Goal: Information Seeking & Learning: Find specific fact

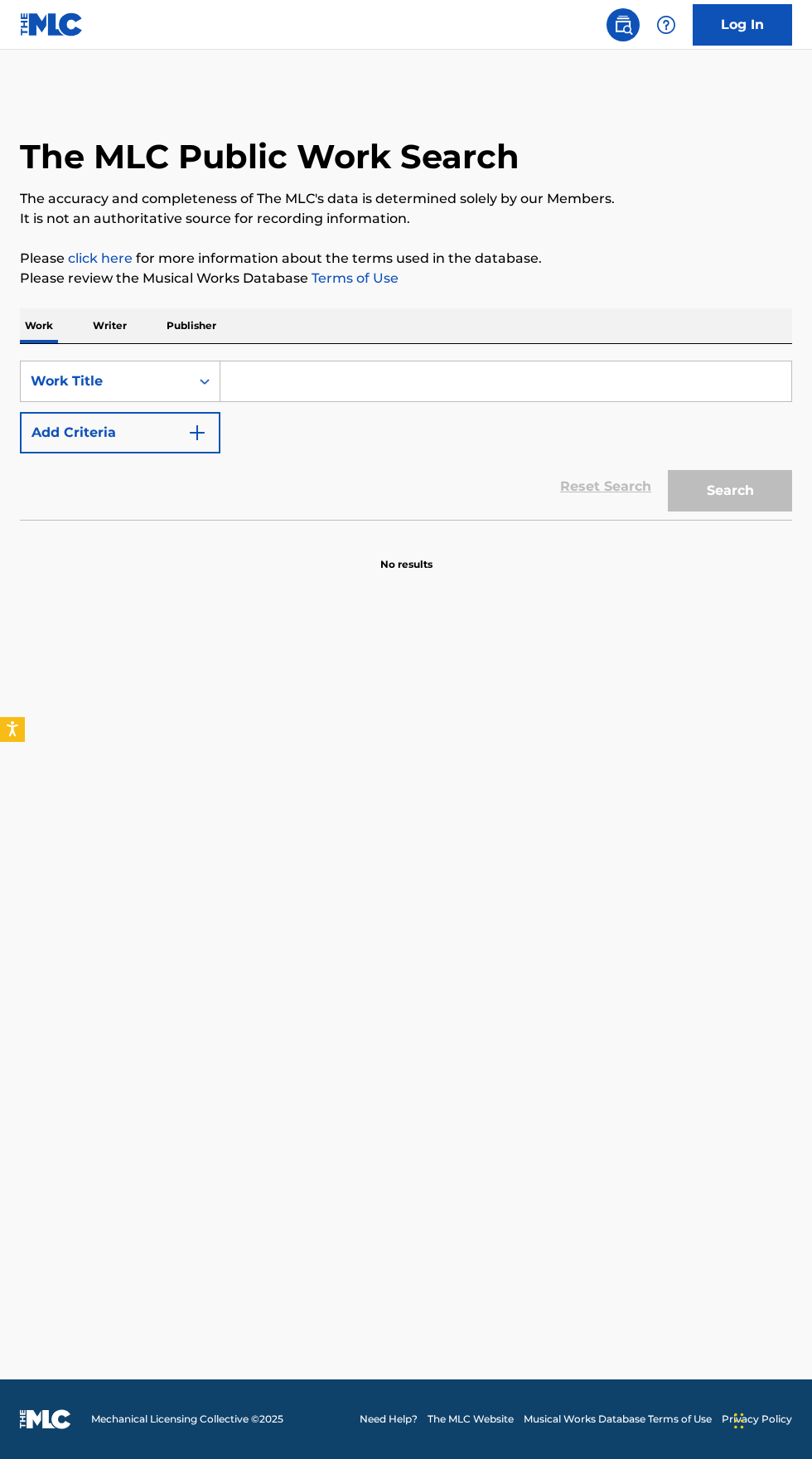
click at [347, 376] on input "Search Form" at bounding box center [506, 381] width 571 height 40
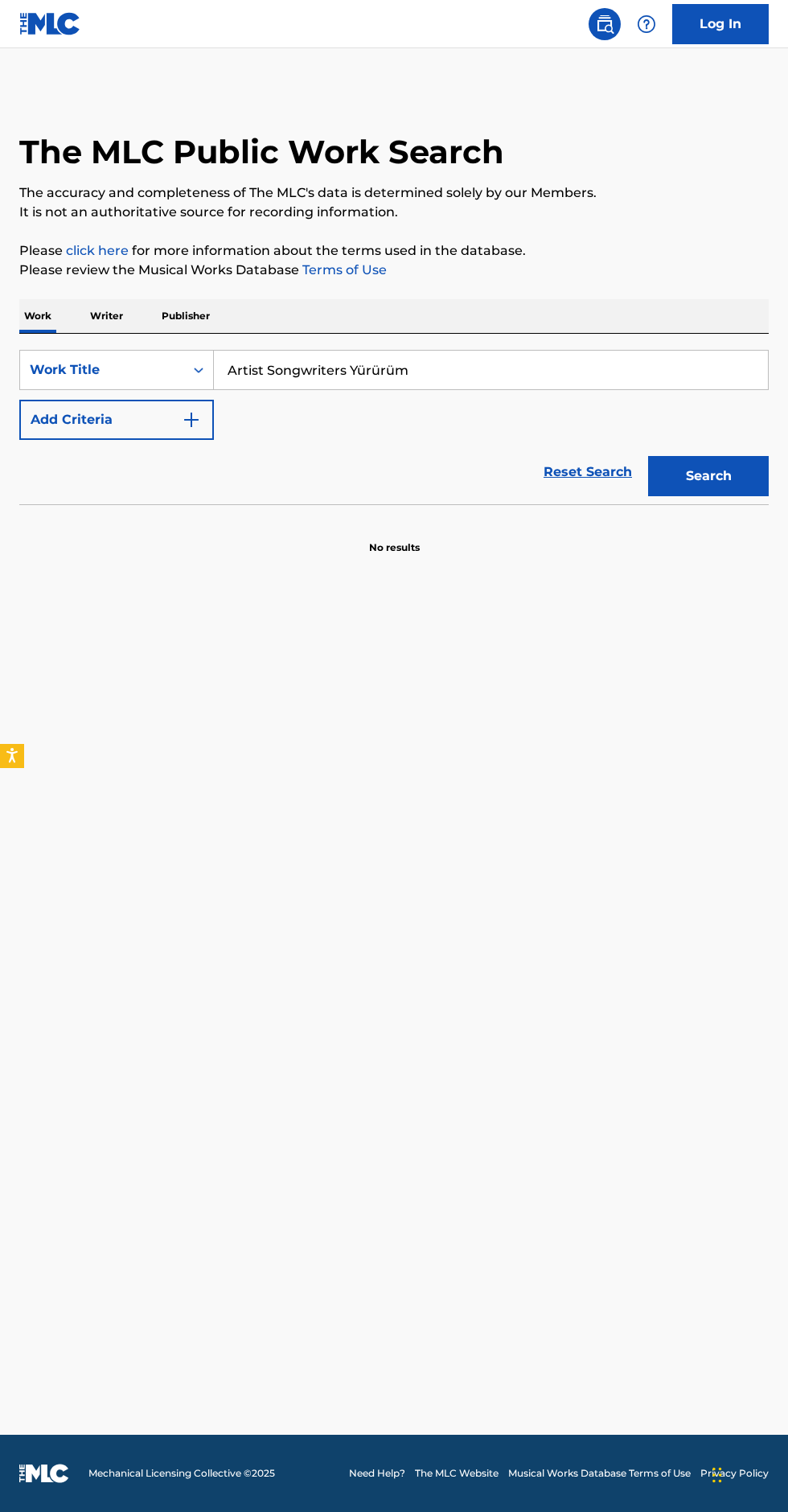
click at [338, 367] on input "Artist Songwriters Yürürüm" at bounding box center [491, 370] width 554 height 39
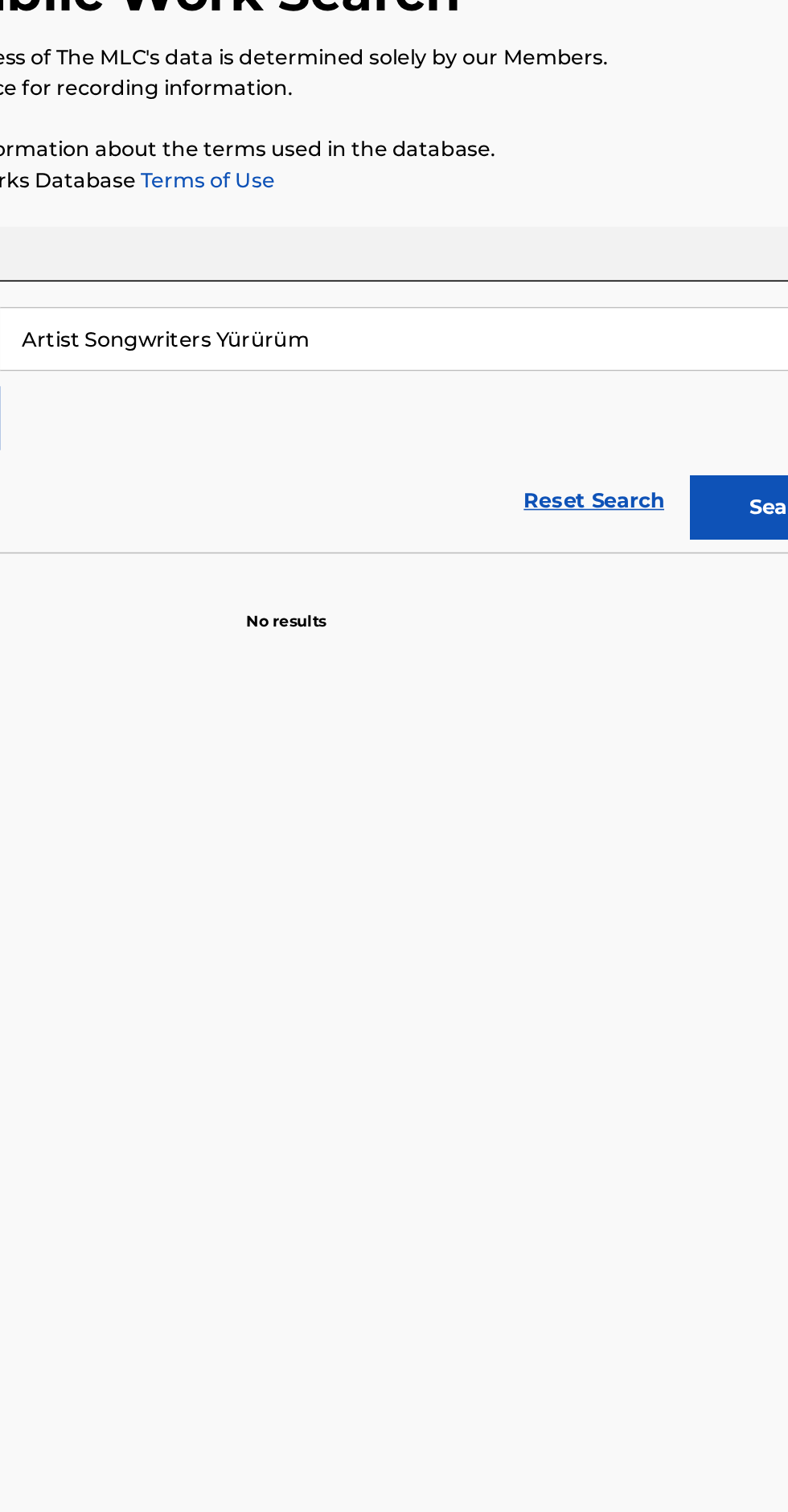
click at [346, 370] on input "Artist Songwriters Yürürüm" at bounding box center [491, 370] width 554 height 39
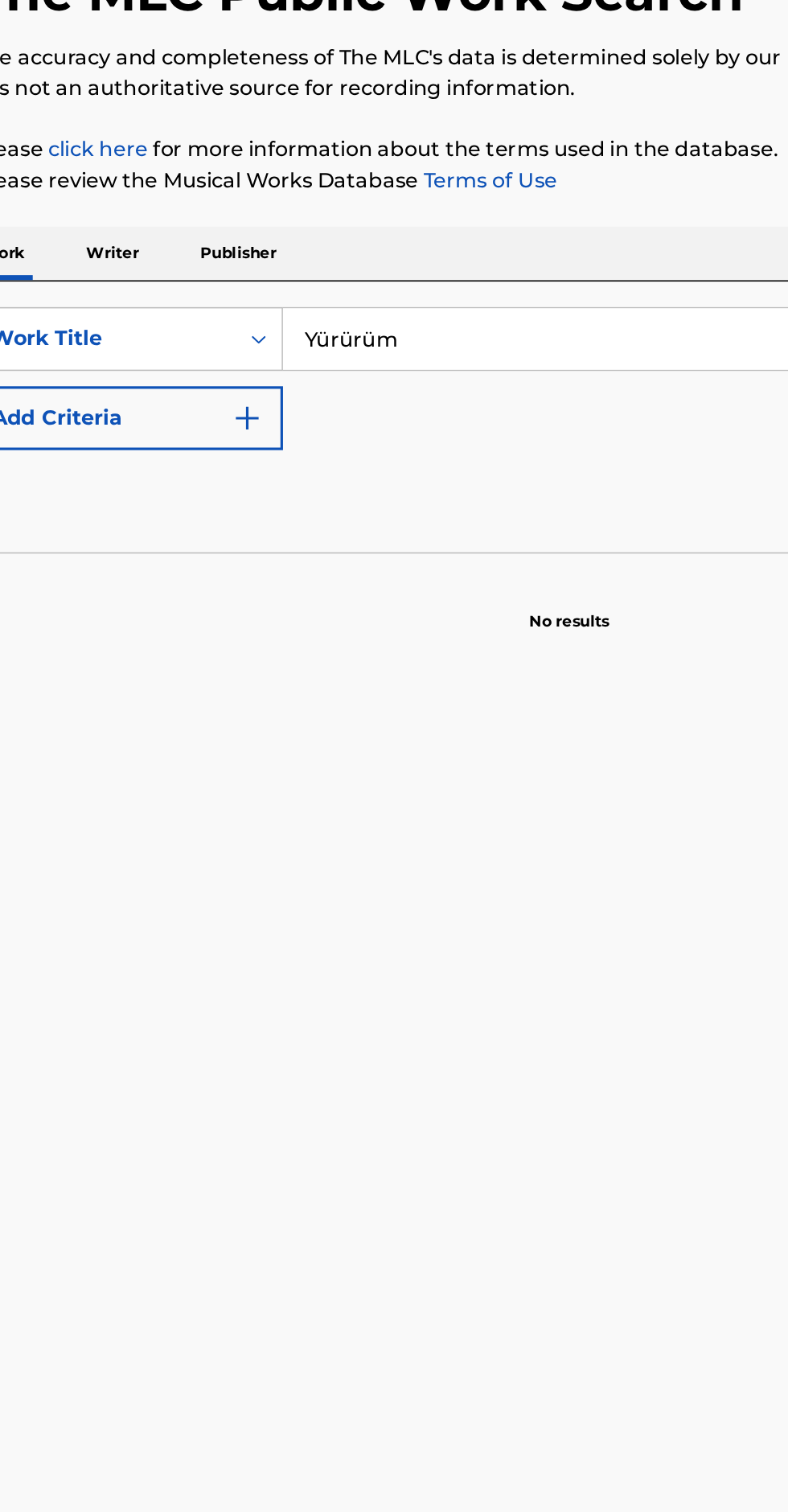
type input "Yürürüm"
click at [200, 418] on img "Search Form" at bounding box center [191, 420] width 19 height 19
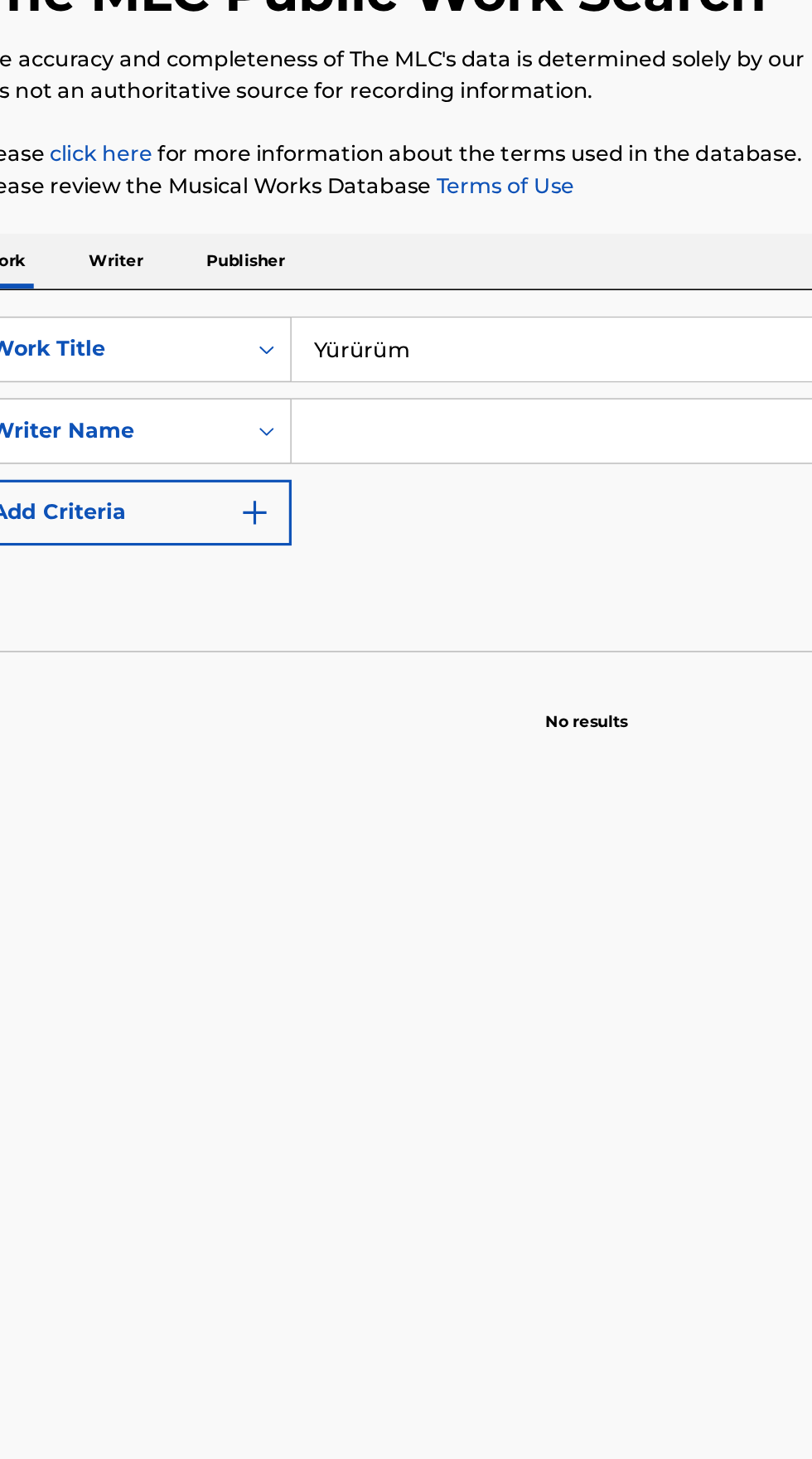
click at [340, 431] on input "Search Form" at bounding box center [490, 432] width 540 height 40
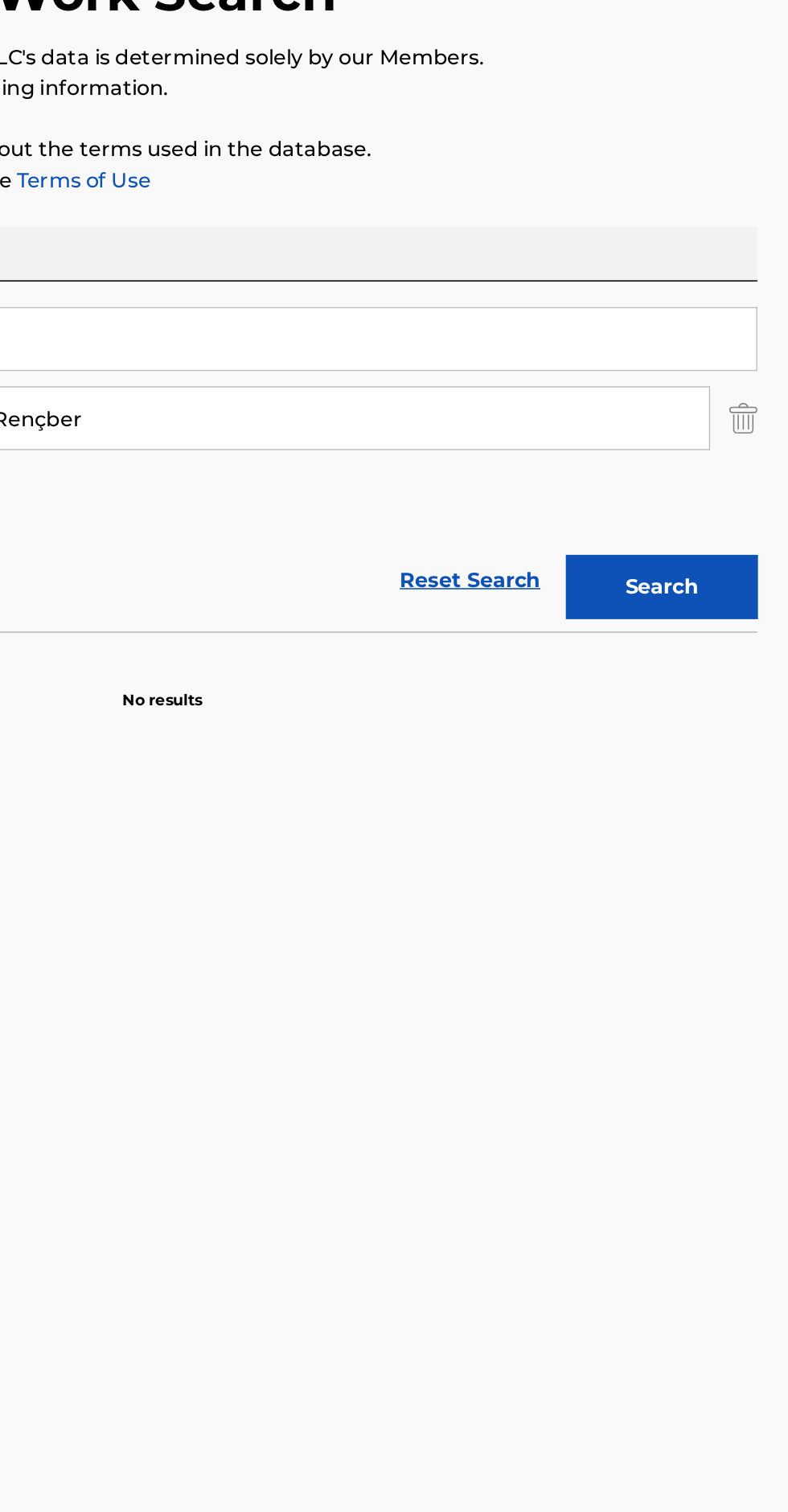
type input "Nurettin Rençber"
click at [705, 528] on button "Search" at bounding box center [708, 526] width 120 height 40
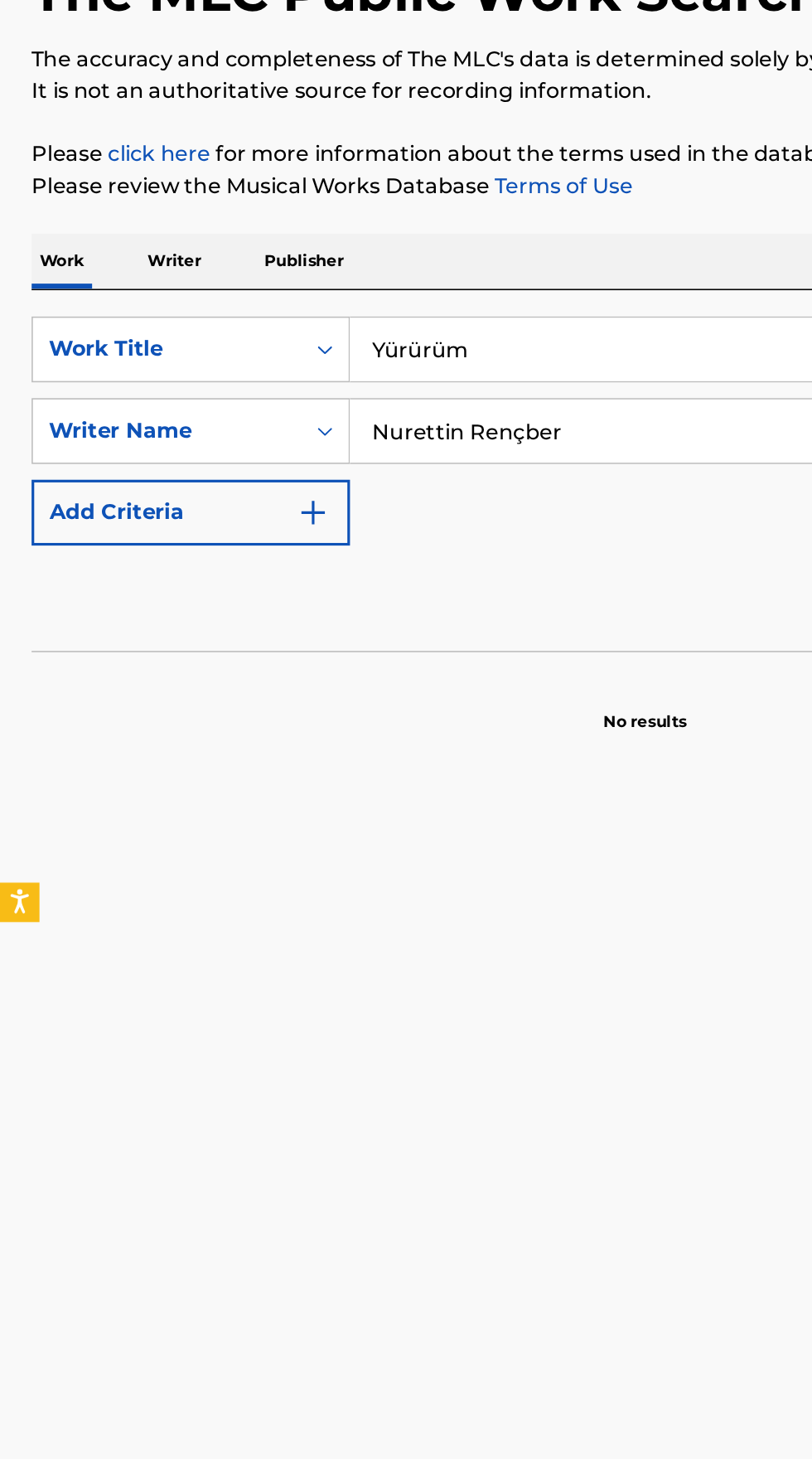
click at [103, 324] on p "Writer" at bounding box center [110, 326] width 44 height 35
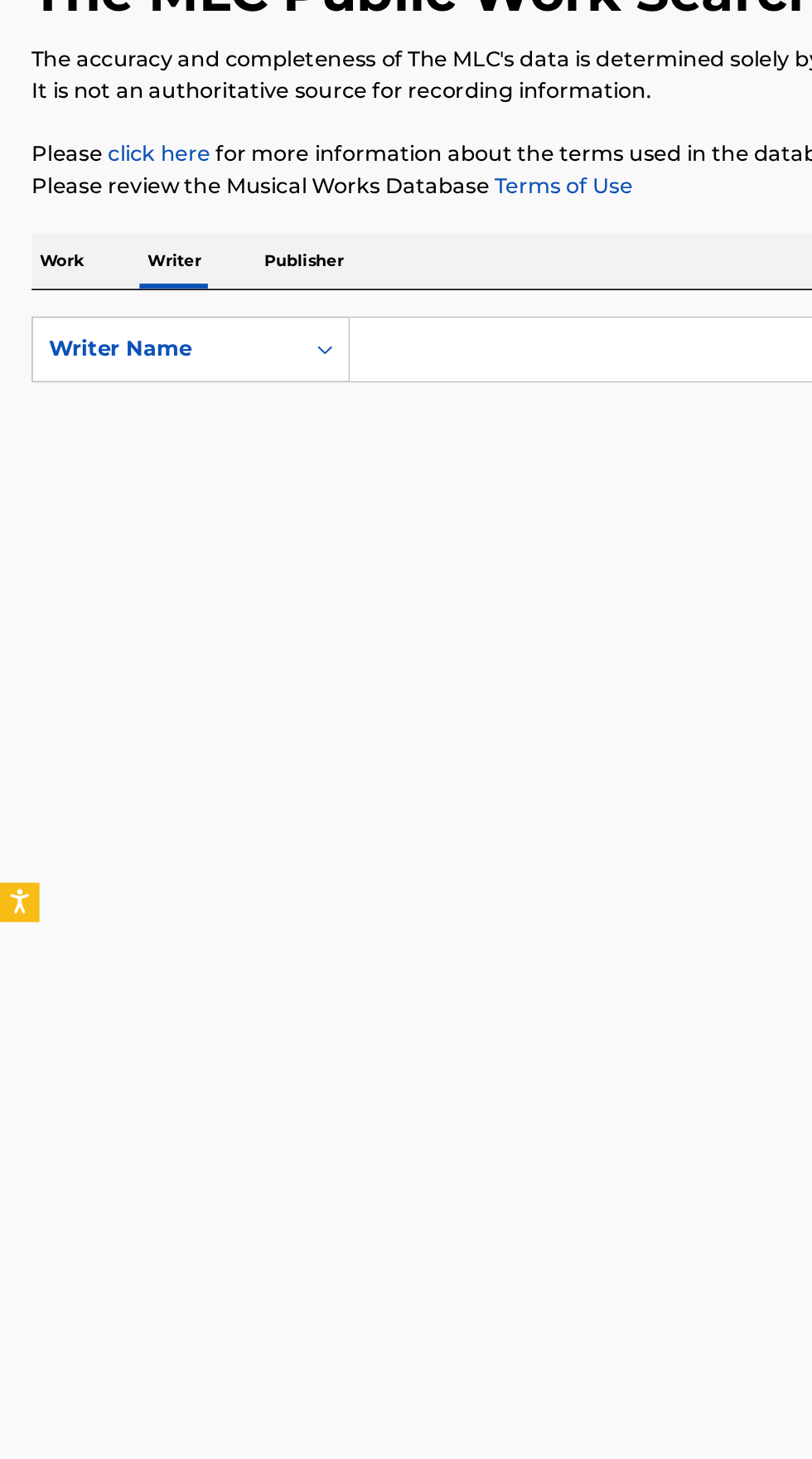
click at [326, 383] on input "Search Form" at bounding box center [506, 381] width 571 height 40
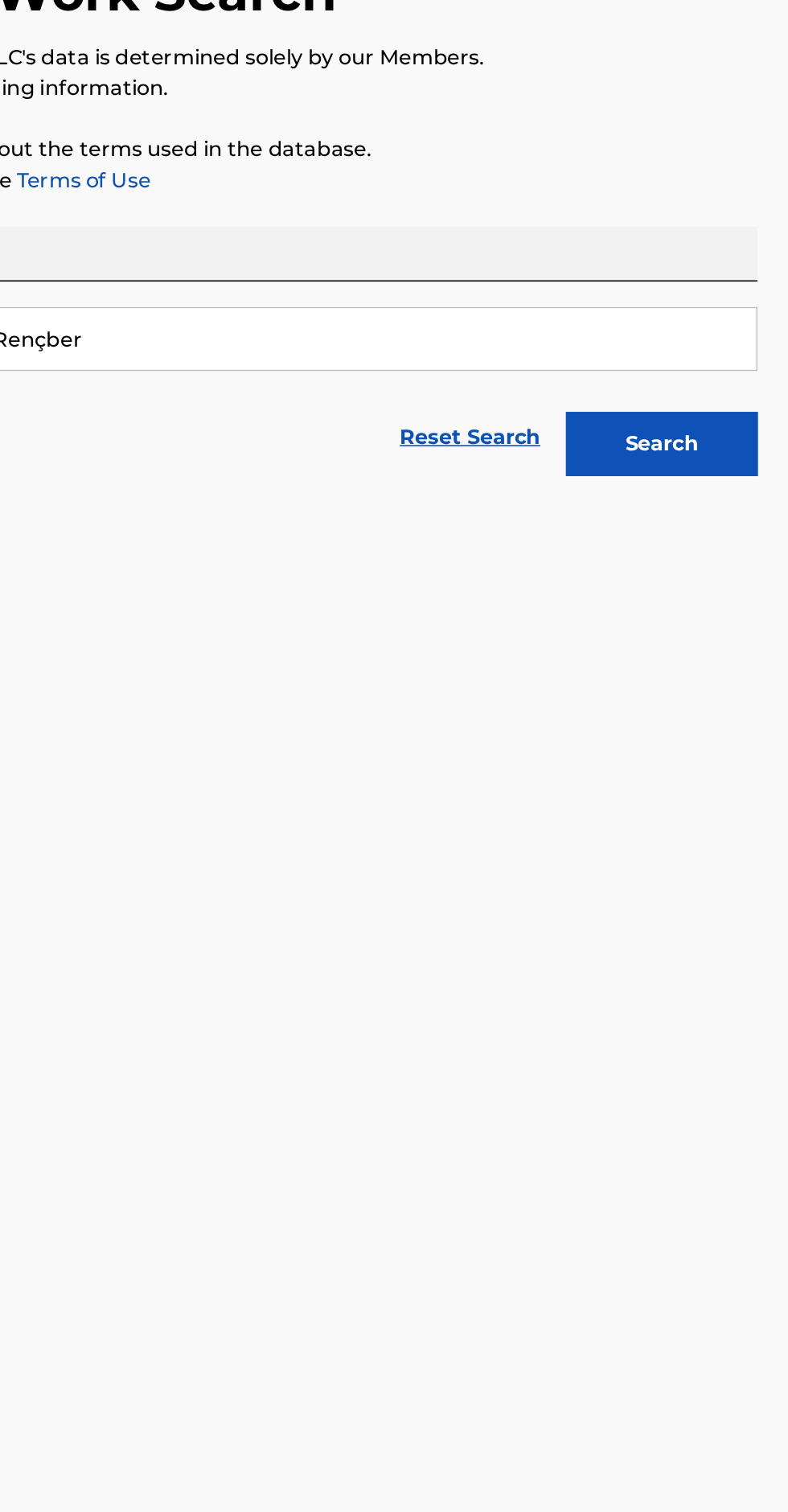
type input "Nurettin Rençber"
click at [721, 429] on button "Search" at bounding box center [708, 435] width 120 height 40
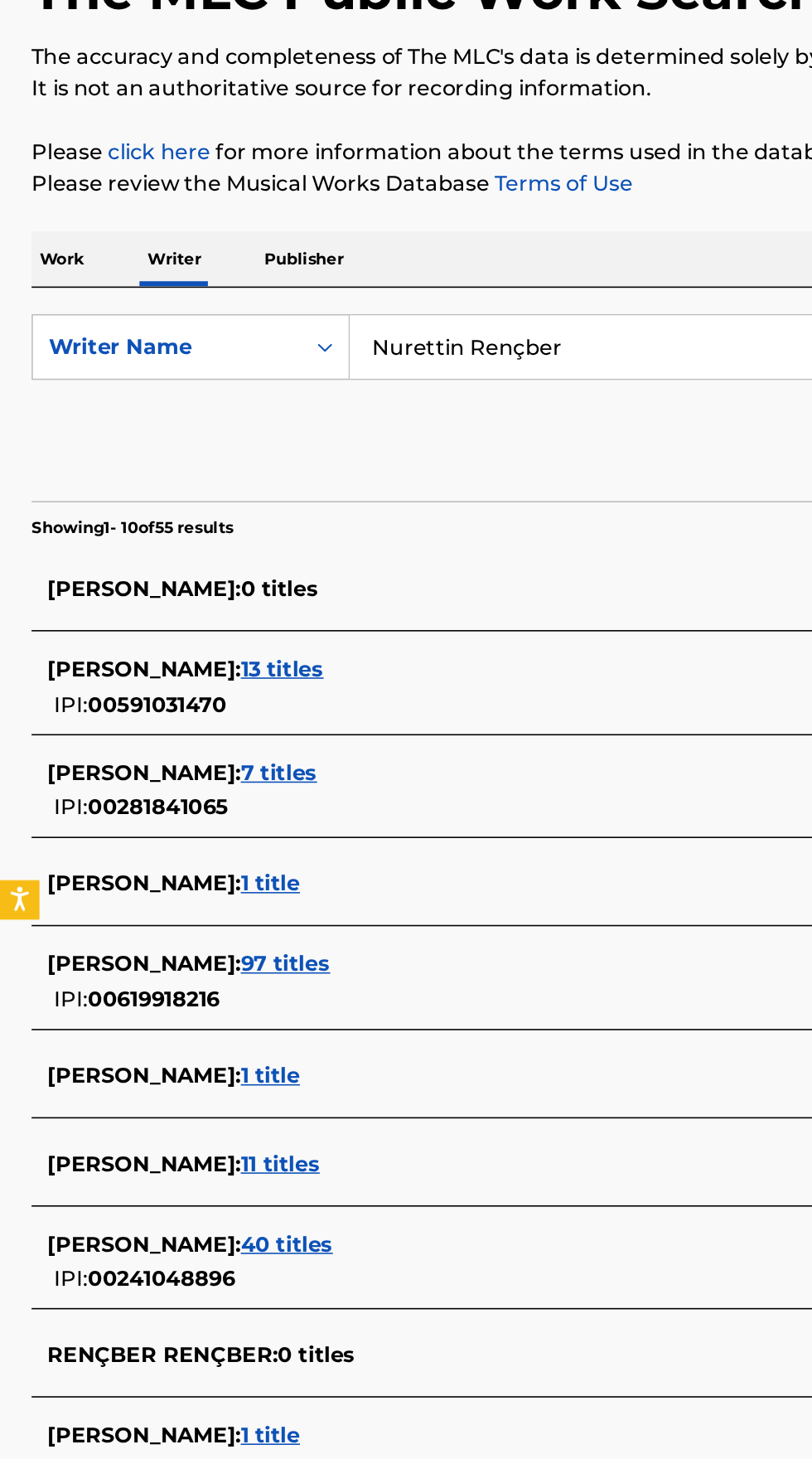
click at [273, 1071] on div "[PERSON_NAME] : 1 title" at bounding box center [385, 1067] width 709 height 20
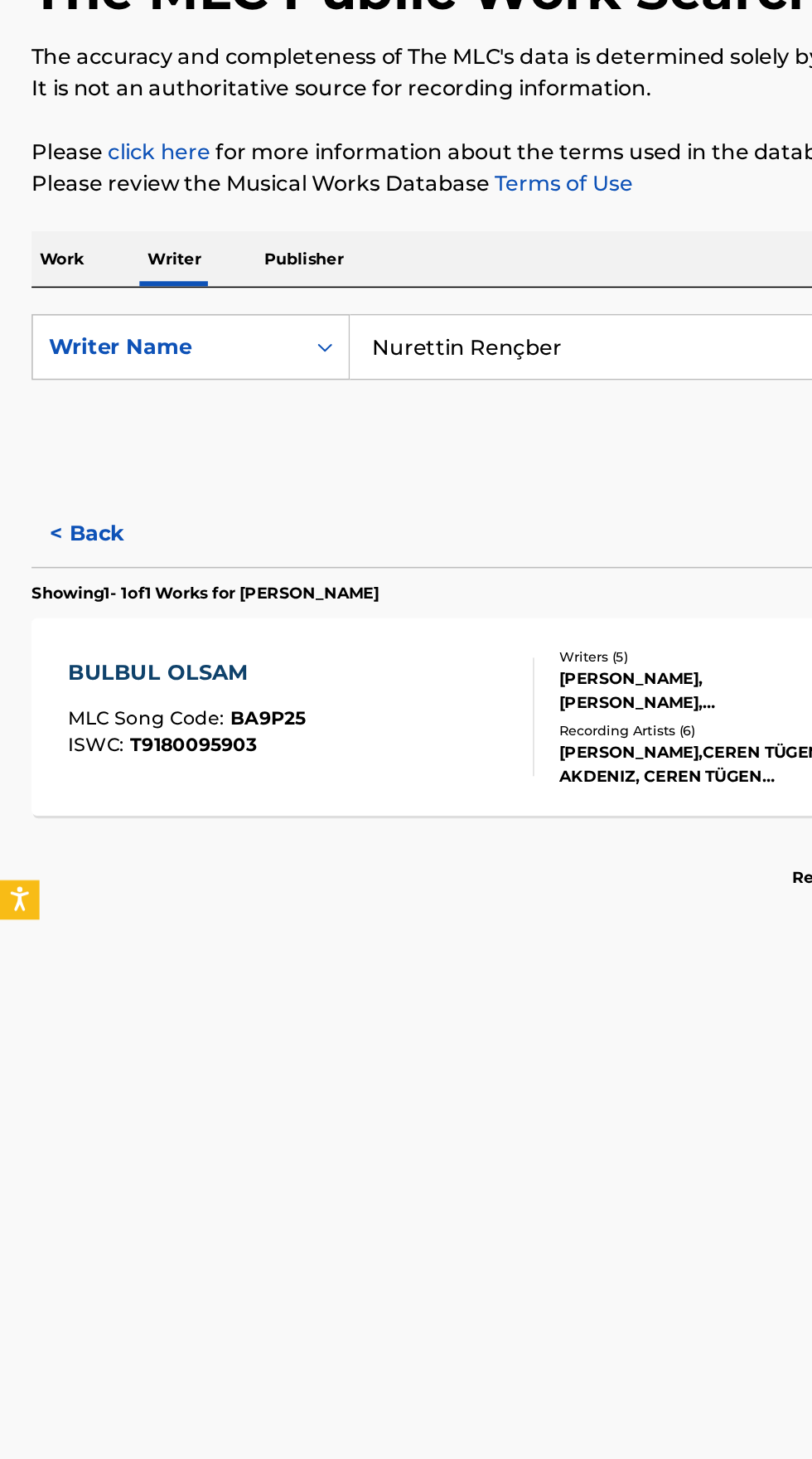
click at [224, 595] on div "BULBUL OLSAM MLC Song Code : BA9P25 ISWC : T9180095903" at bounding box center [190, 615] width 293 height 75
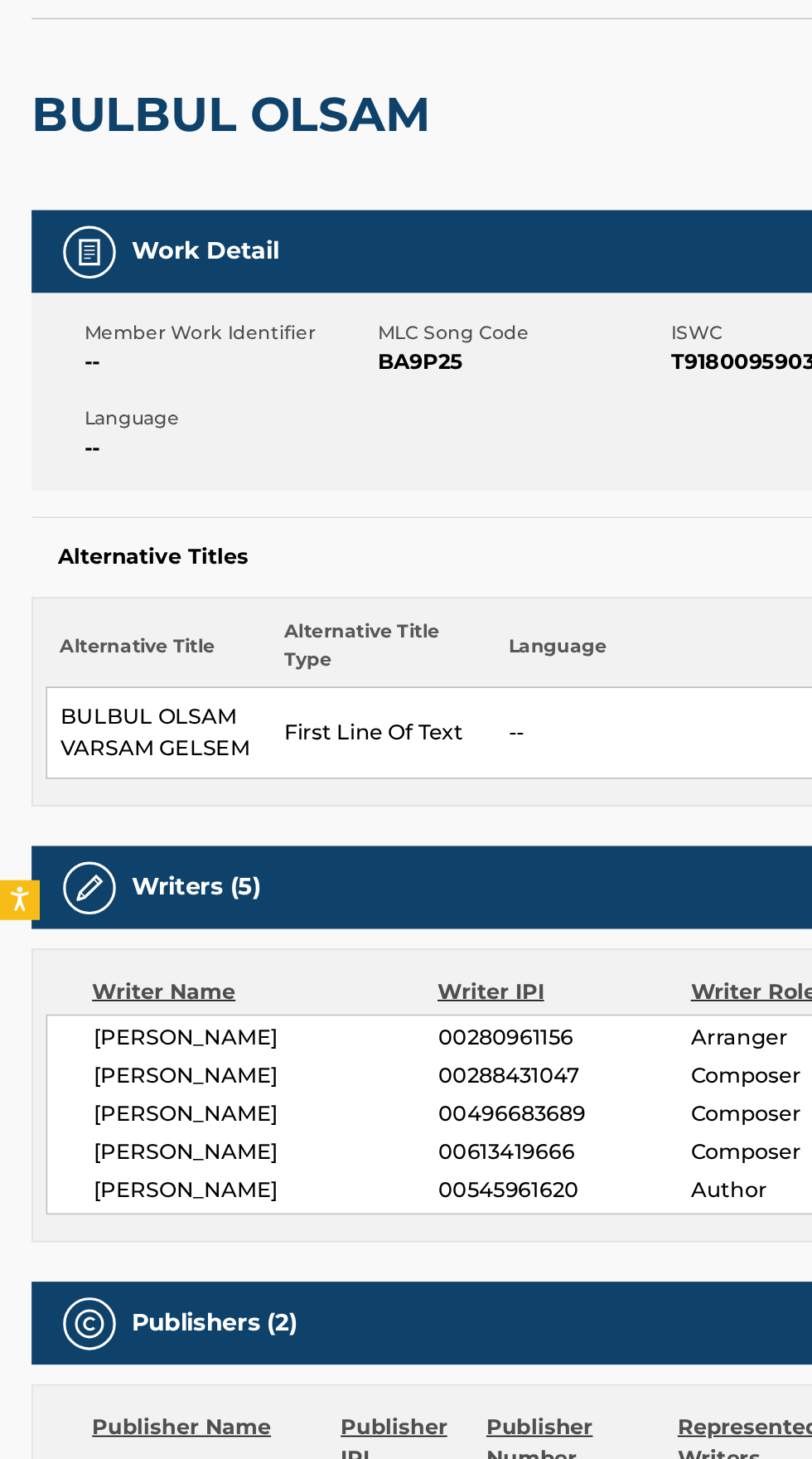
scroll to position [232, 0]
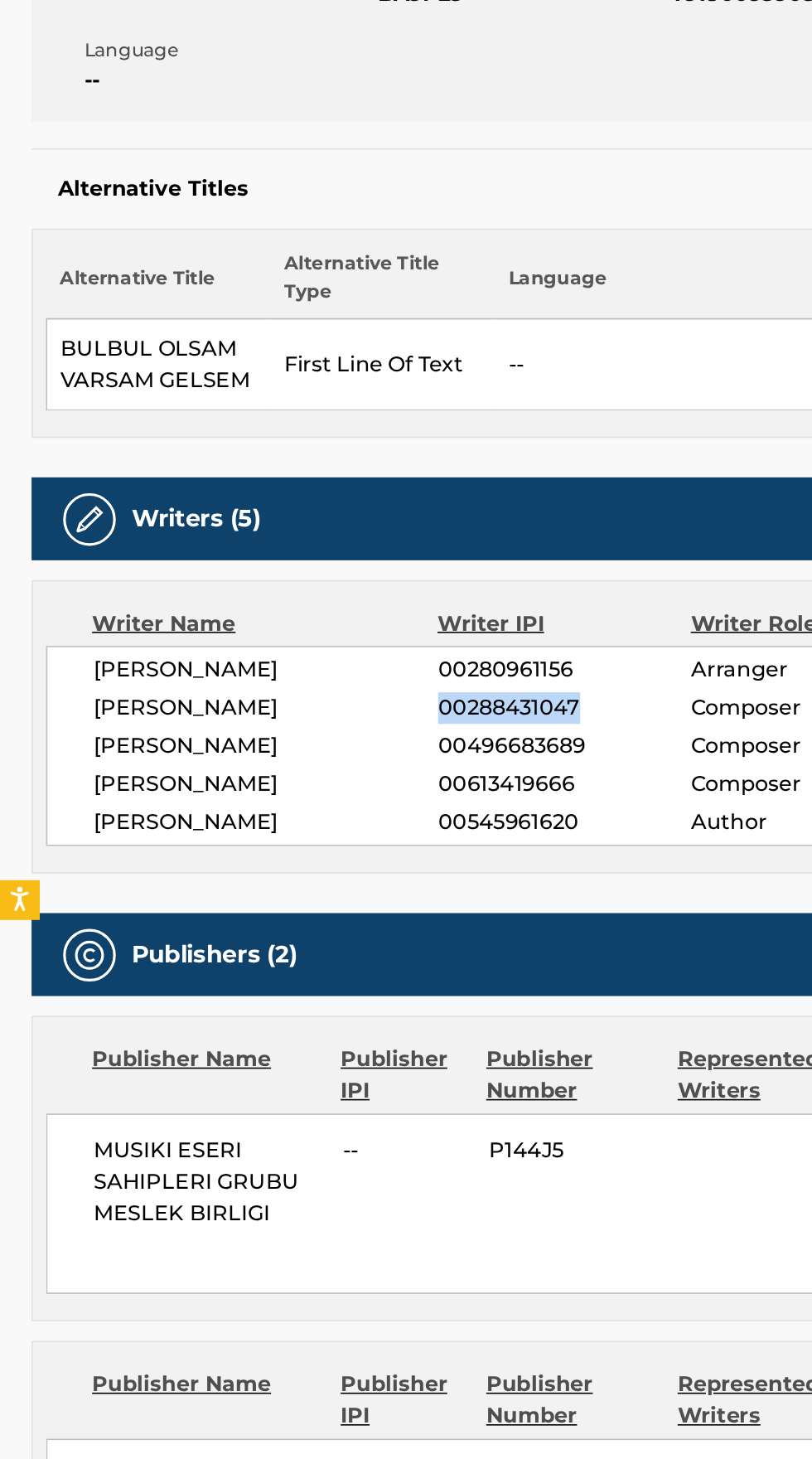
copy span "00288431047"
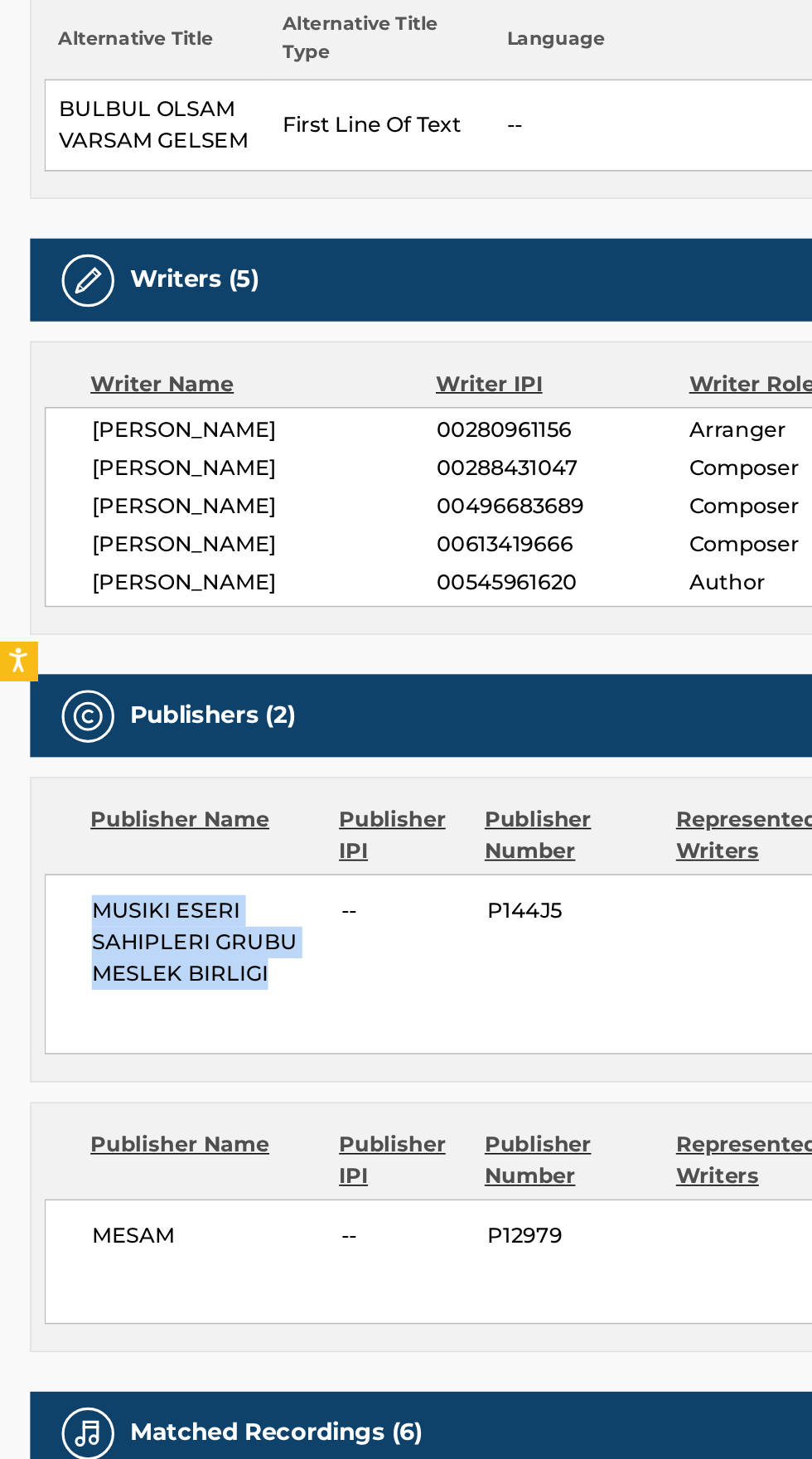
copy span "MUSIKI ESERI SAHIPLERI GRUBU MESLEK BIRLIGI"
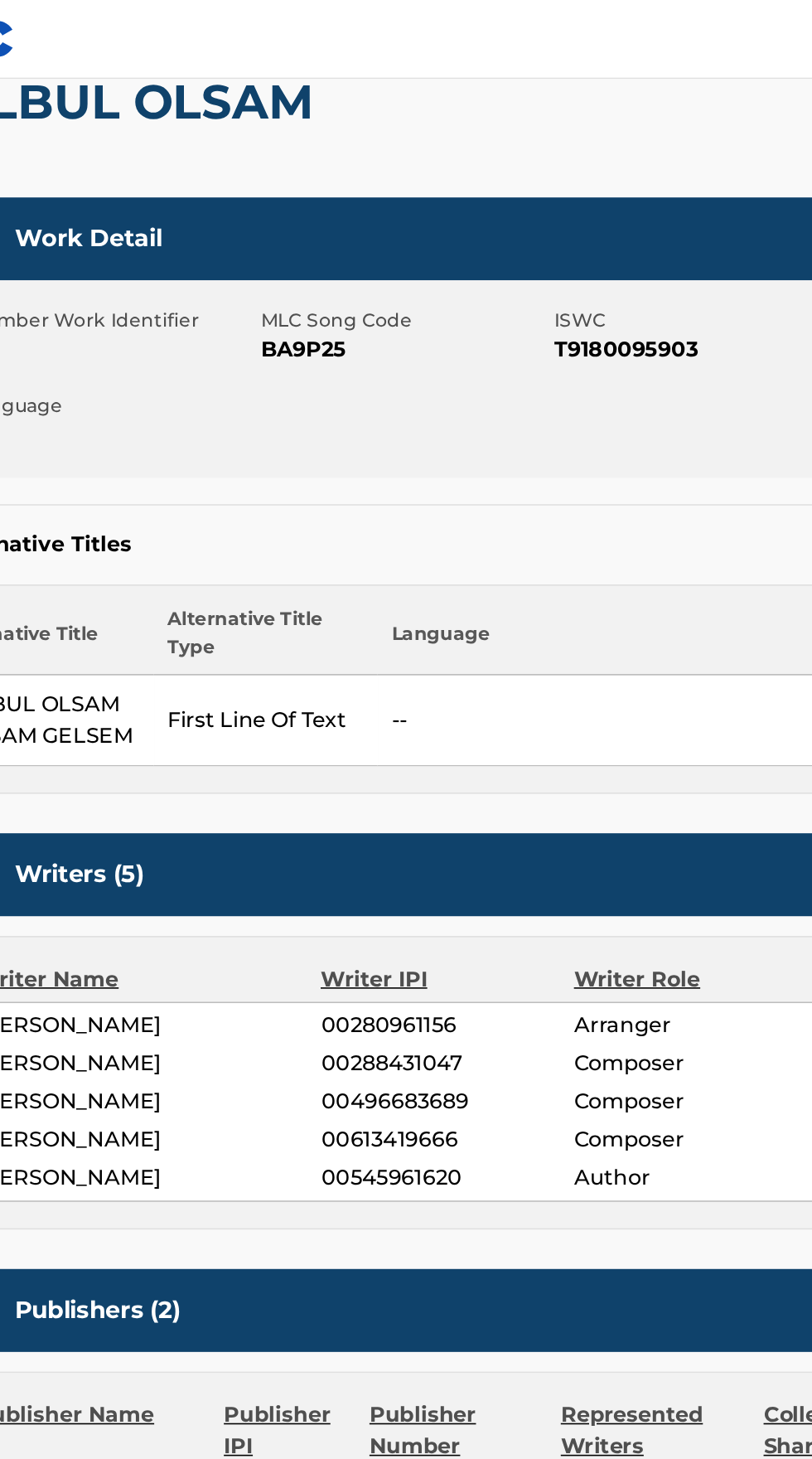
scroll to position [171, 0]
copy span "BA9P25"
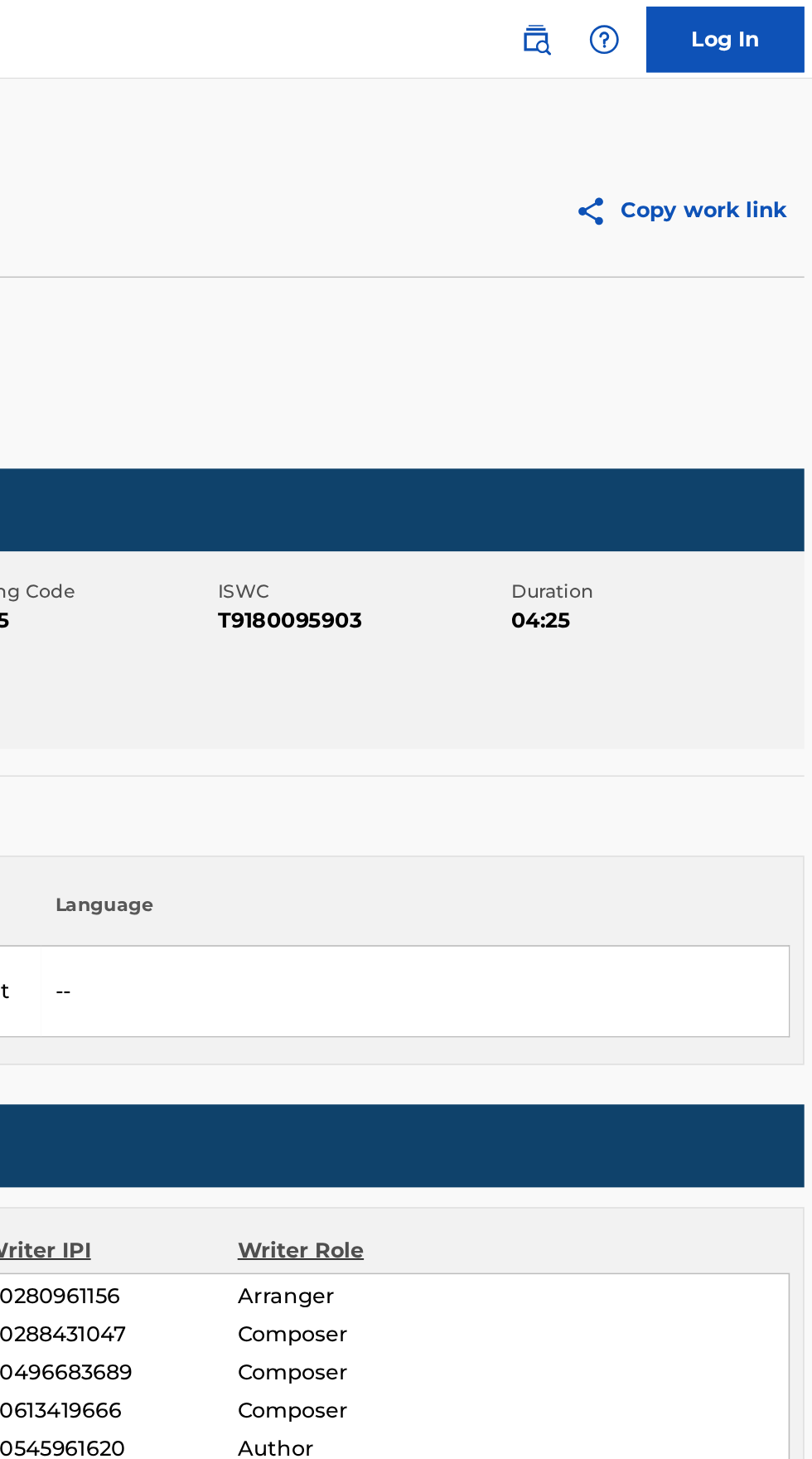
scroll to position [0, 0]
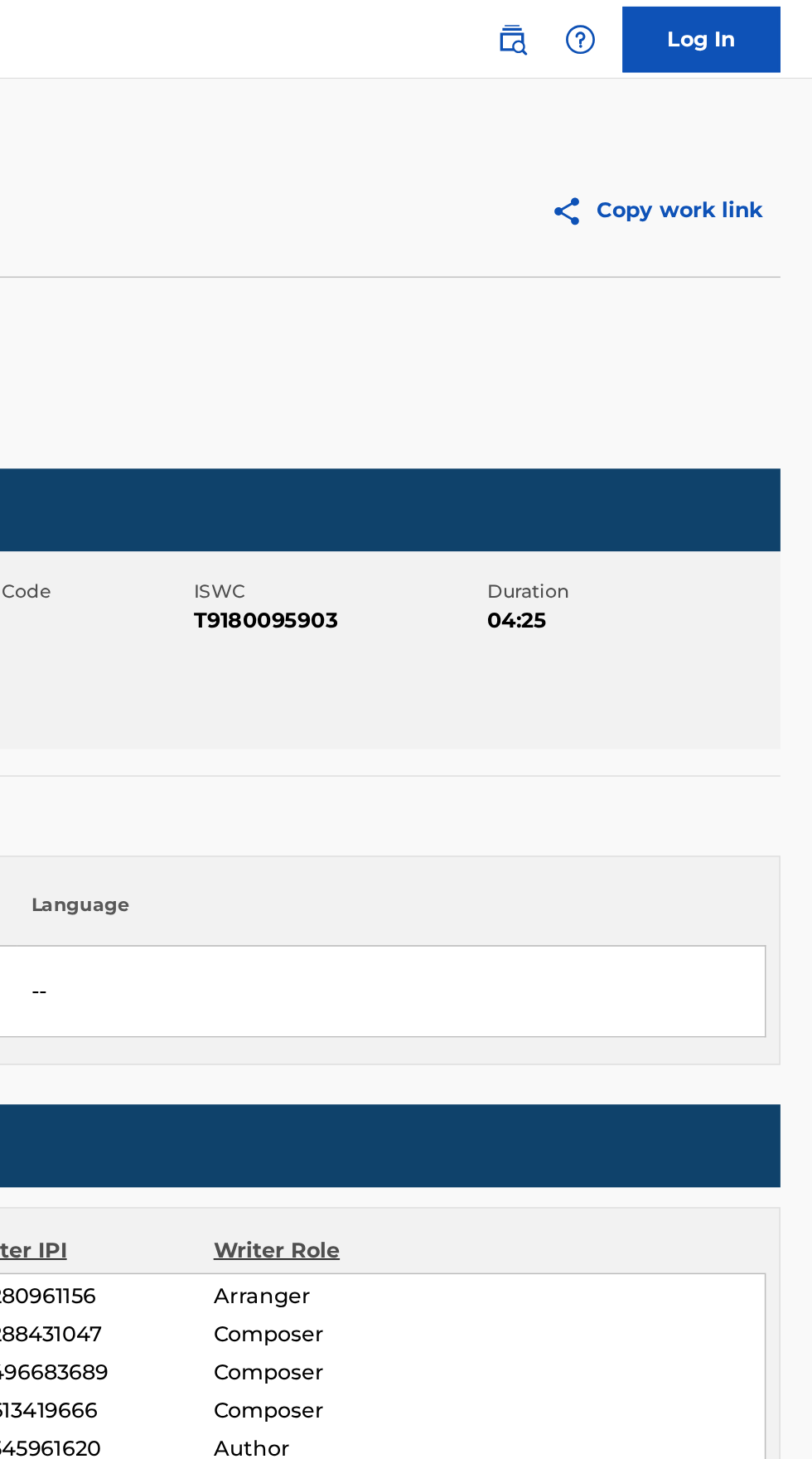
click at [623, 23] on img at bounding box center [623, 25] width 20 height 20
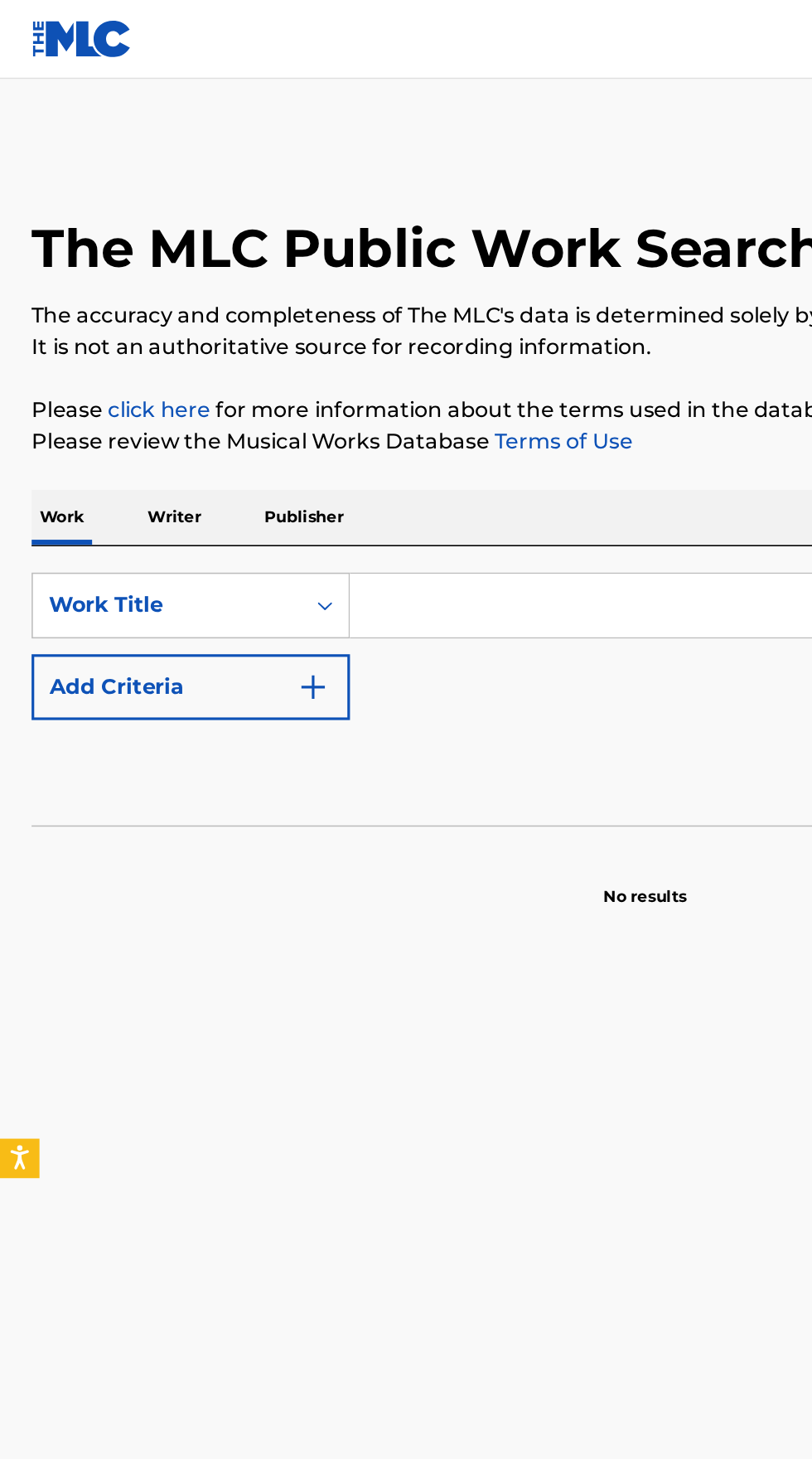
click at [313, 378] on input "Search Form" at bounding box center [506, 381] width 571 height 40
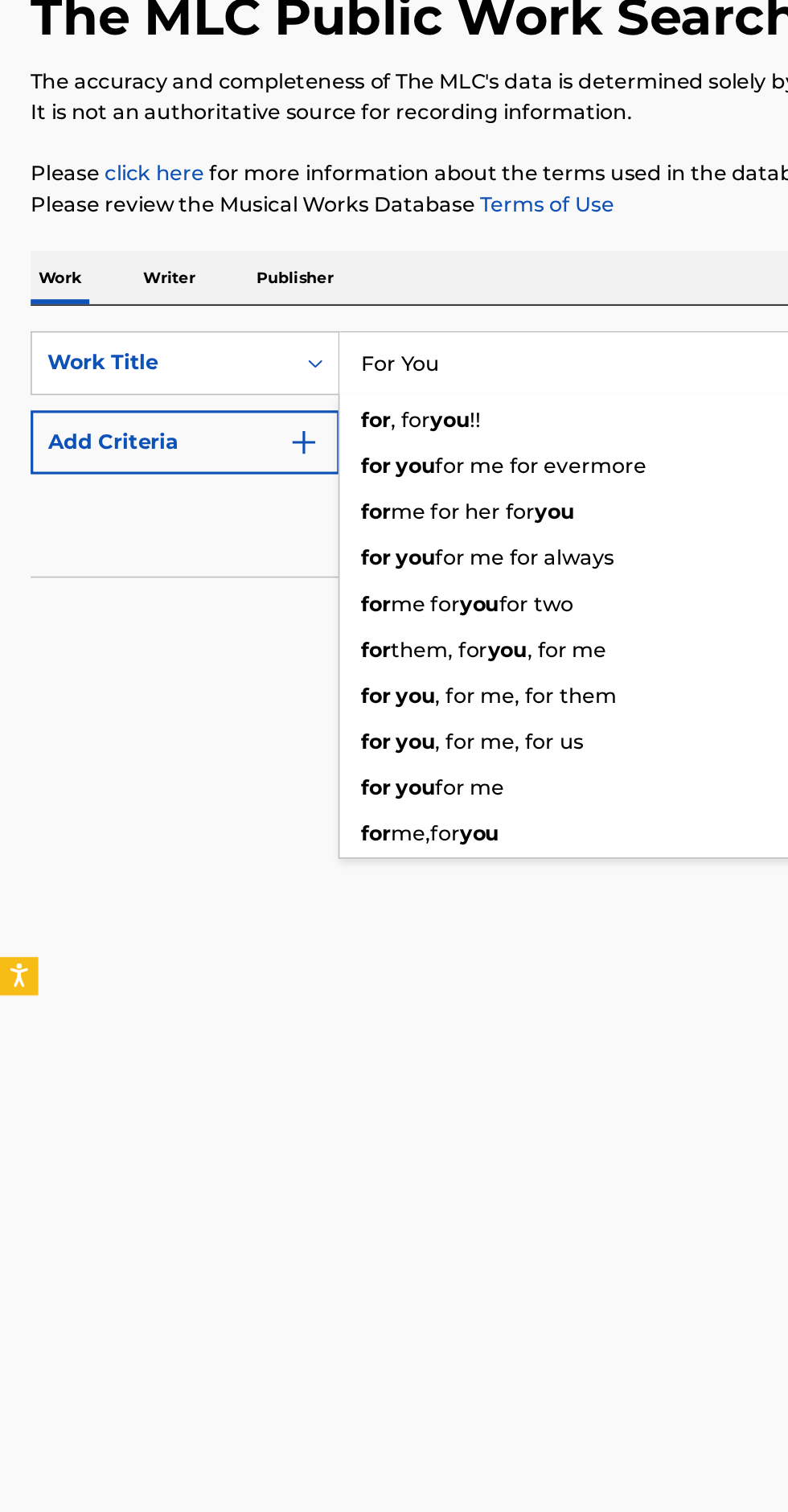
type input "For You"
click at [203, 424] on button "Add Criteria" at bounding box center [116, 420] width 194 height 40
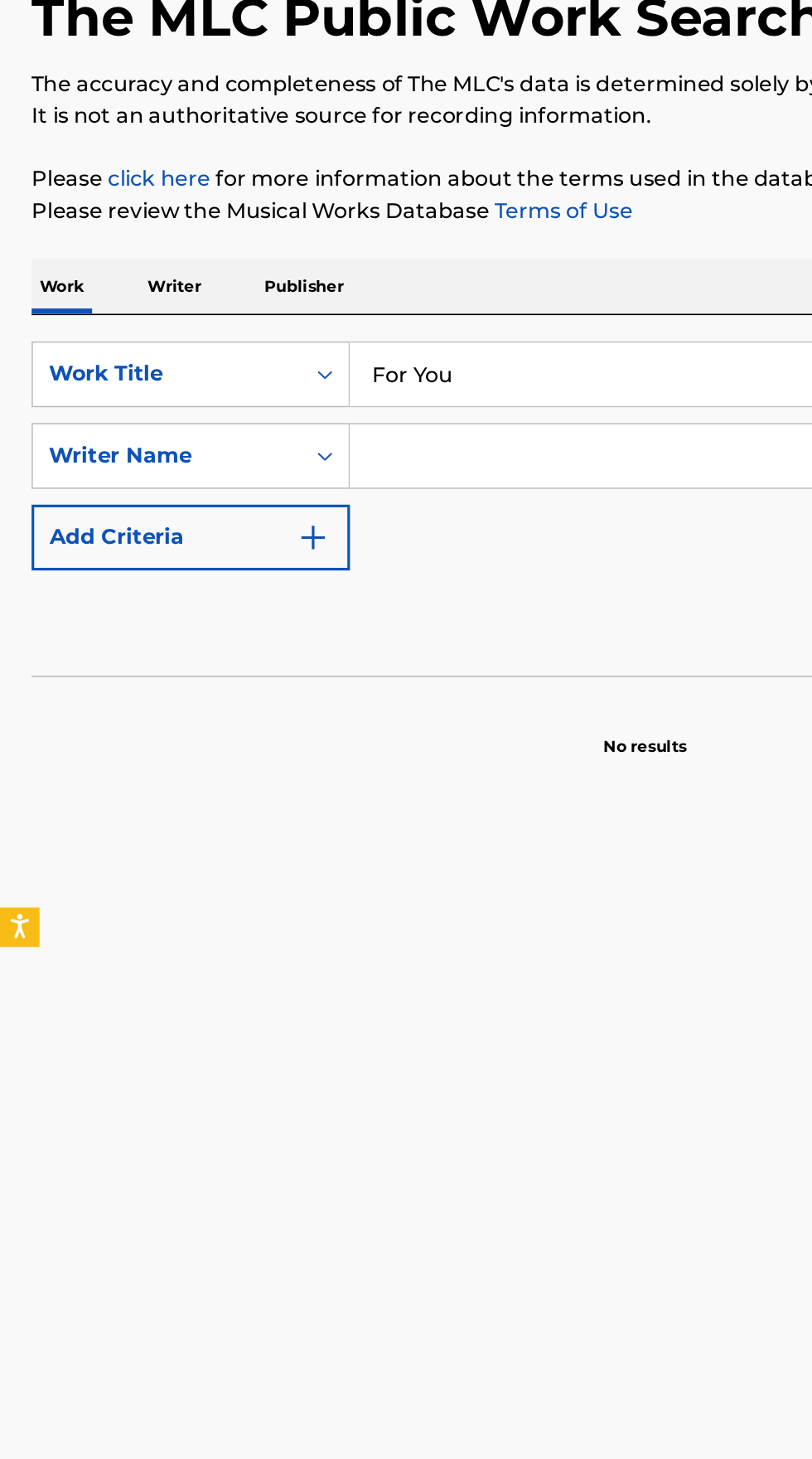
click at [361, 425] on input "Search Form" at bounding box center [490, 432] width 540 height 40
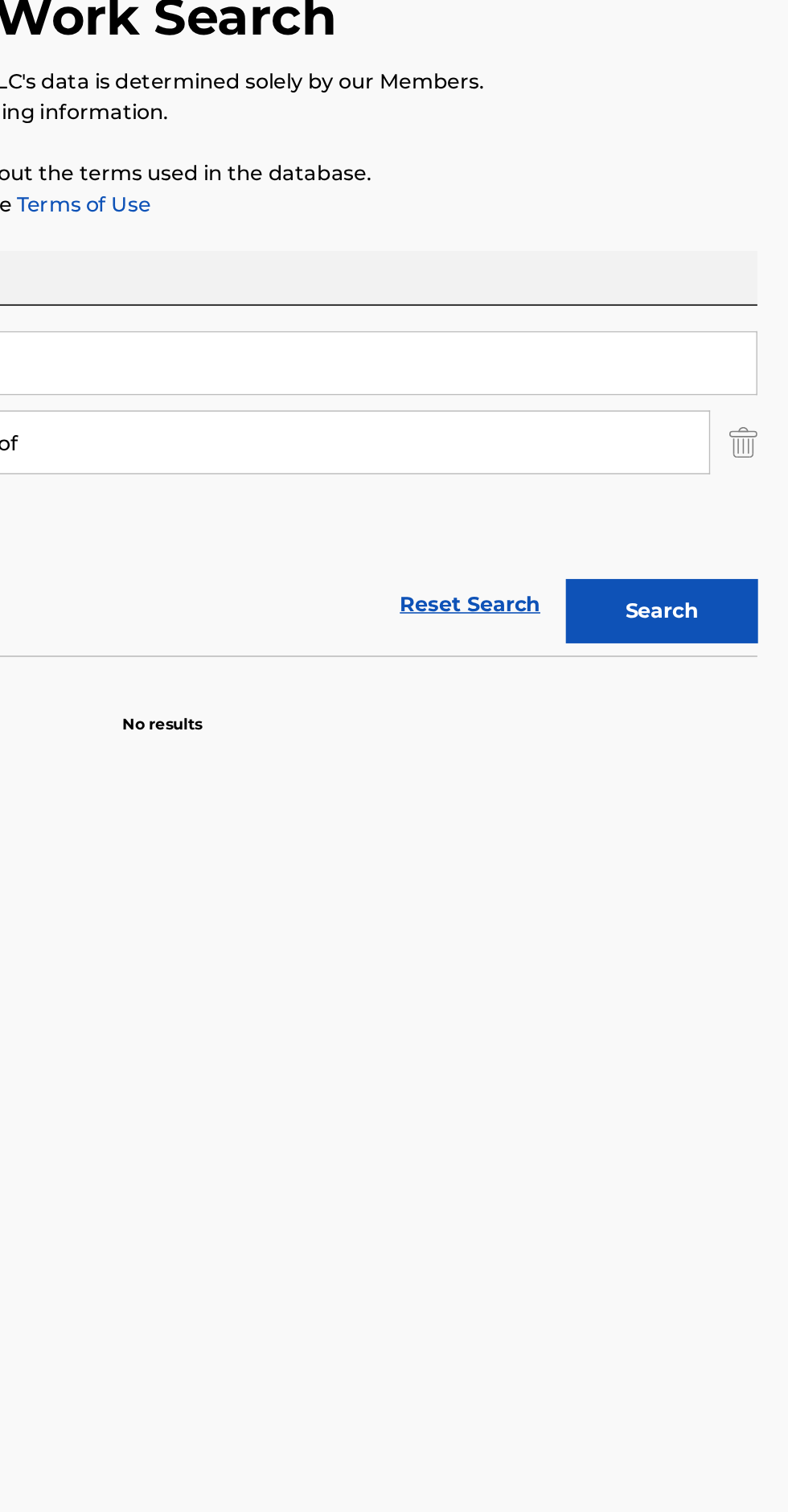
type input "BigDog Oof"
click at [730, 522] on button "Search" at bounding box center [708, 526] width 120 height 40
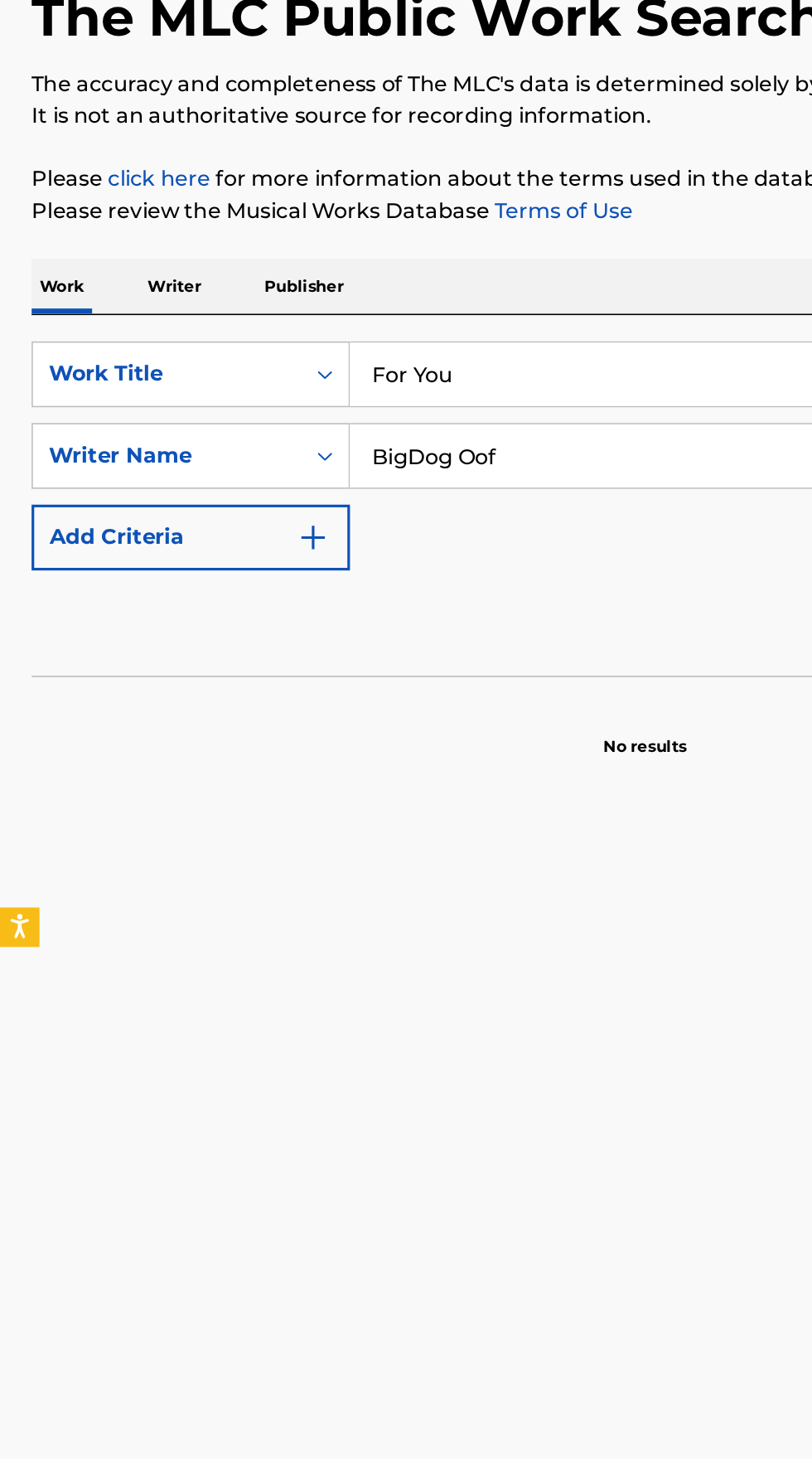
click at [127, 324] on p "Writer" at bounding box center [110, 326] width 44 height 35
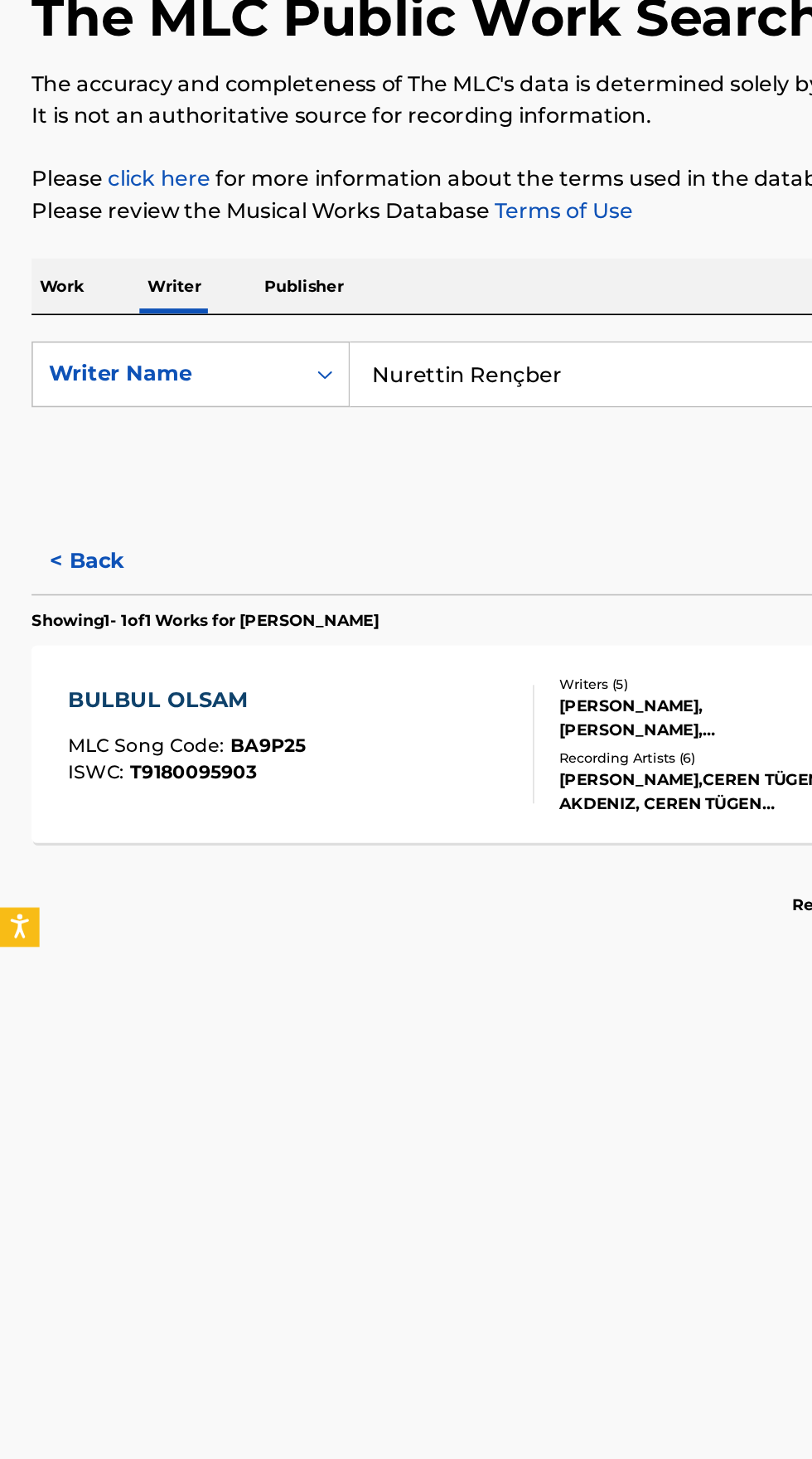
click at [373, 379] on input "Nurettin Rençber" at bounding box center [506, 381] width 571 height 40
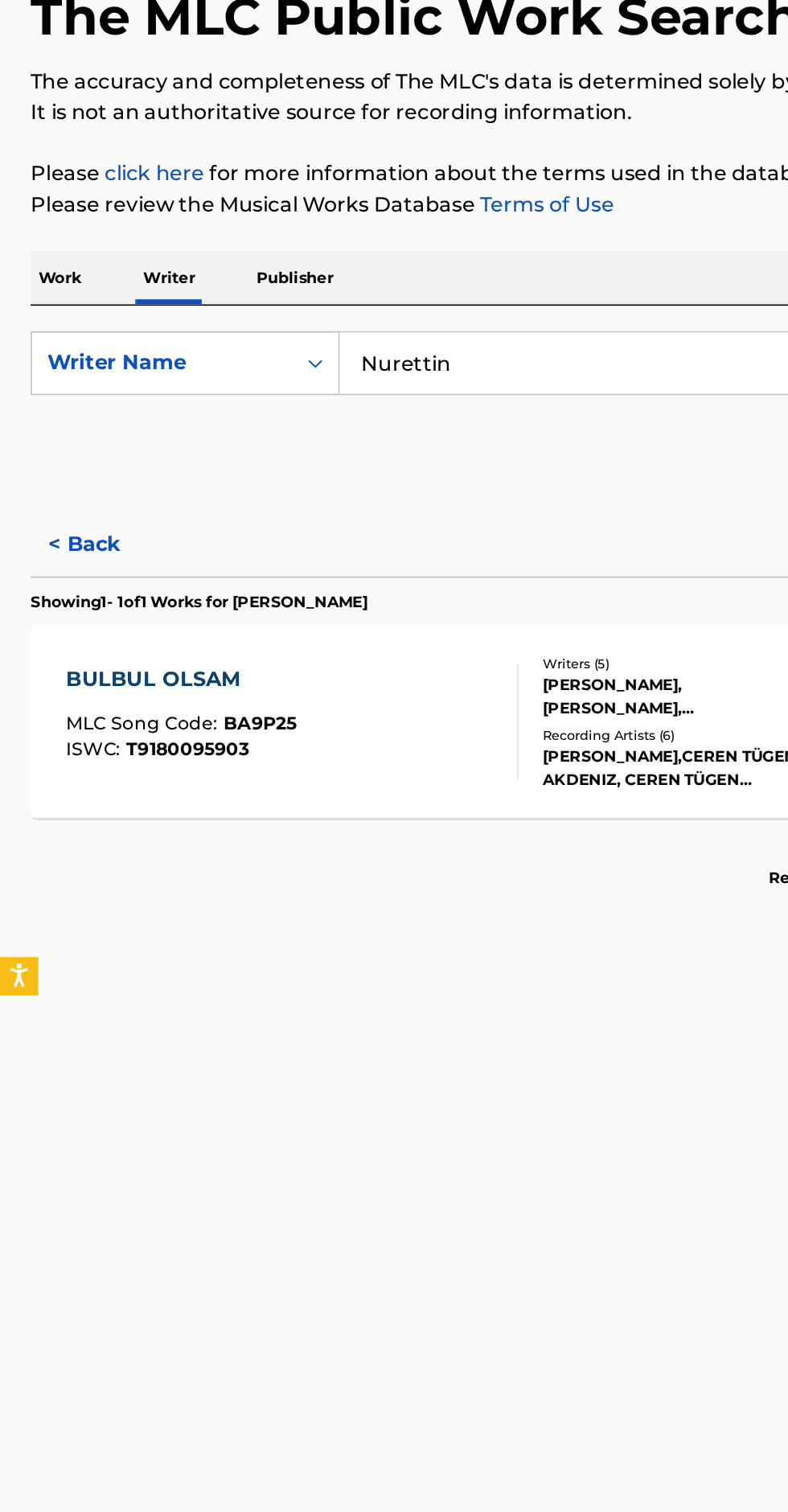
type input "Nurettin"
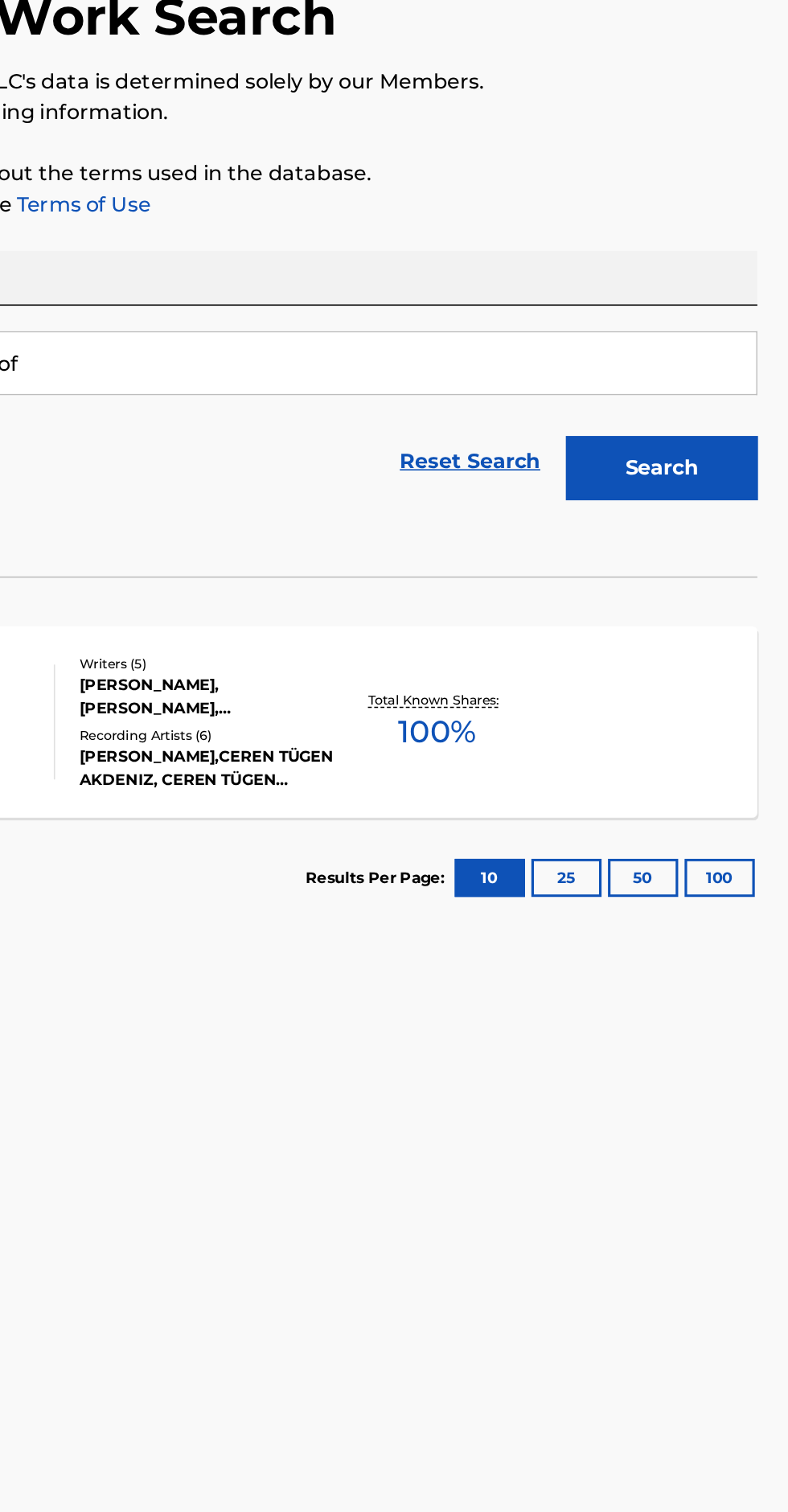
click at [707, 445] on button "Search" at bounding box center [708, 435] width 120 height 40
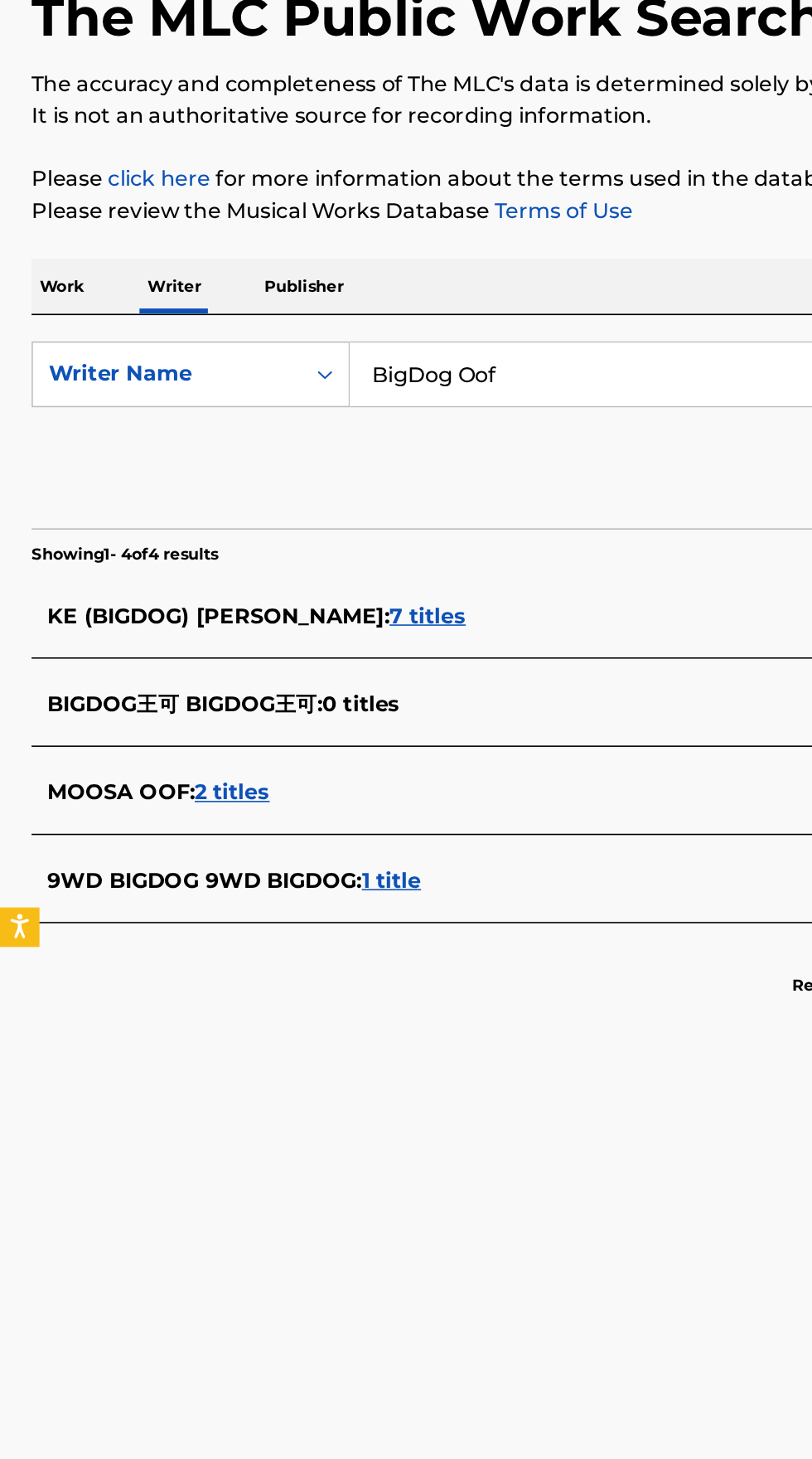
click at [336, 384] on input "BigDog Oof" at bounding box center [506, 381] width 571 height 40
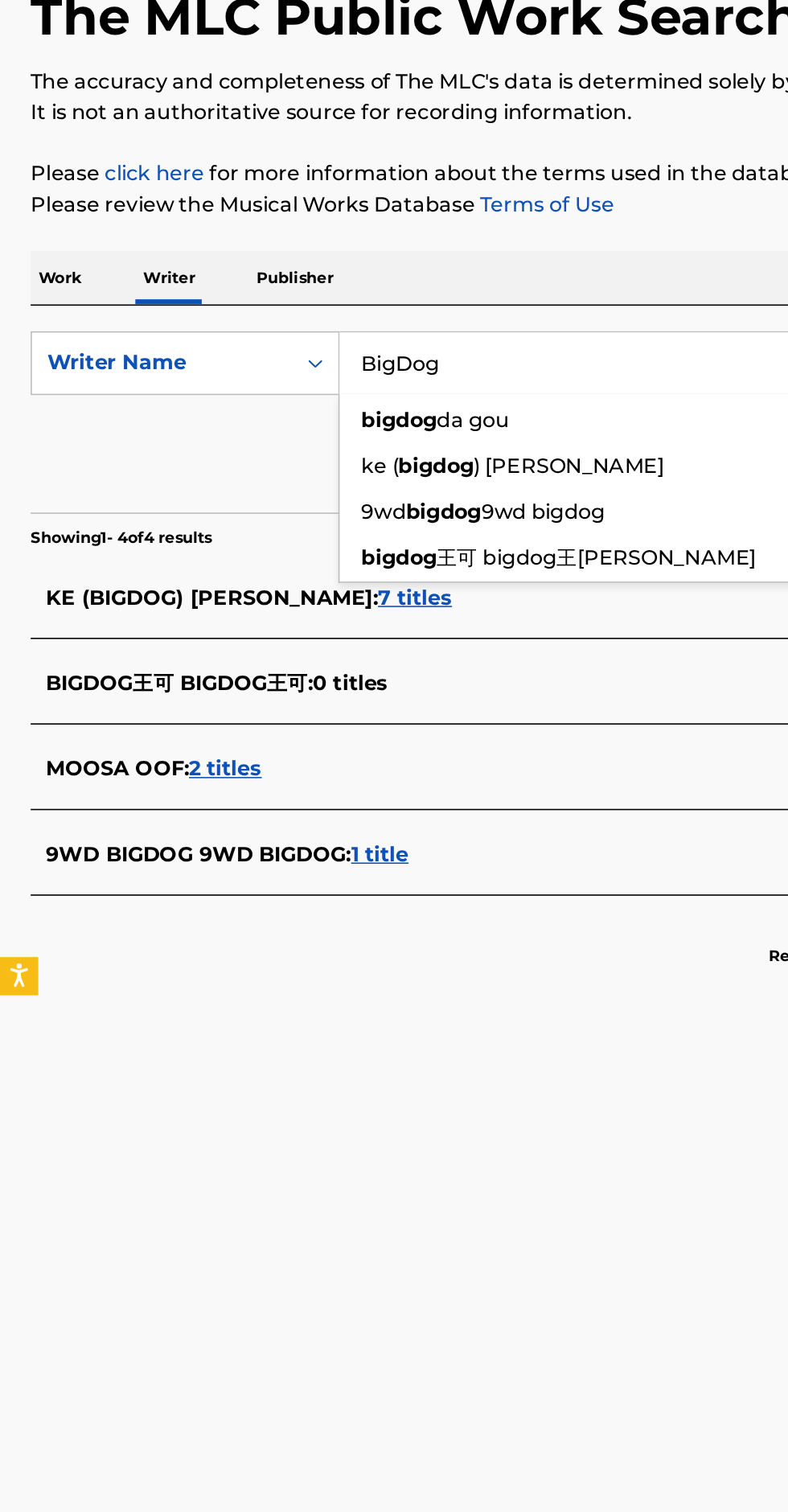
type input "BigDog"
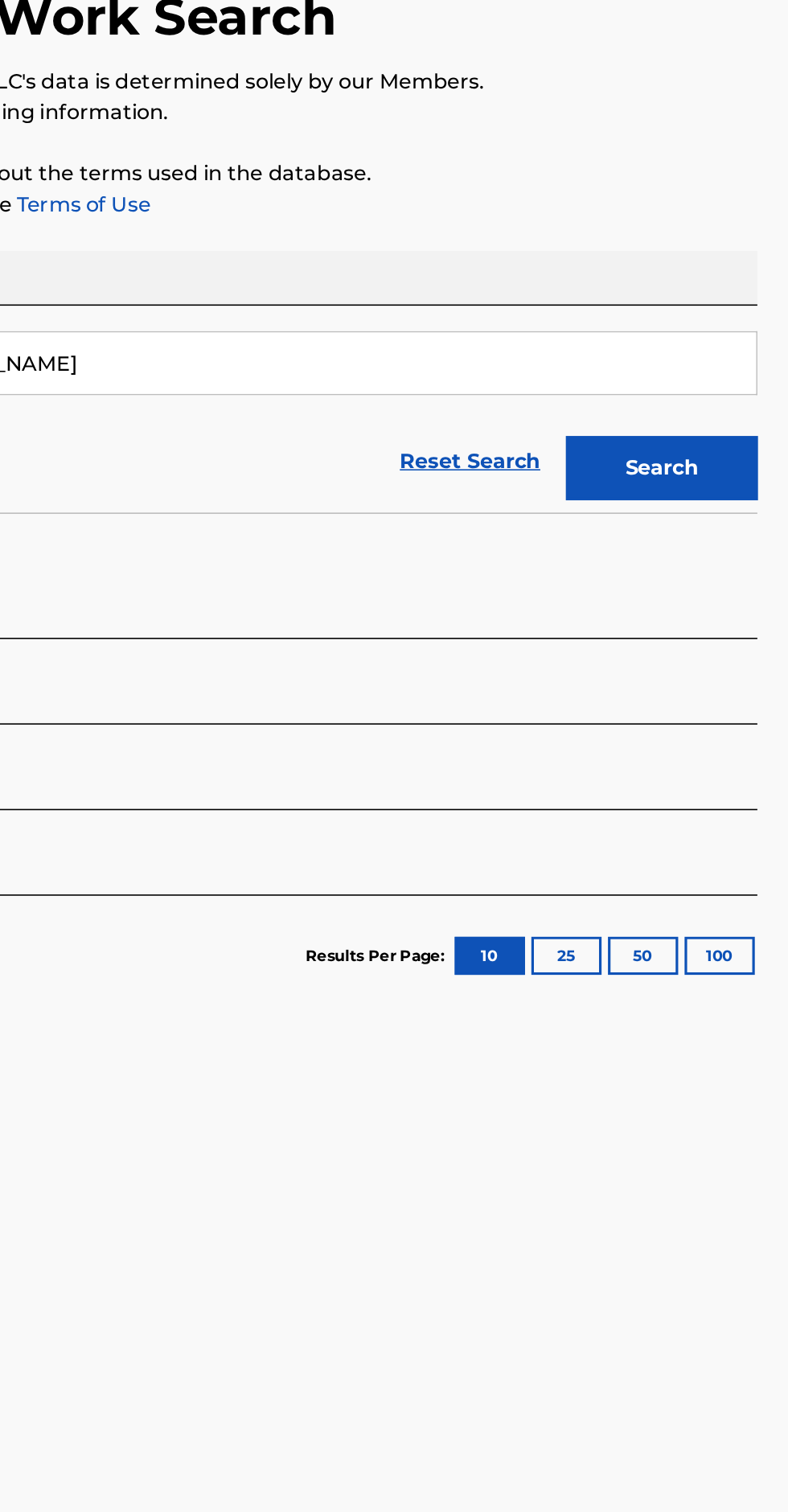
type input "[PERSON_NAME]"
click at [718, 423] on button "Search" at bounding box center [708, 435] width 120 height 40
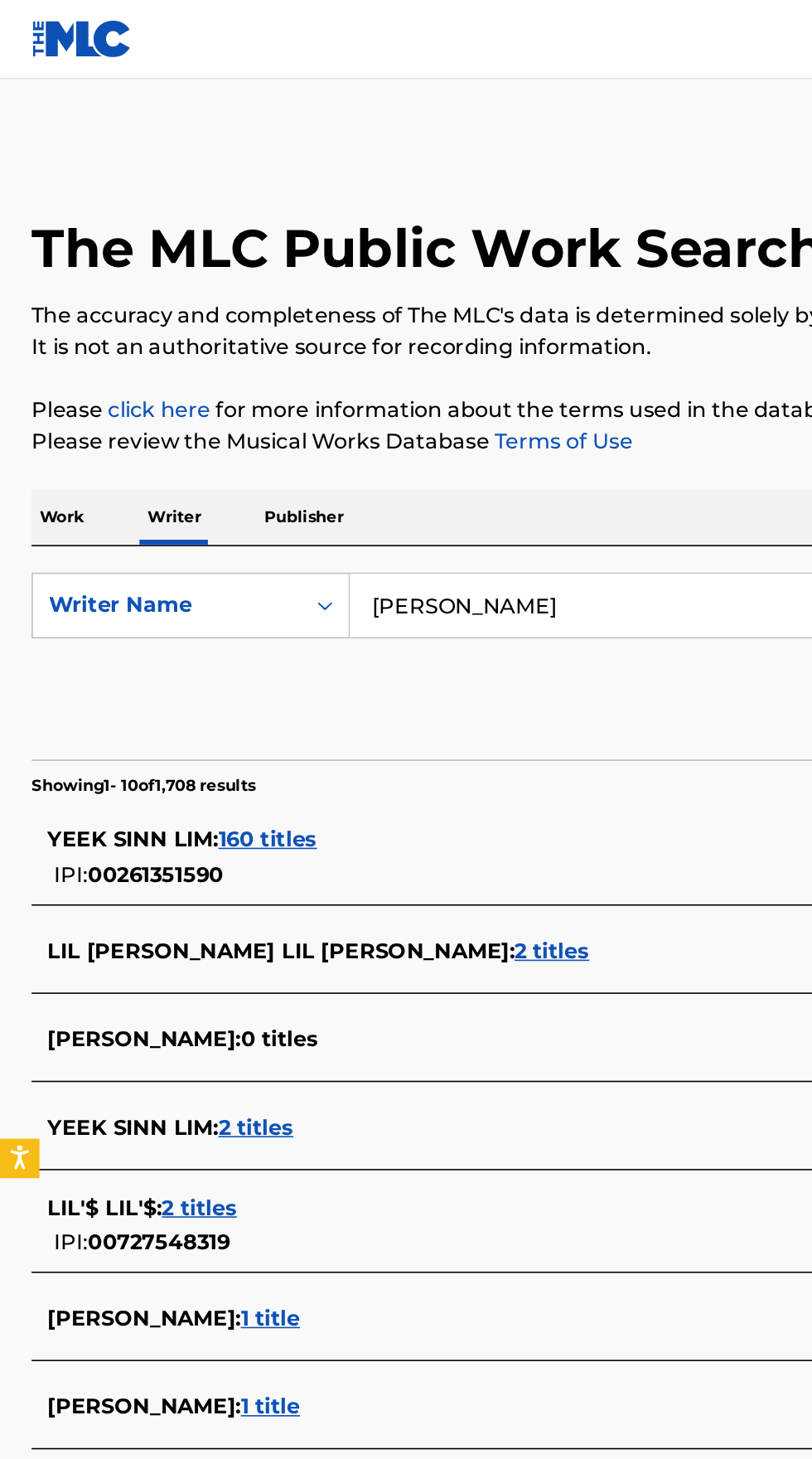
click at [40, 325] on p "Work" at bounding box center [38, 326] width 38 height 35
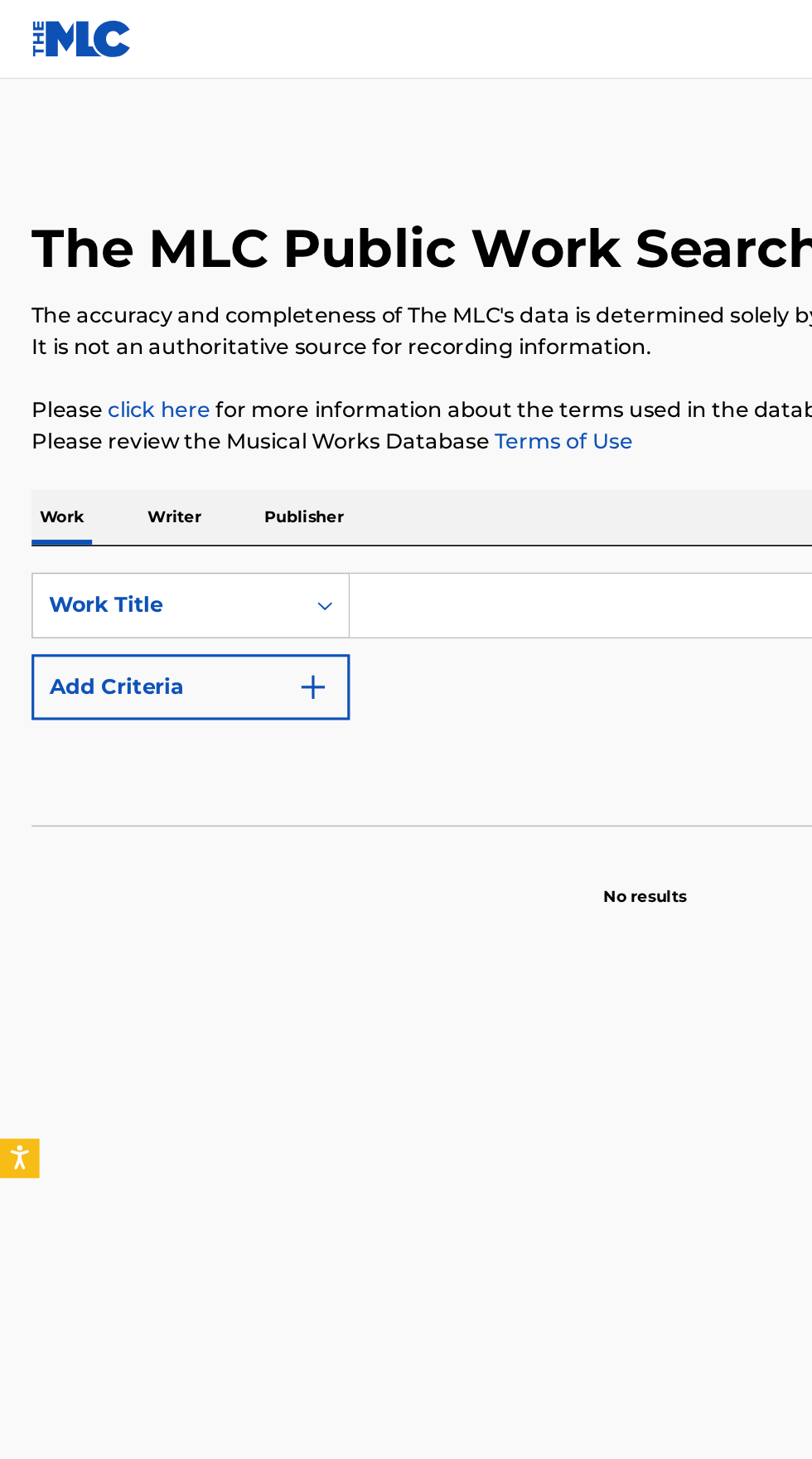
click at [304, 379] on input "Search Form" at bounding box center [506, 381] width 571 height 40
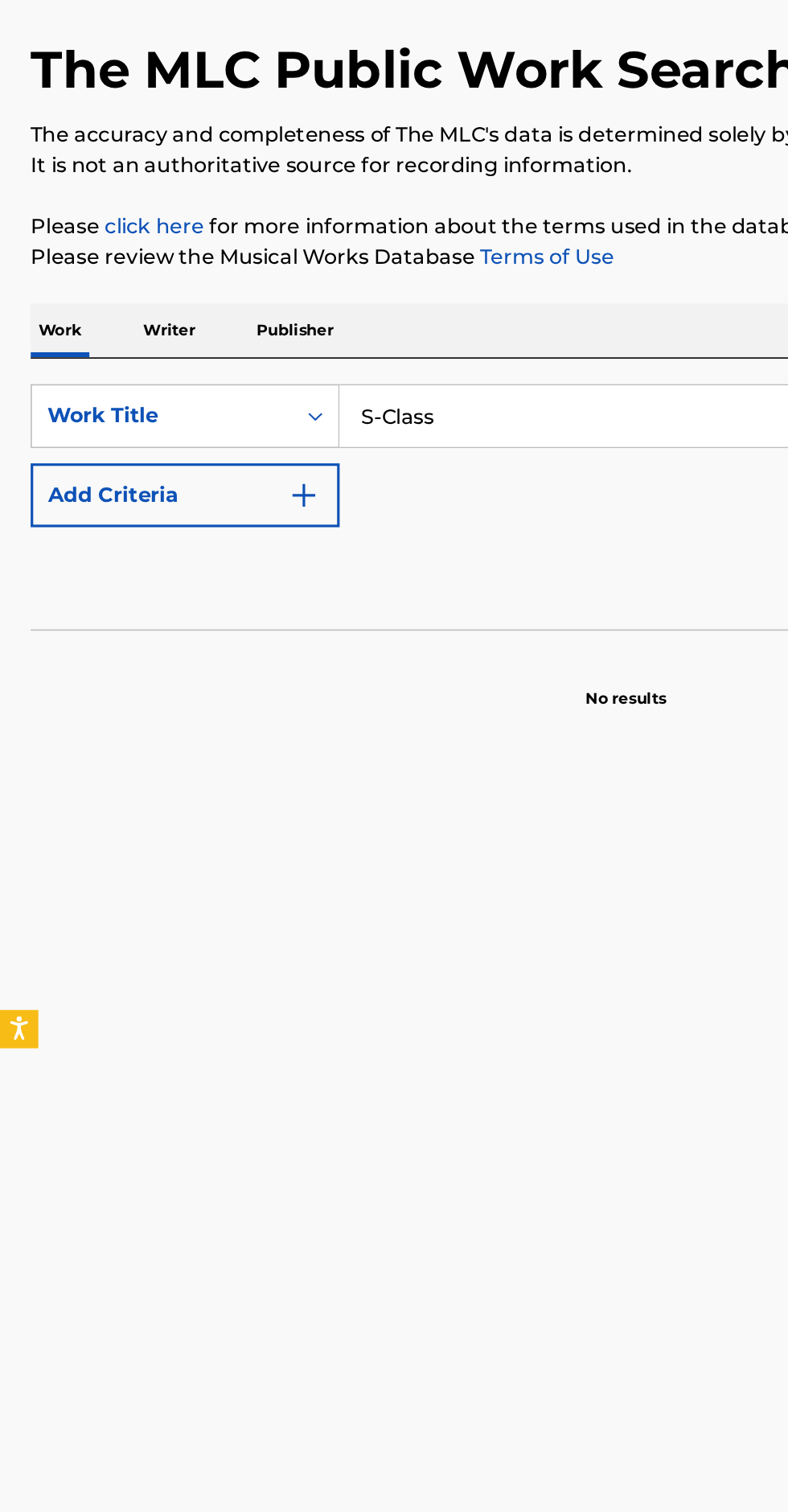
type input "S-Class"
click at [196, 429] on button "Add Criteria" at bounding box center [116, 420] width 194 height 40
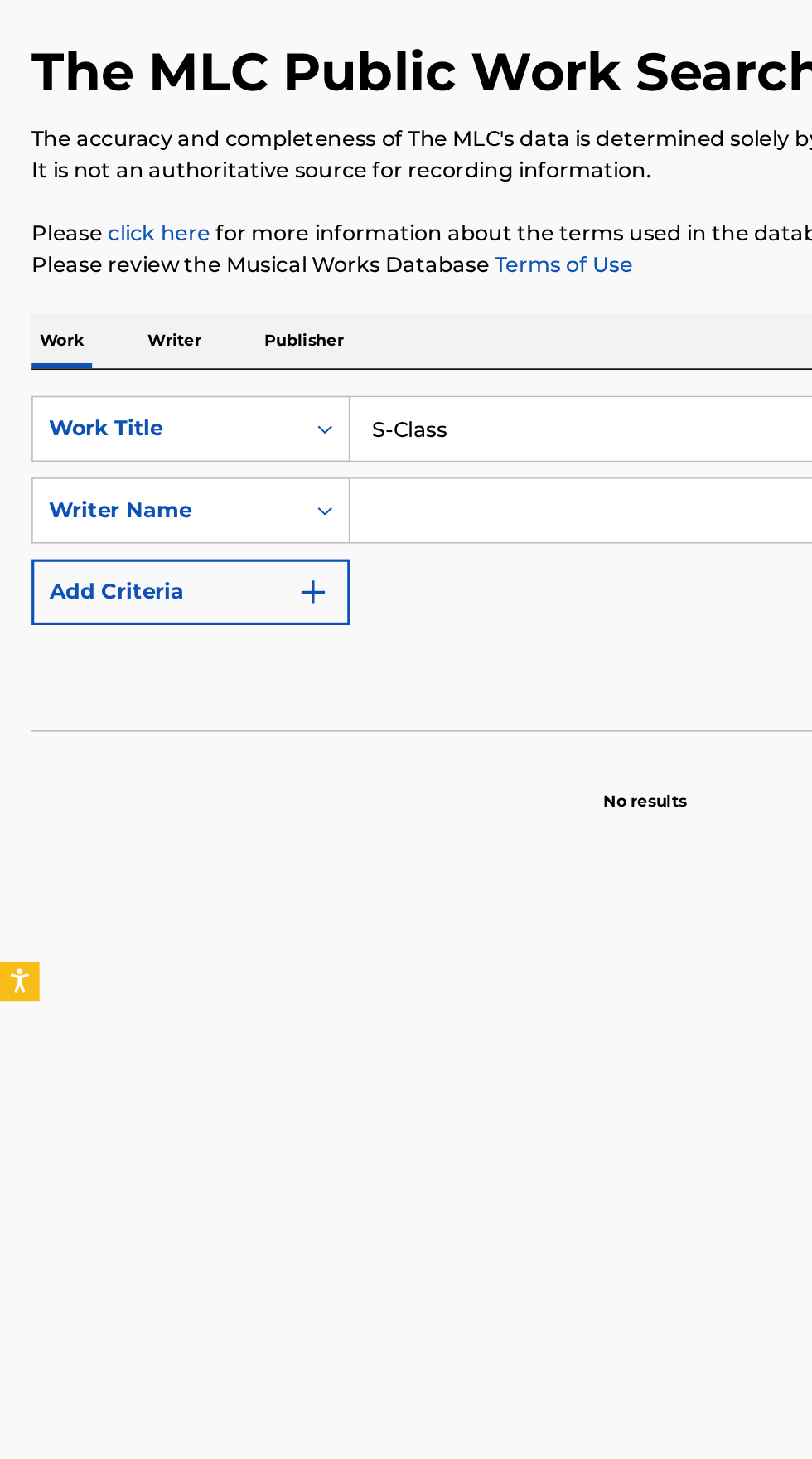
click at [333, 428] on input "Search Form" at bounding box center [490, 432] width 540 height 40
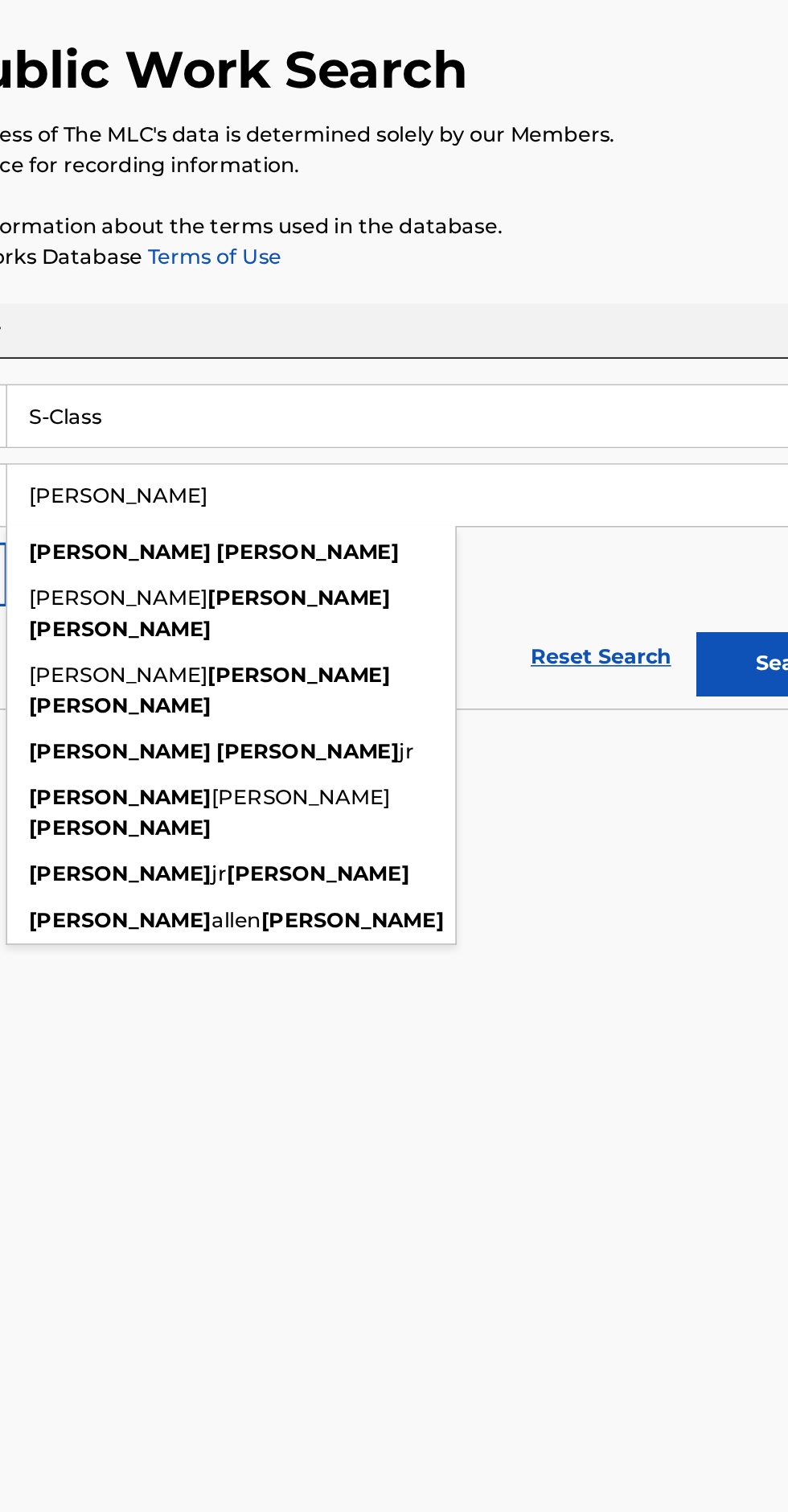
type input "[PERSON_NAME]"
click at [676, 516] on button "Search" at bounding box center [708, 526] width 120 height 40
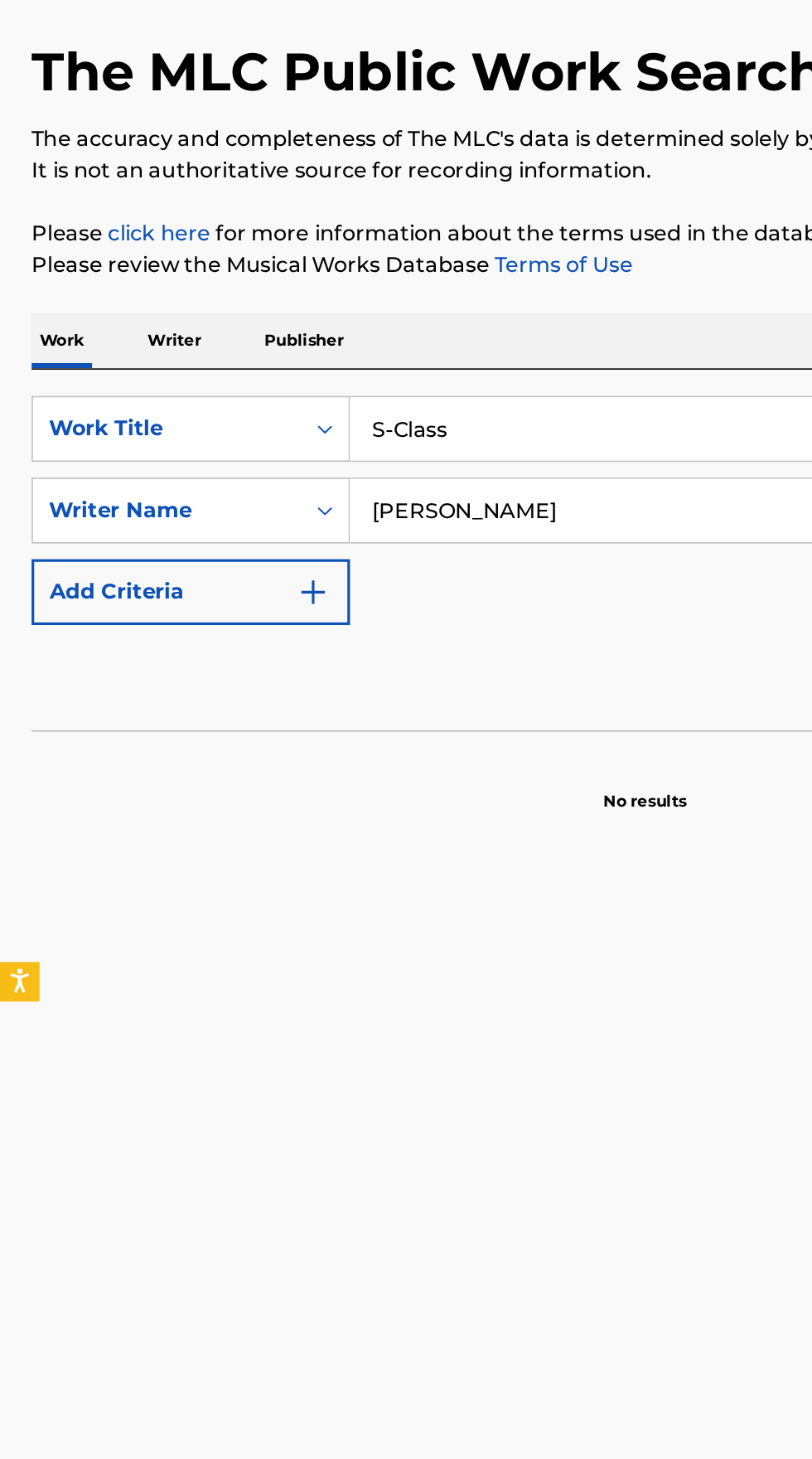
click at [116, 314] on p "Writer" at bounding box center [110, 326] width 44 height 35
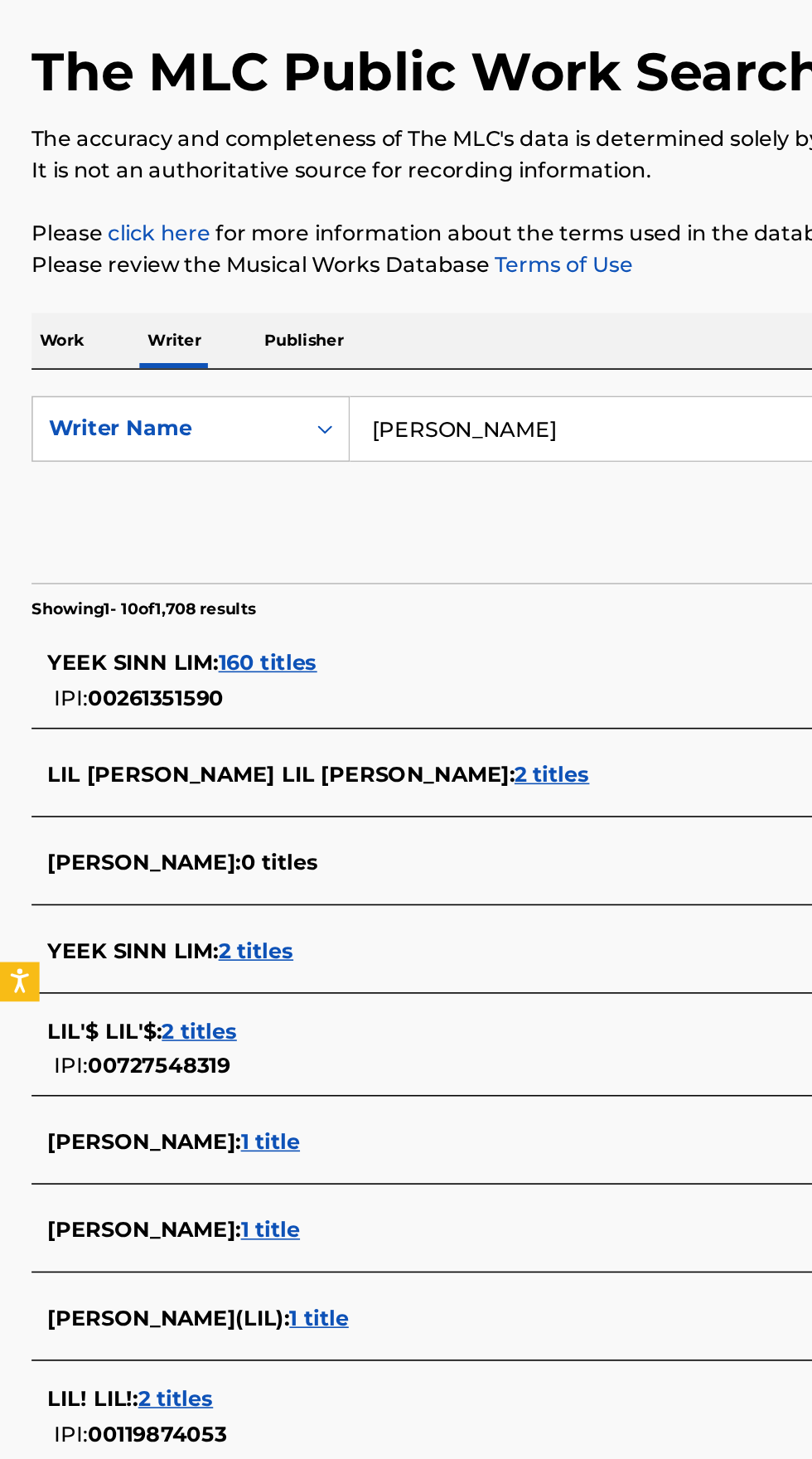
click at [341, 381] on input "[PERSON_NAME]" at bounding box center [506, 381] width 571 height 40
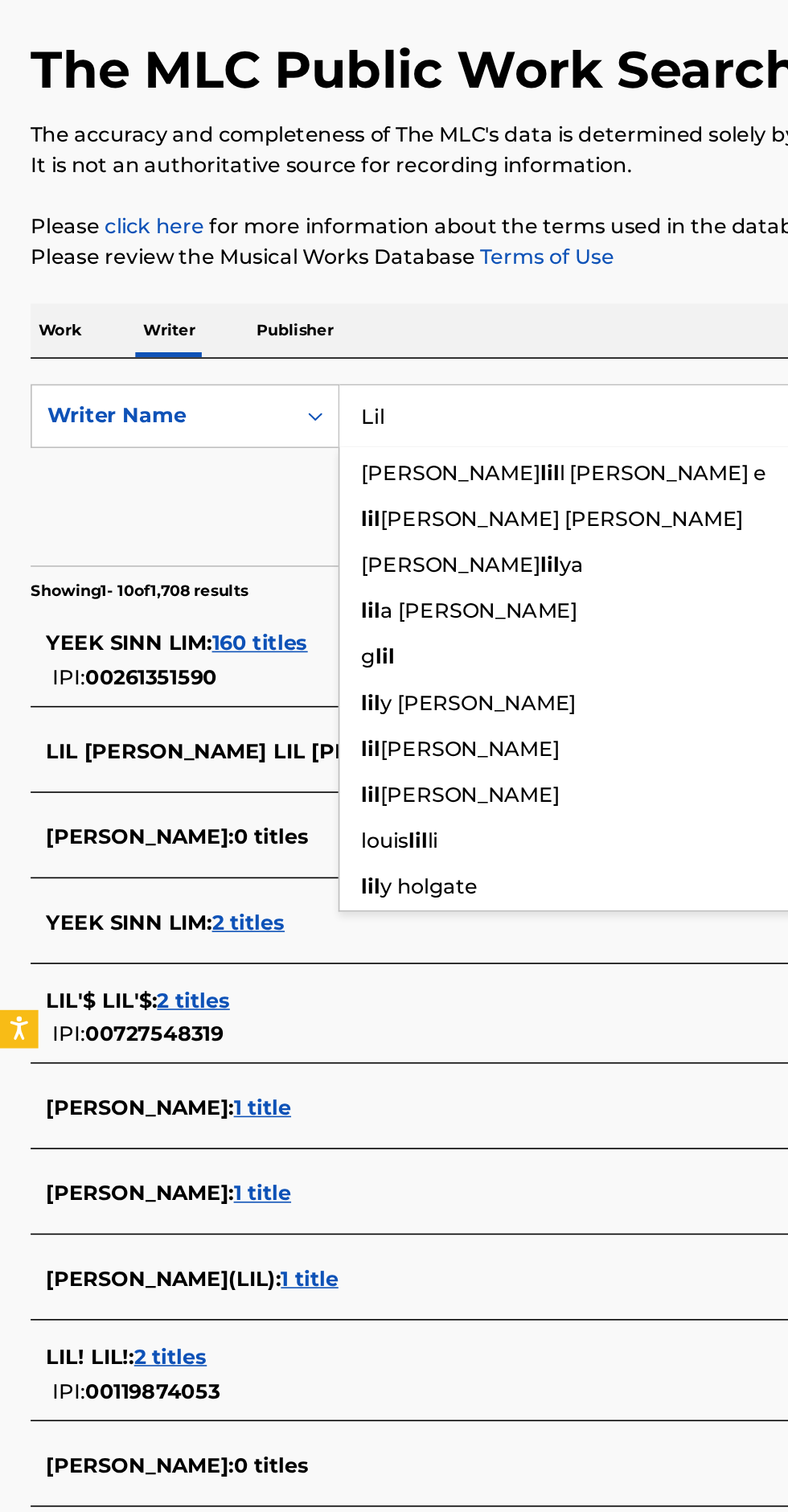
type input "Lil"
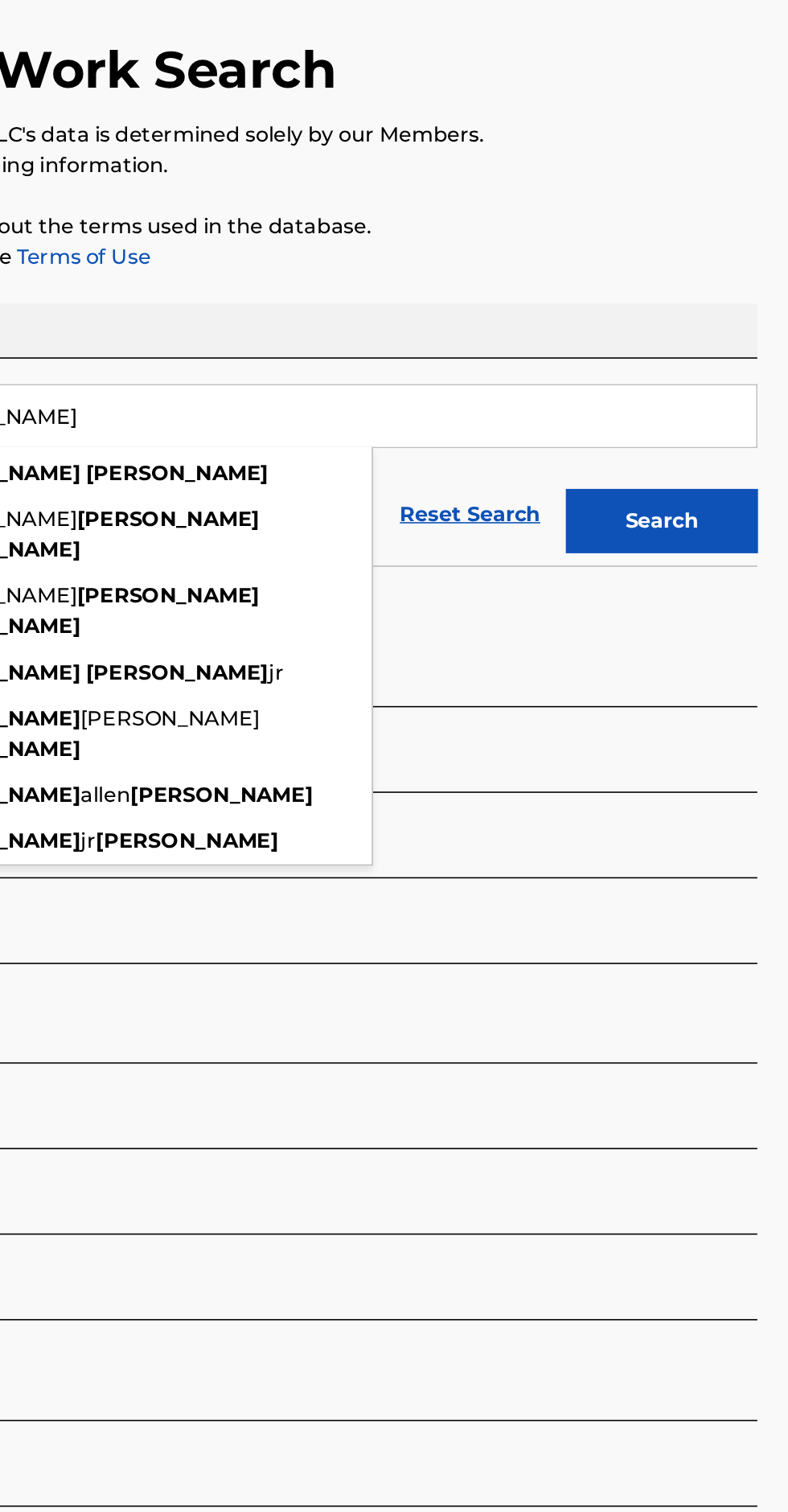
type input "[PERSON_NAME]"
click at [722, 424] on button "Search" at bounding box center [708, 435] width 120 height 40
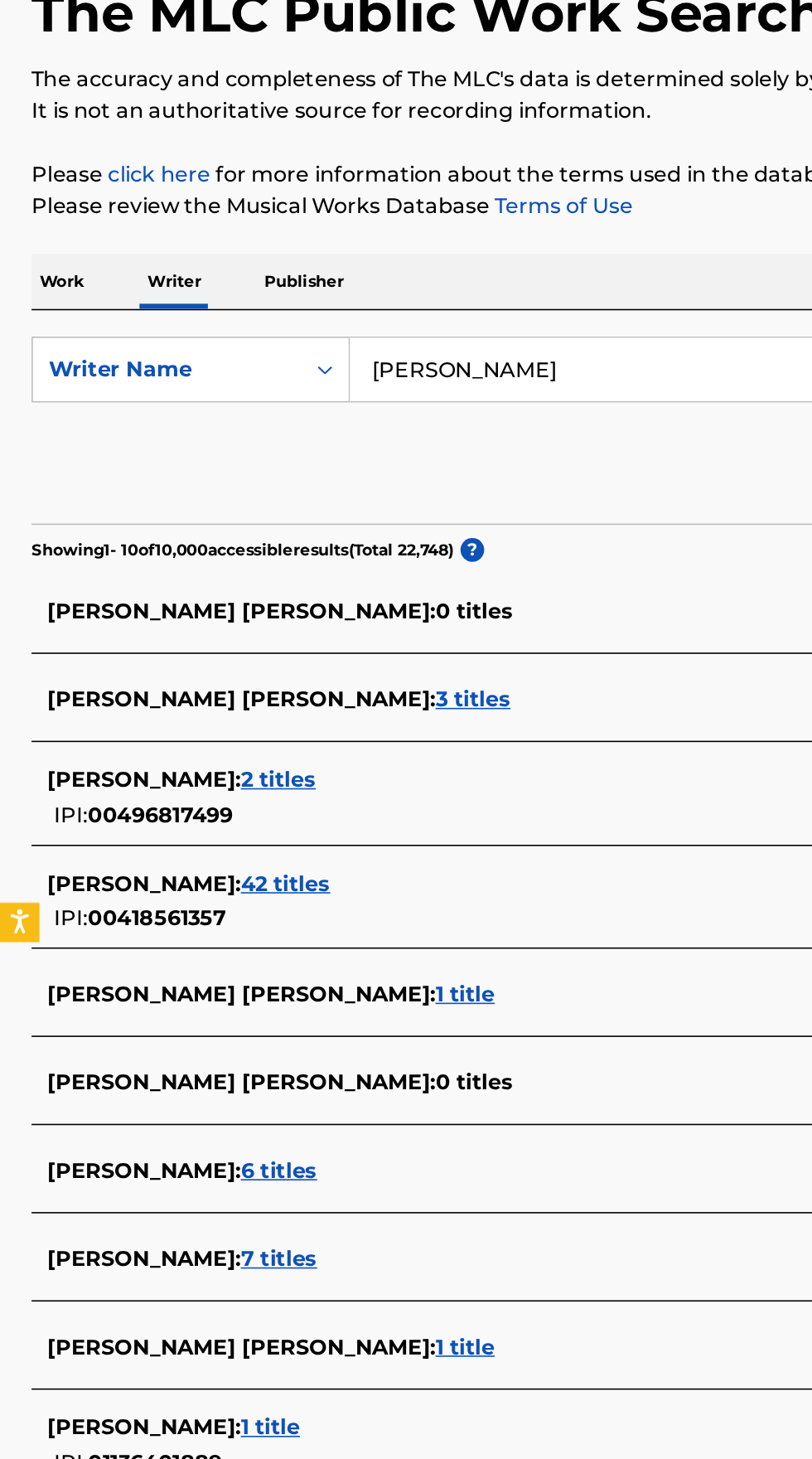
click at [152, 633] on span "[PERSON_NAME] :" at bounding box center [90, 639] width 121 height 16
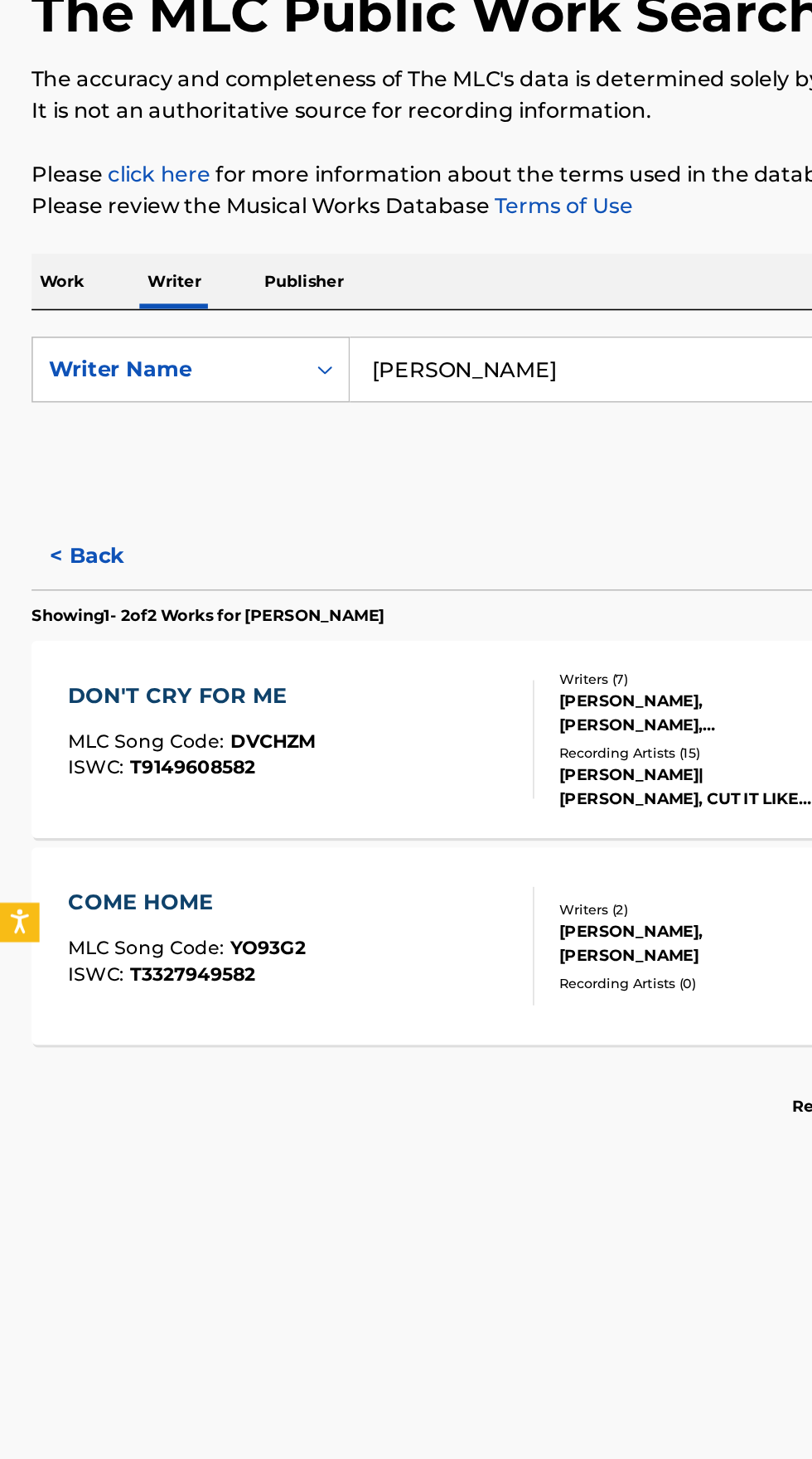
click at [230, 746] on div "COME HOME MLC Song Code : YO93G2 ISWC : T3327949582" at bounding box center [190, 744] width 293 height 75
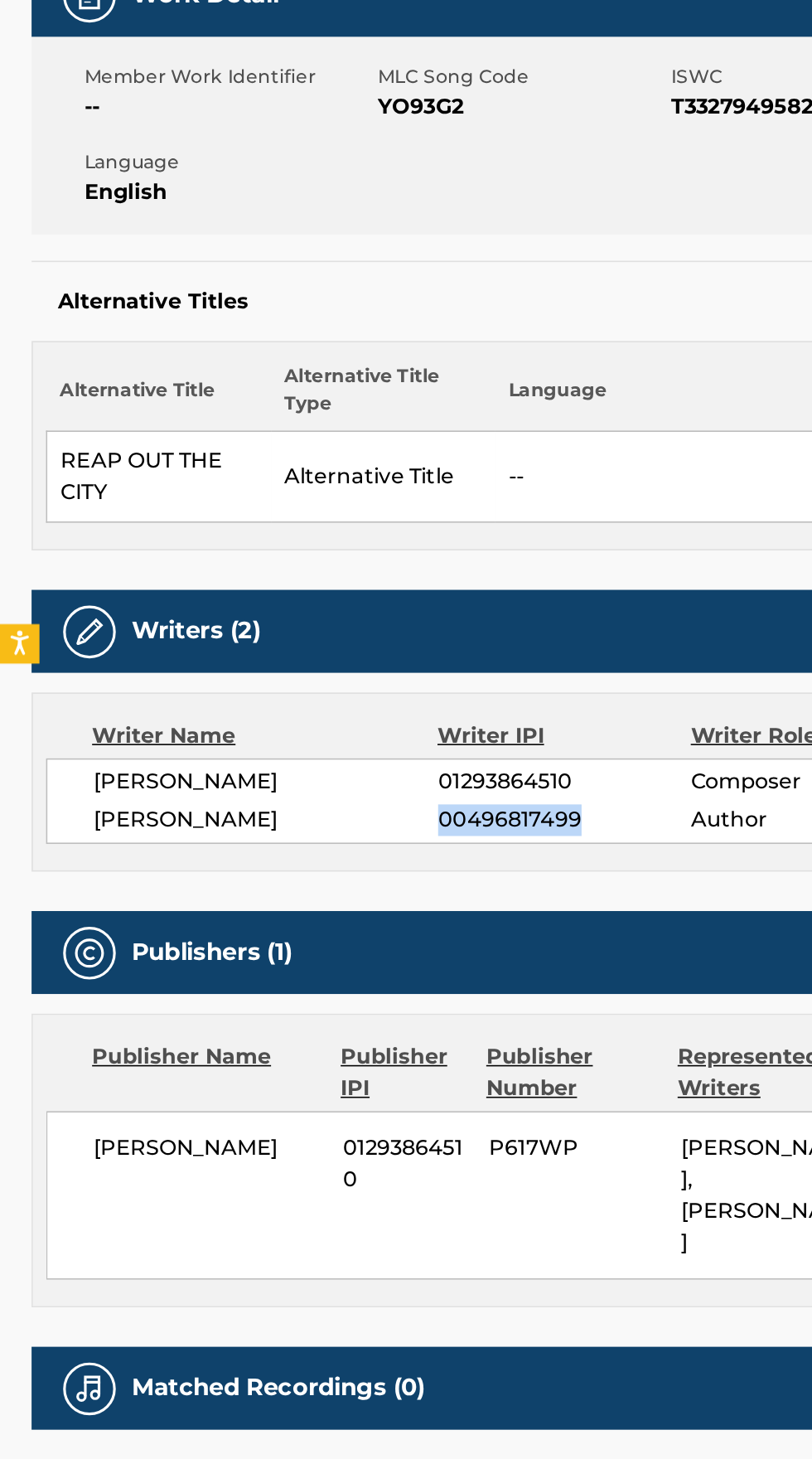
copy span "00496817499"
copy span "[PERSON_NAME]"
copy span "01293864510"
copy span "YO93G2"
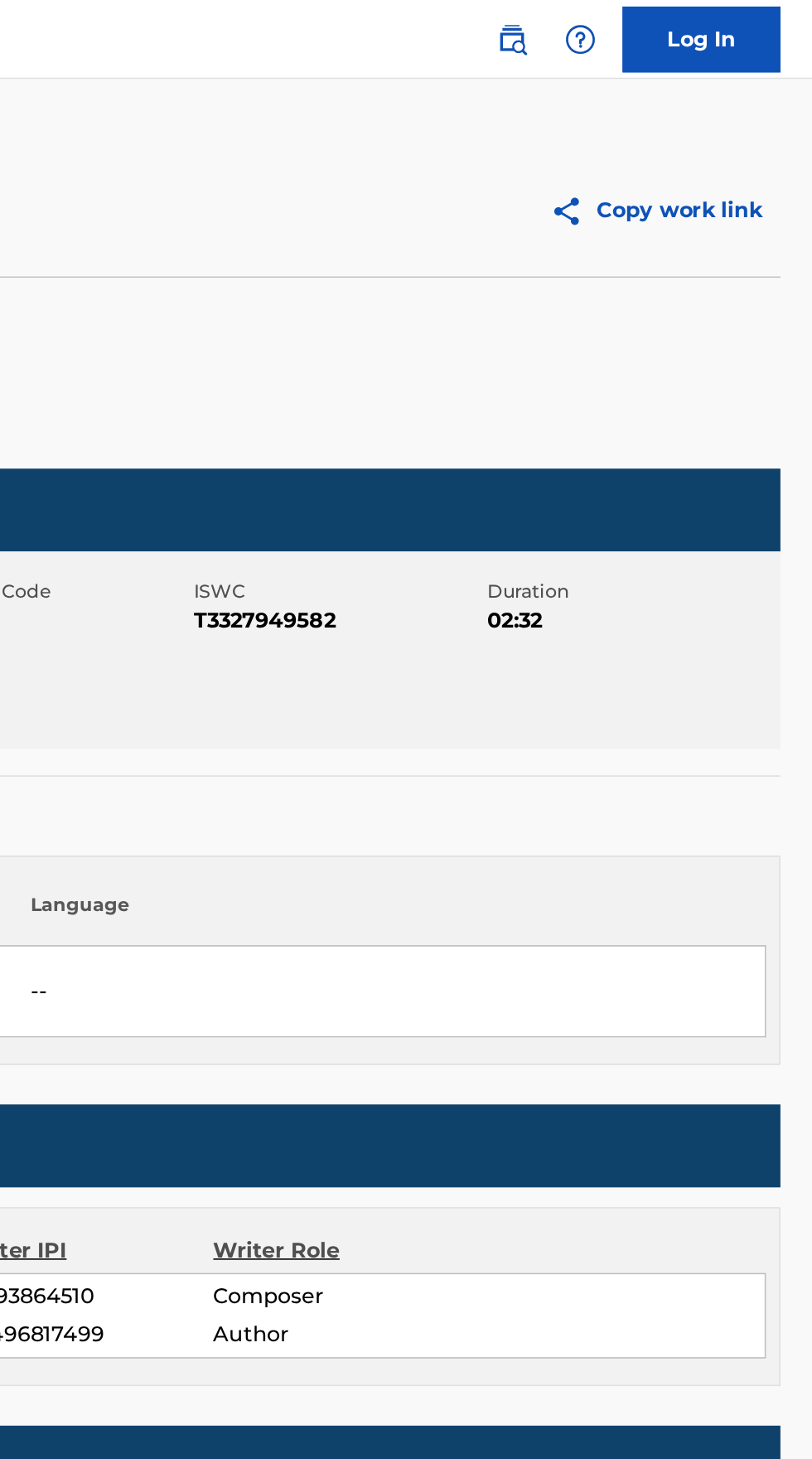
click at [621, 28] on img at bounding box center [623, 25] width 20 height 20
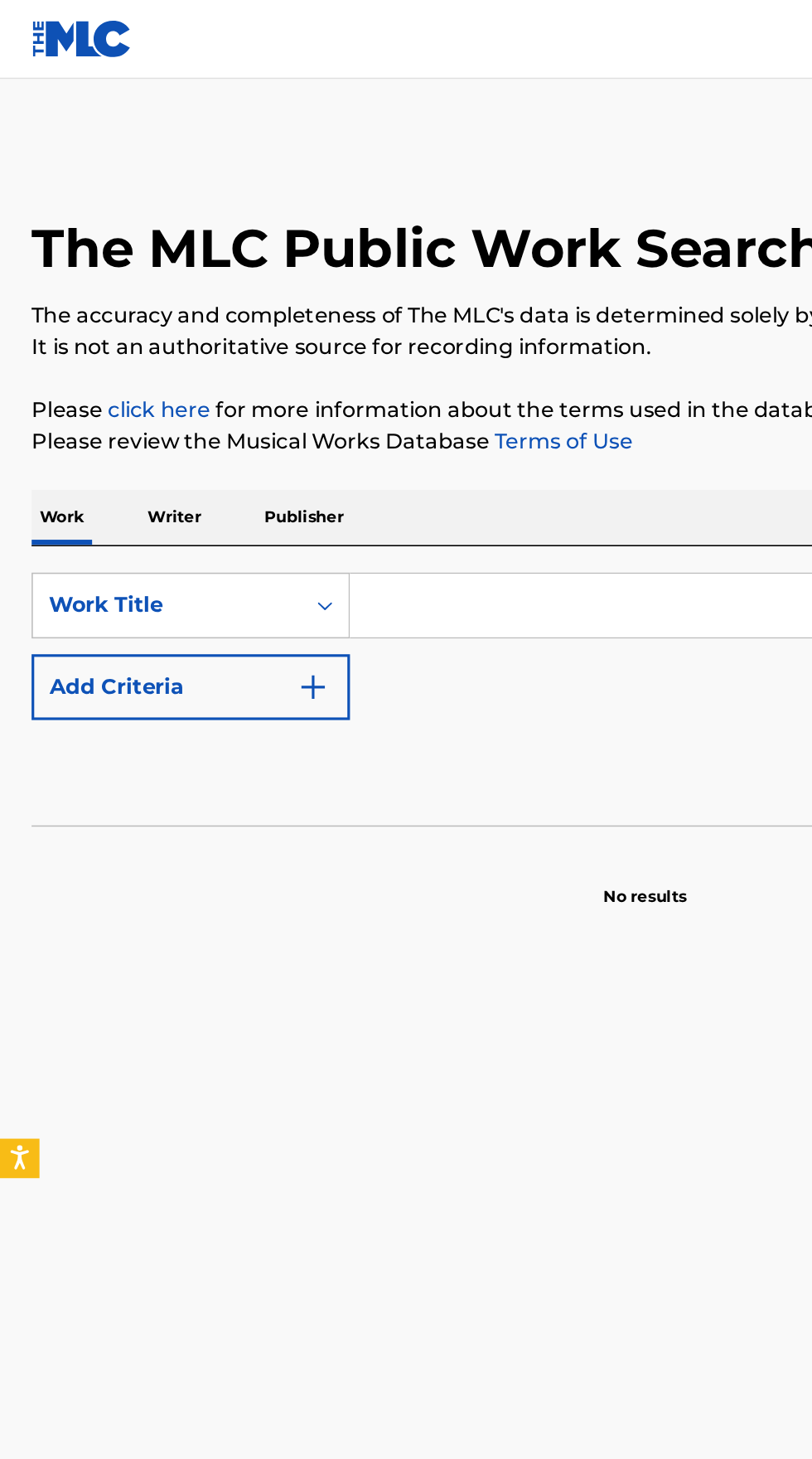
click at [303, 374] on input "Search Form" at bounding box center [506, 381] width 571 height 40
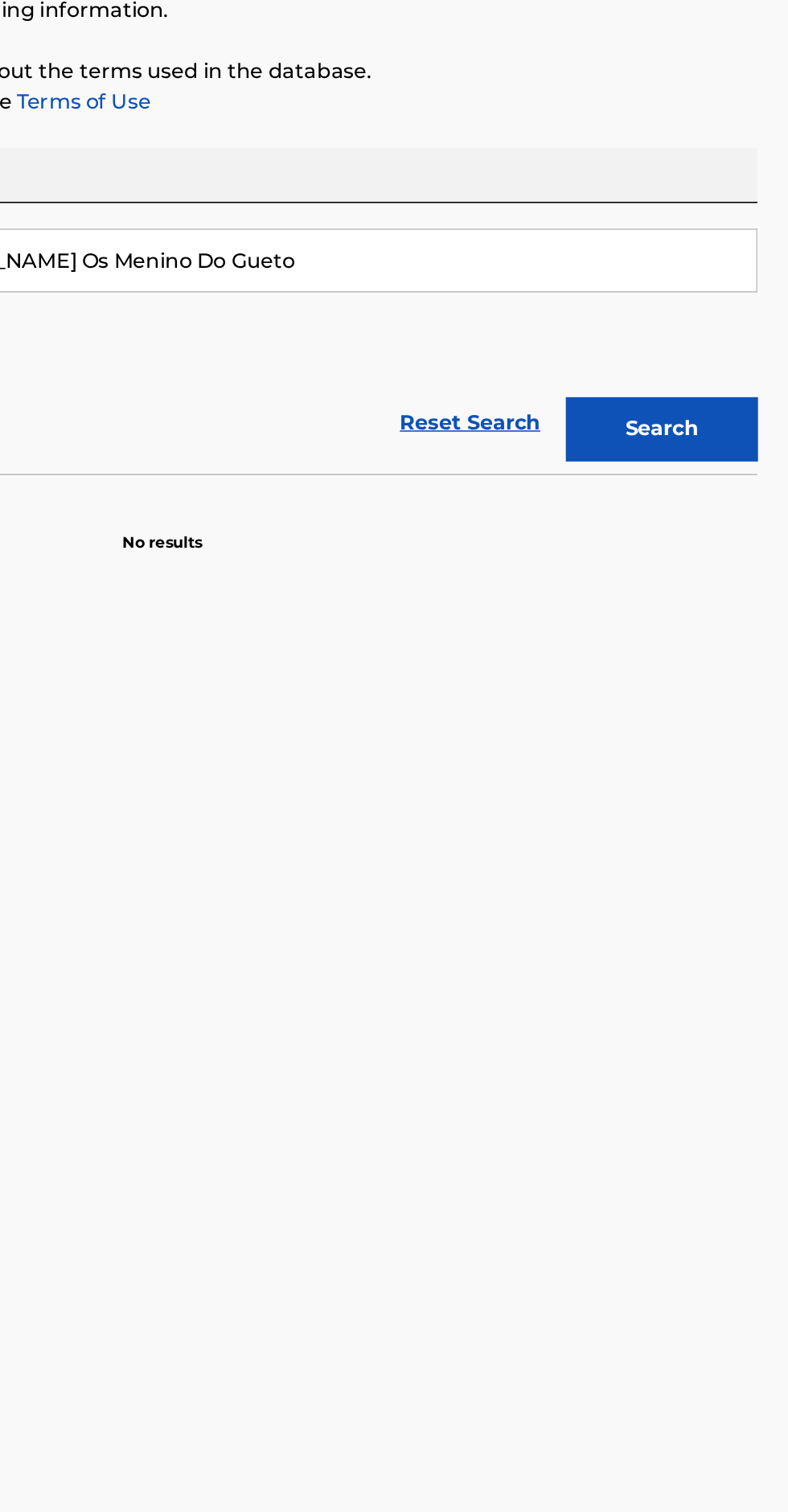
type input "[PERSON_NAME] Os Menino Do Gueto"
click at [742, 457] on button "Search" at bounding box center [708, 476] width 120 height 40
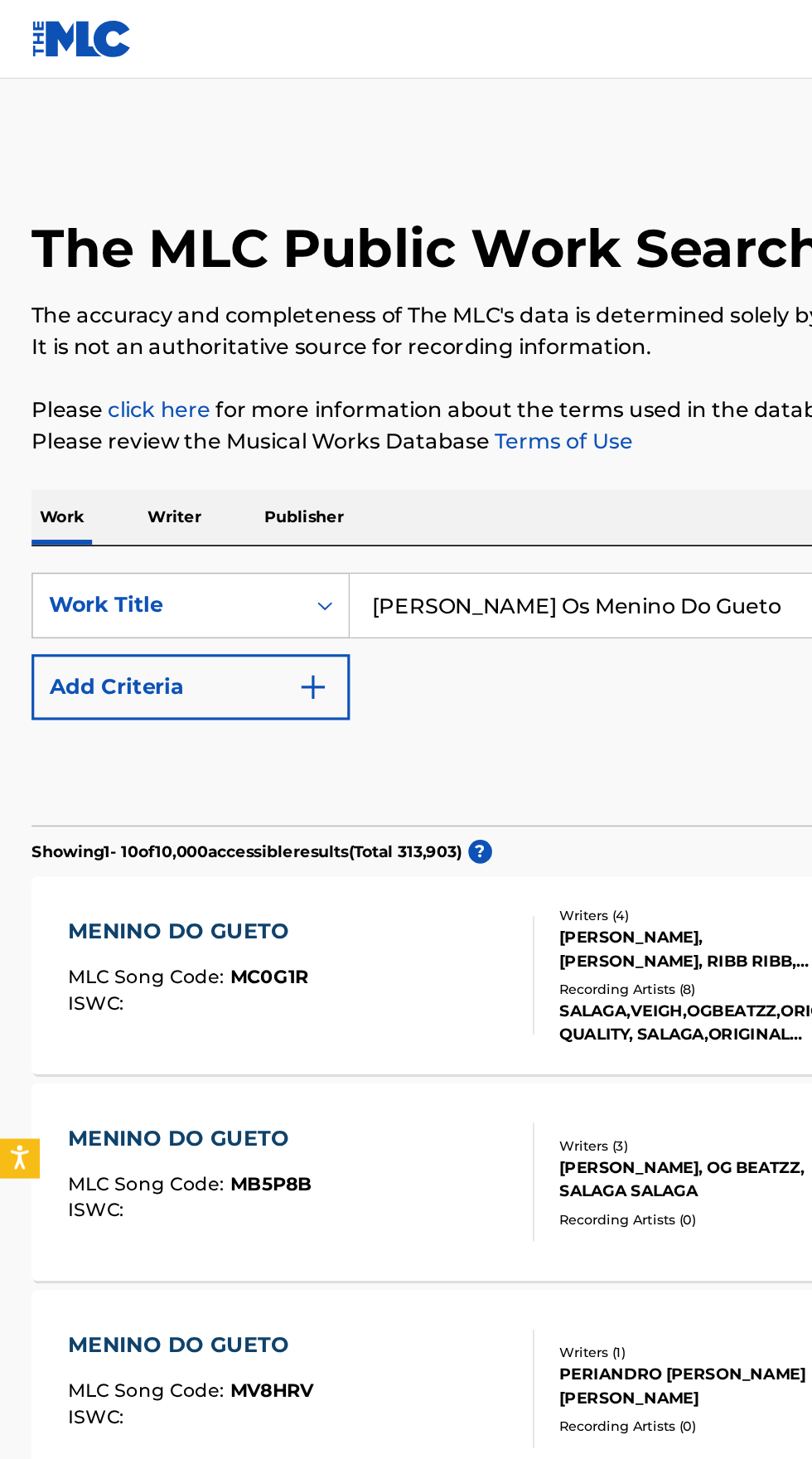
click at [209, 429] on button "Add Criteria" at bounding box center [120, 433] width 200 height 42
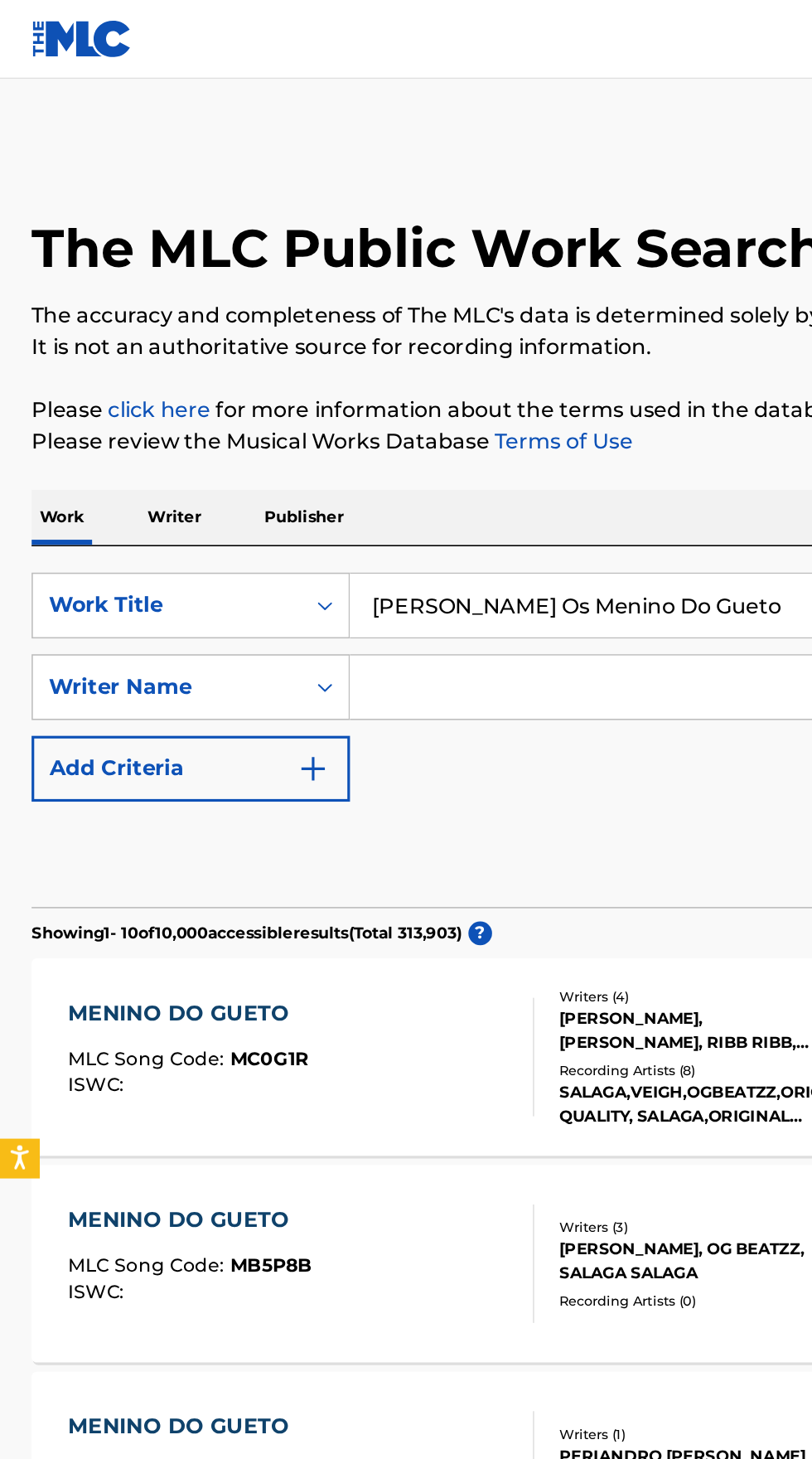
click at [361, 429] on input "Search Form" at bounding box center [490, 432] width 540 height 40
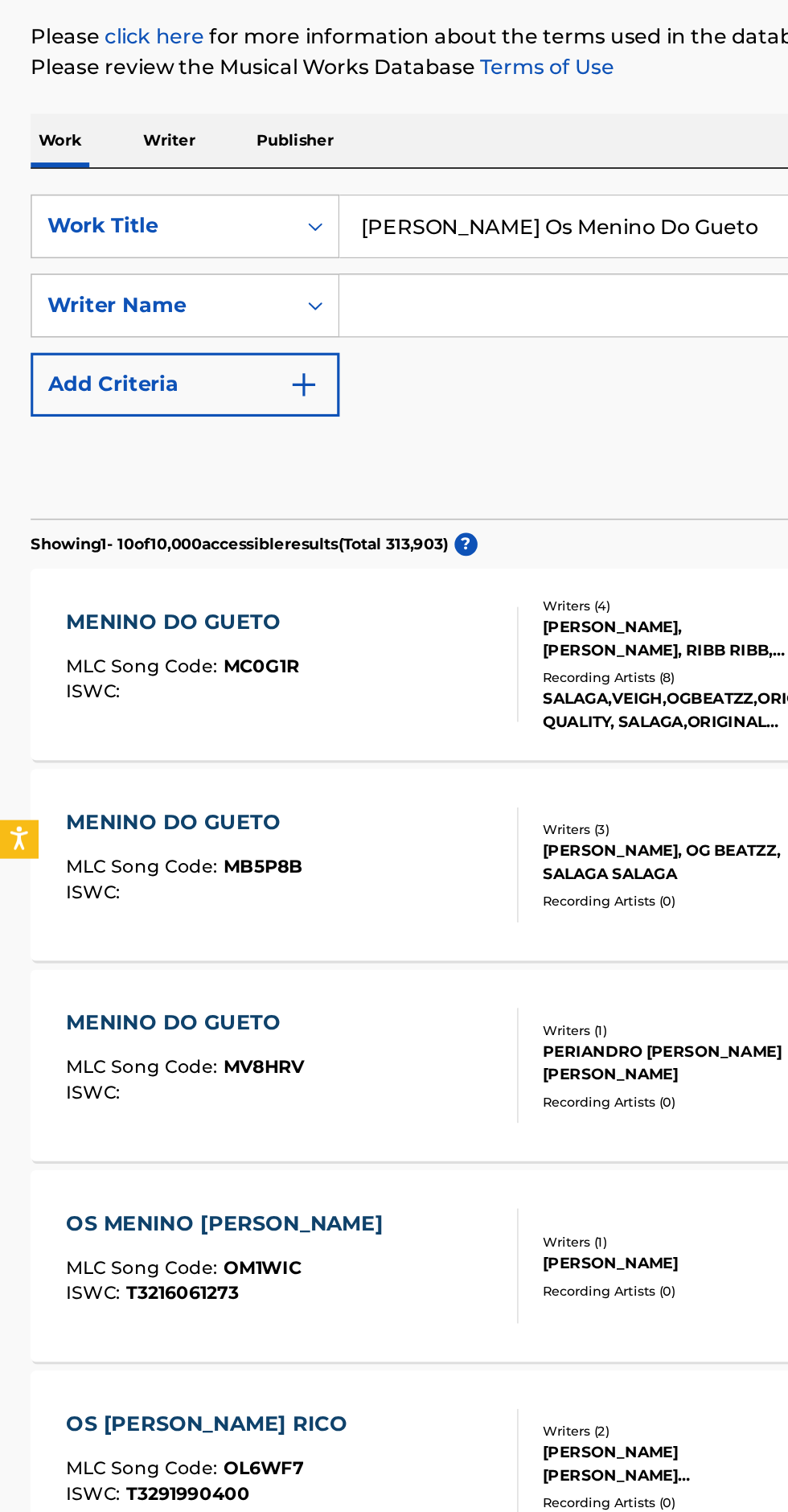
click at [401, 499] on div "Reset Search Search" at bounding box center [393, 521] width 749 height 65
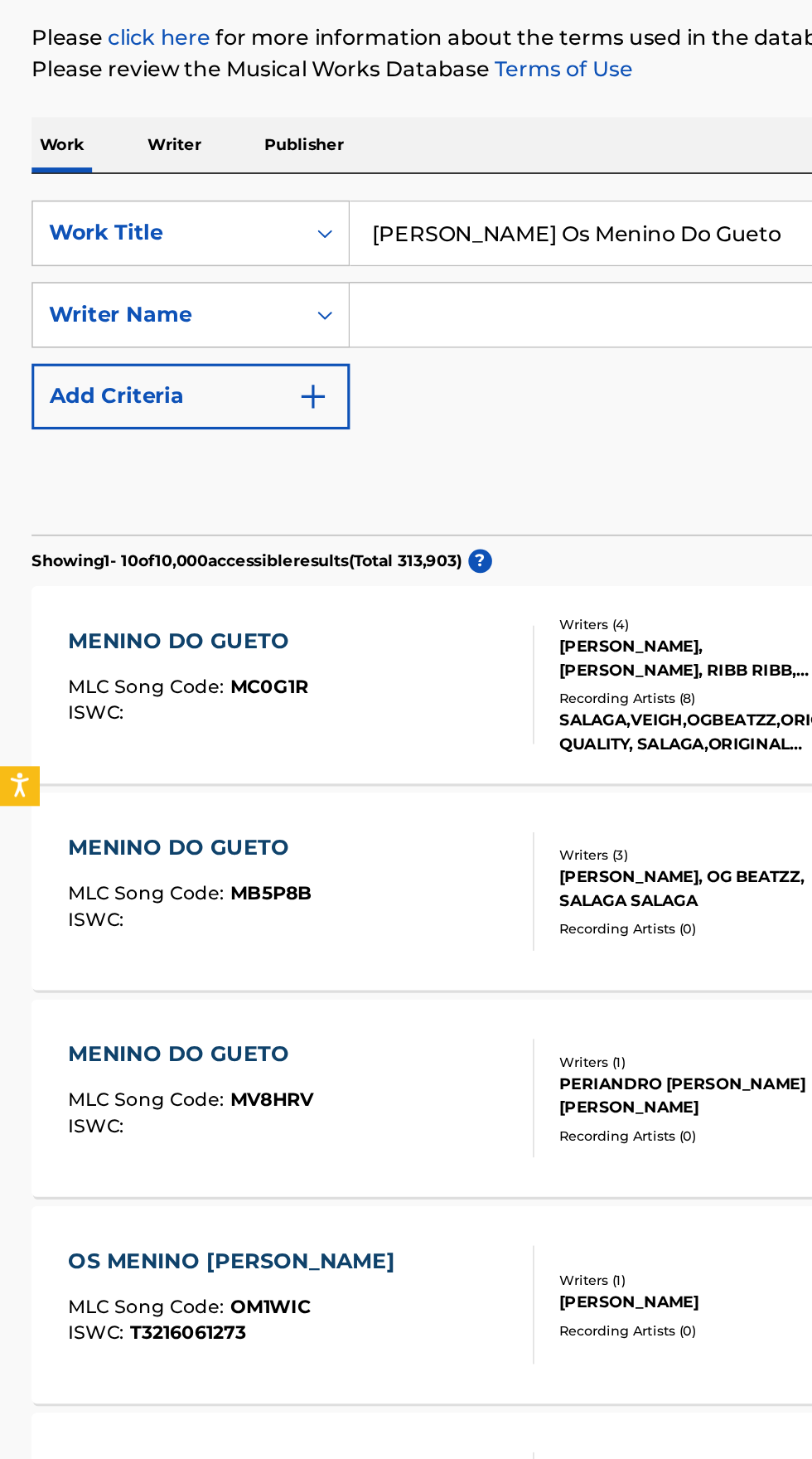
click at [365, 430] on input "Search Form" at bounding box center [490, 432] width 540 height 40
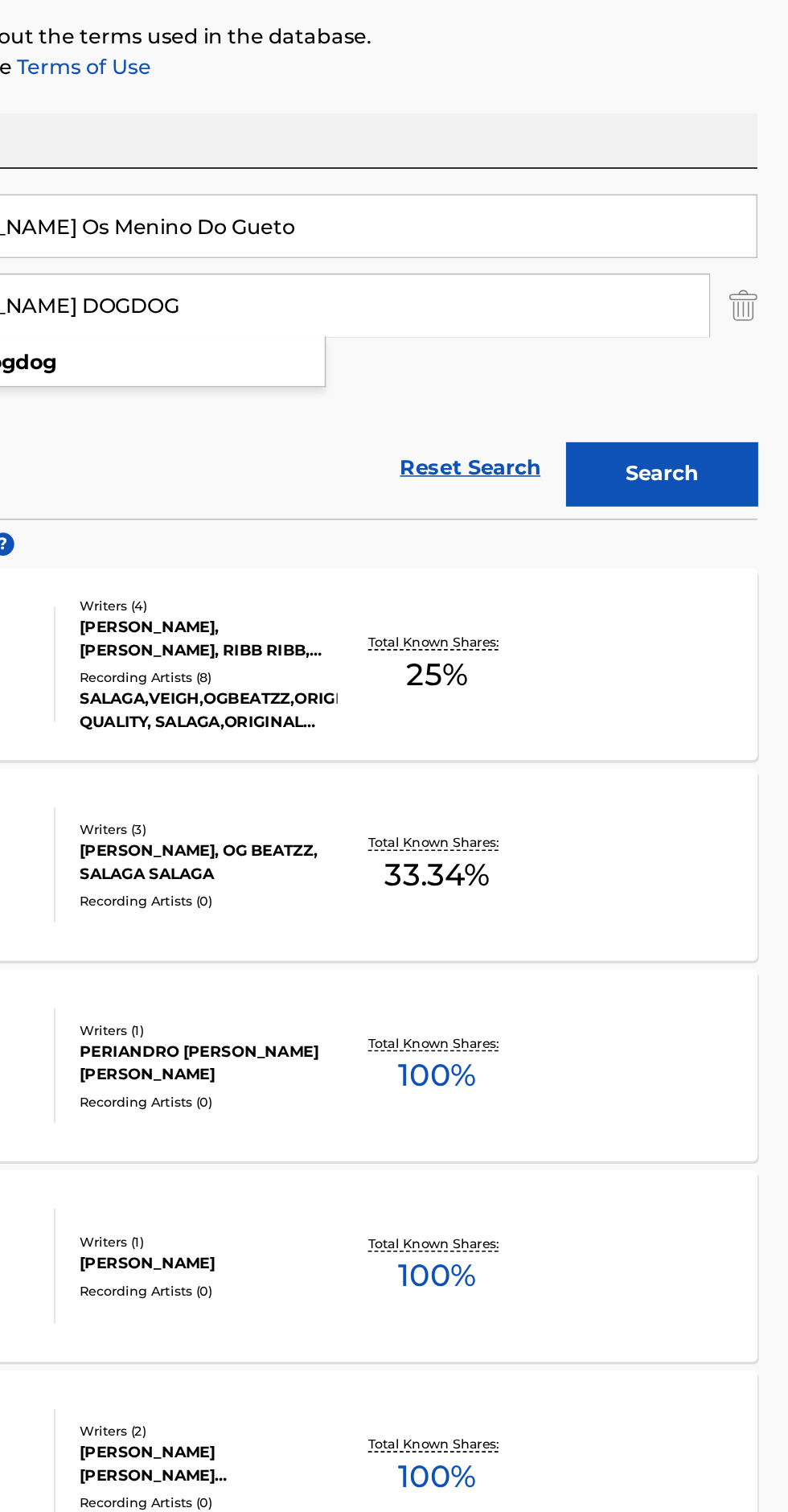
type input "[PERSON_NAME] DOGDOG"
click at [733, 507] on button "Search" at bounding box center [708, 526] width 120 height 40
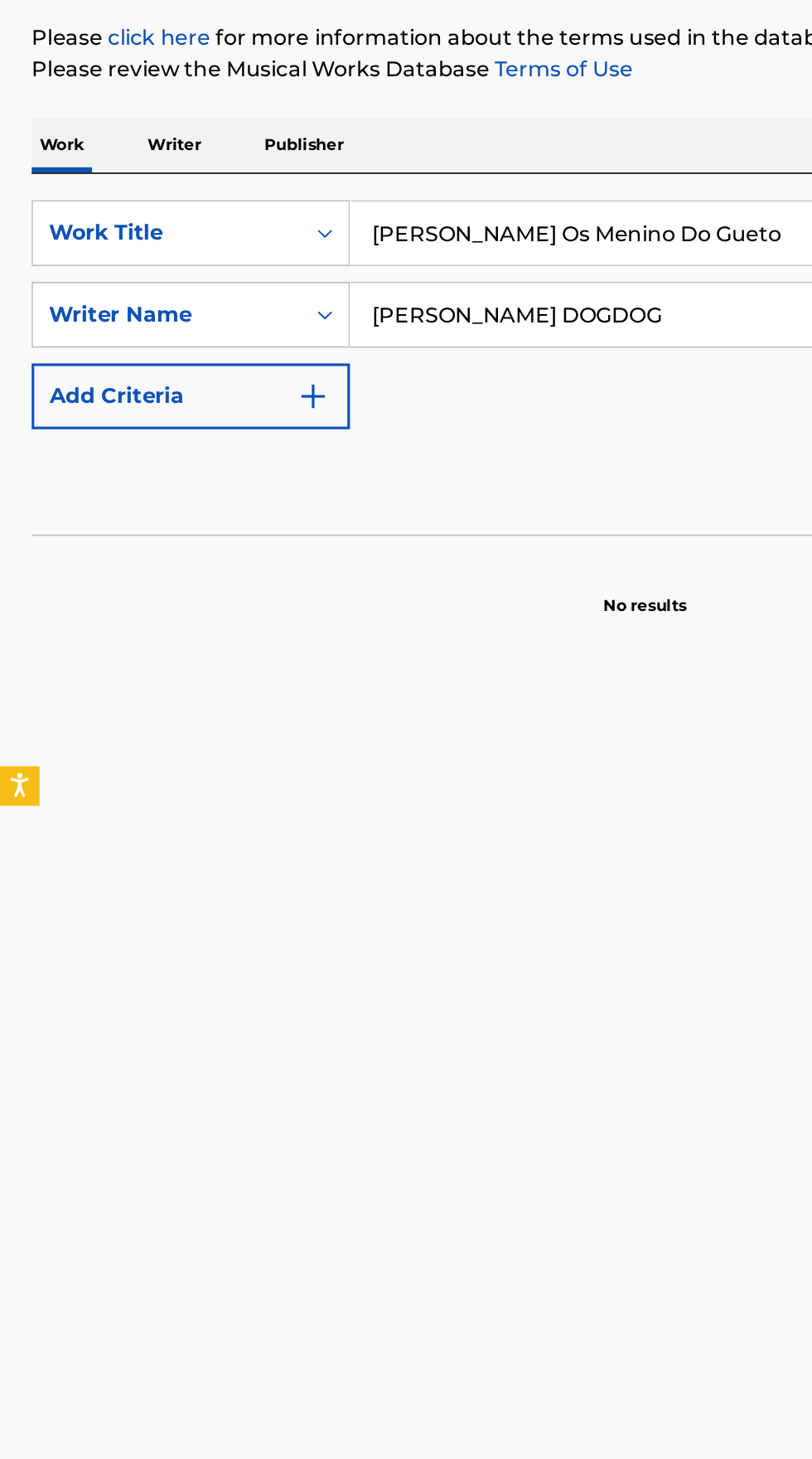
click at [98, 311] on p "Writer" at bounding box center [110, 326] width 44 height 35
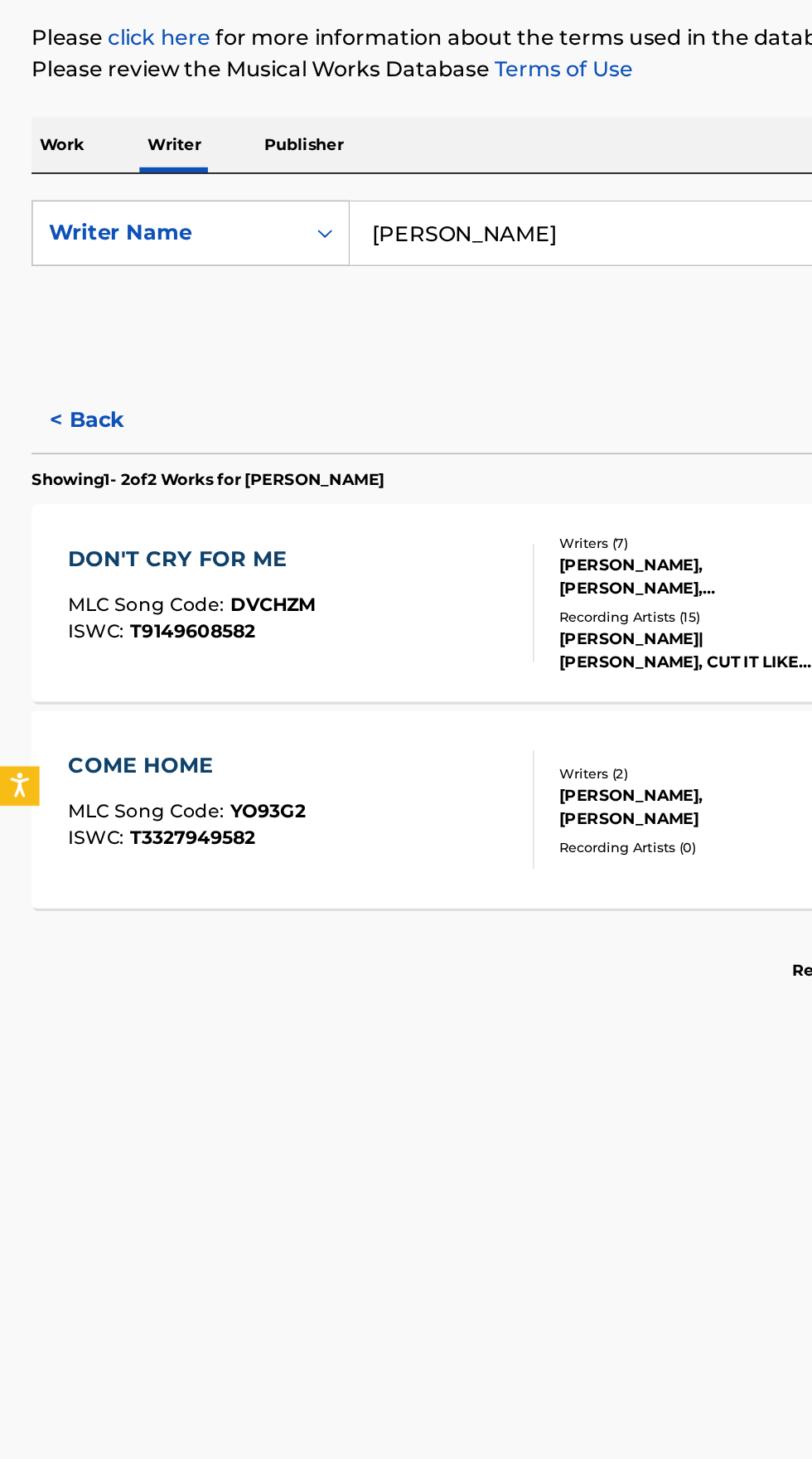
click at [413, 375] on input "[PERSON_NAME]" at bounding box center [506, 381] width 571 height 40
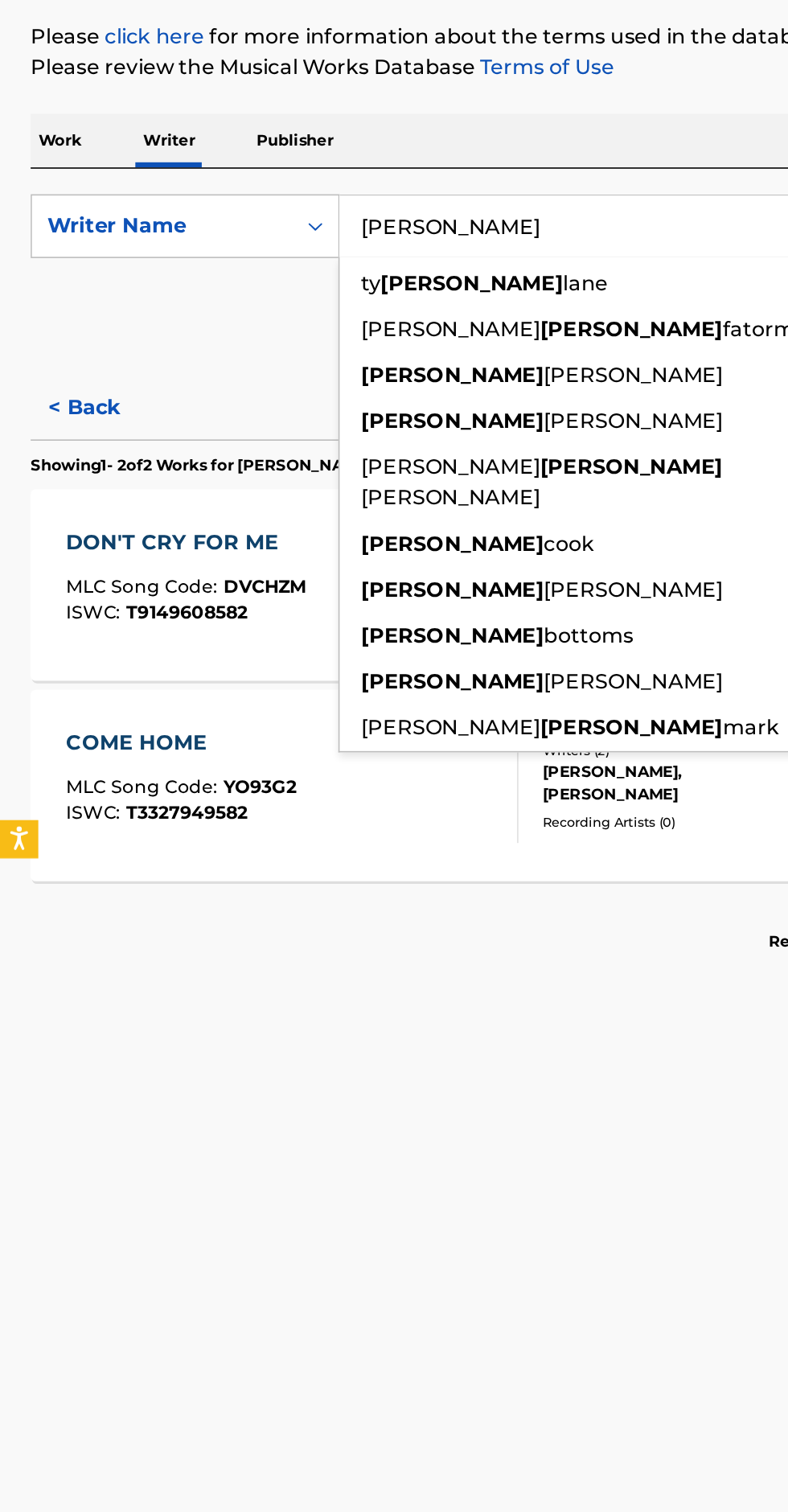
type input "[PERSON_NAME]"
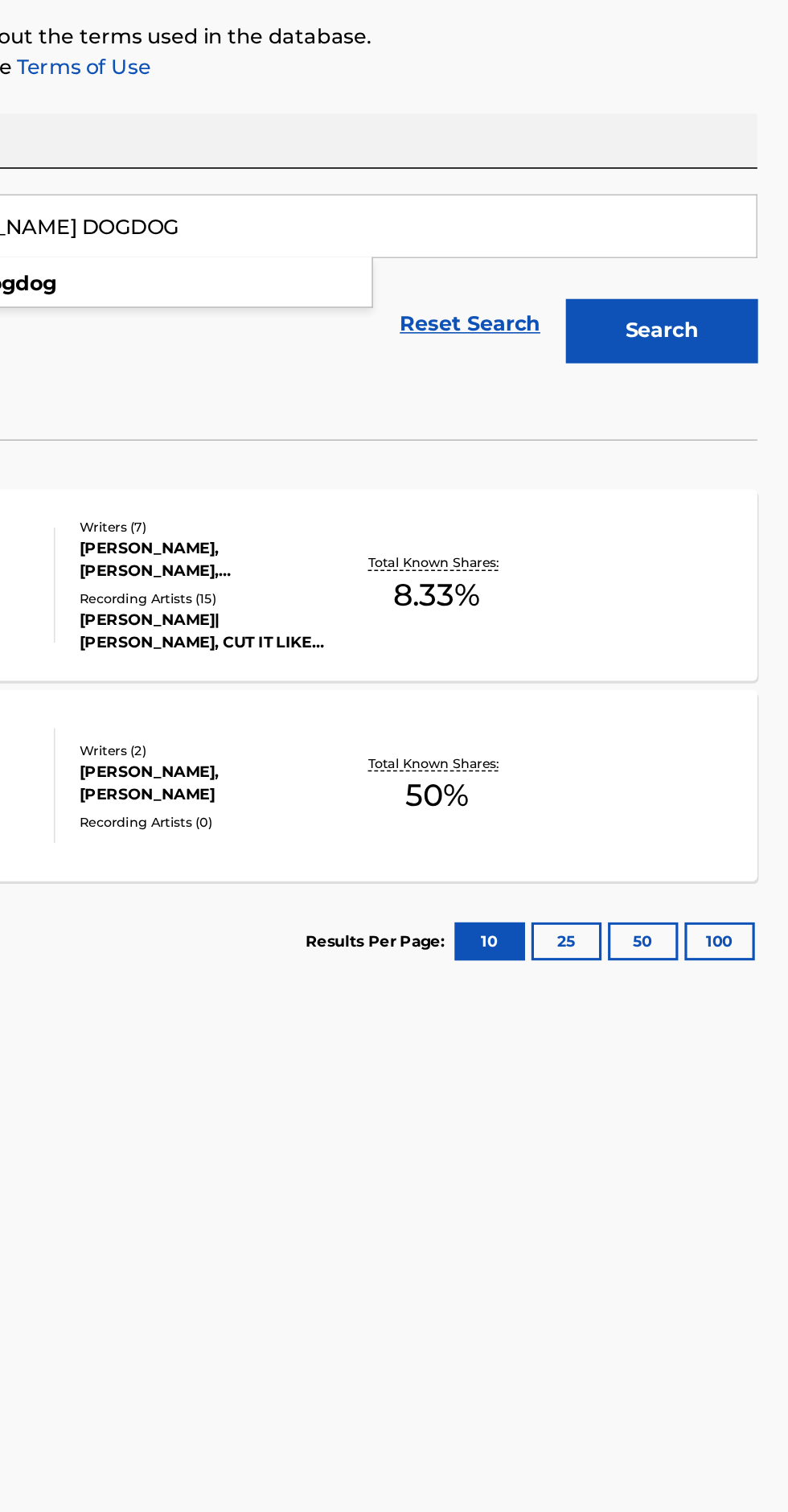
type input "[PERSON_NAME] DOGDOG"
click at [730, 435] on button "Search" at bounding box center [708, 435] width 120 height 40
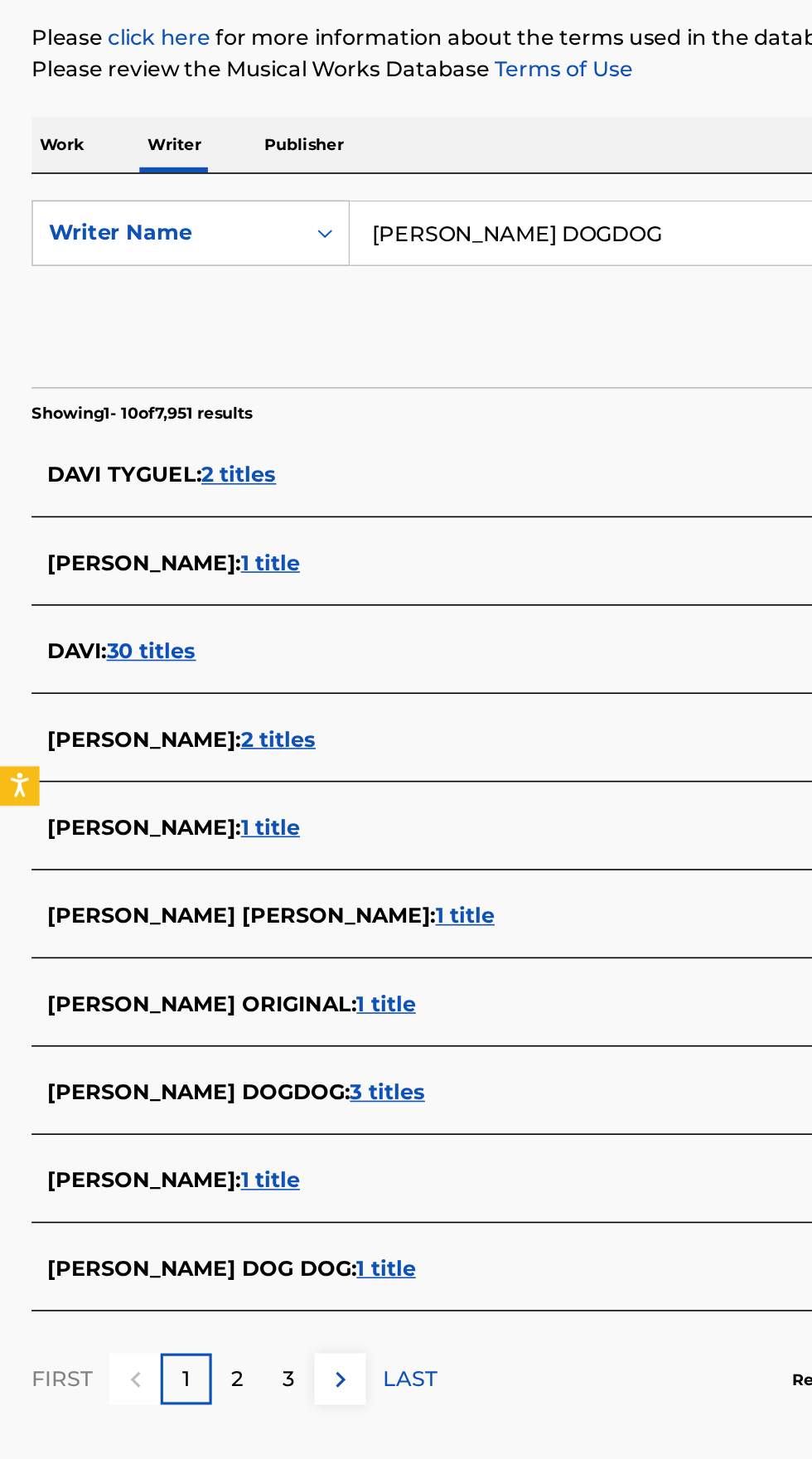
click at [272, 917] on div "[PERSON_NAME] DOGDOG : 3 titles" at bounding box center [385, 922] width 709 height 20
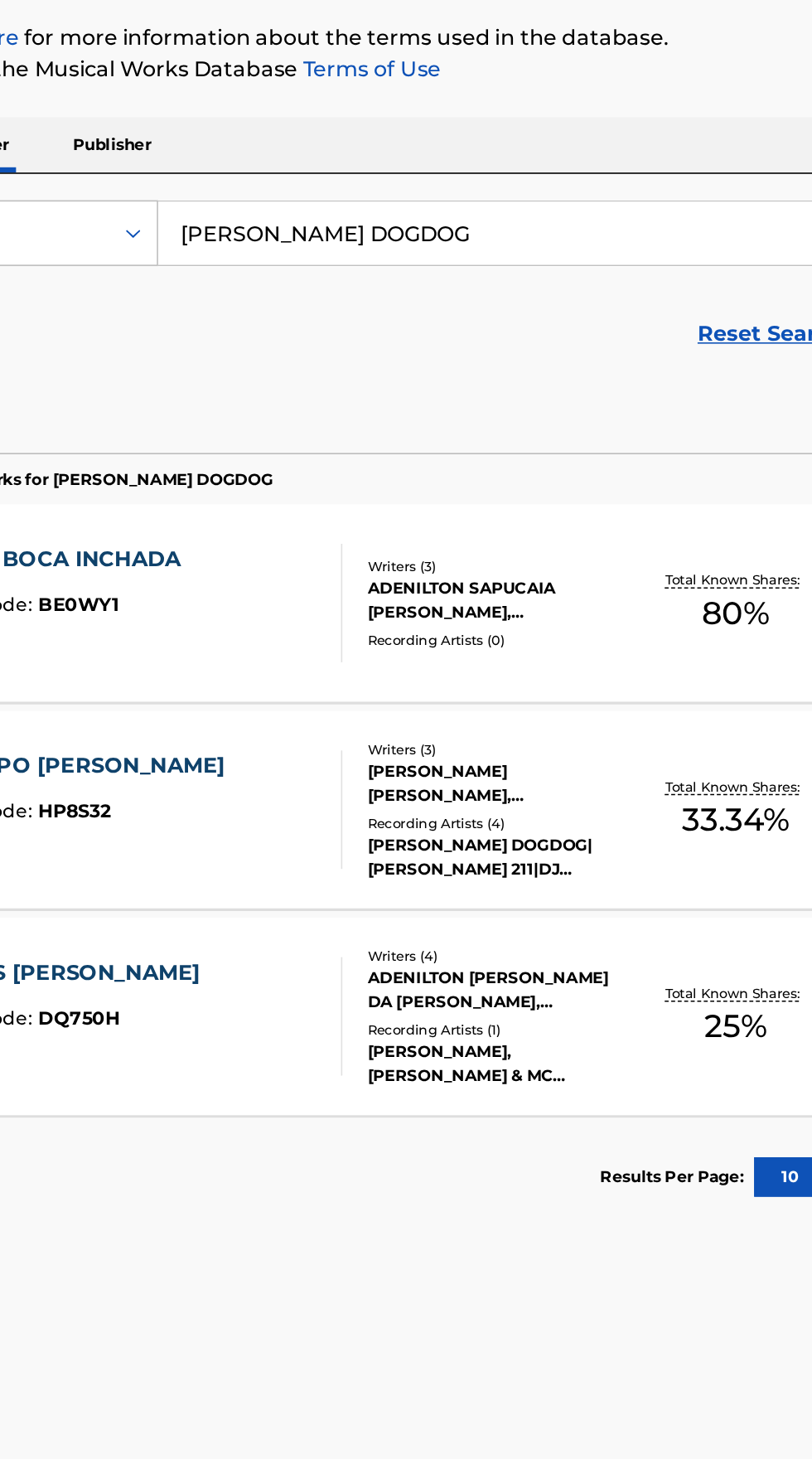
click at [402, 624] on div "ADENILTON SAPUCAIA [PERSON_NAME], [PERSON_NAME], [PERSON_NAME] [PERSON_NAME] [P…" at bounding box center [435, 613] width 168 height 30
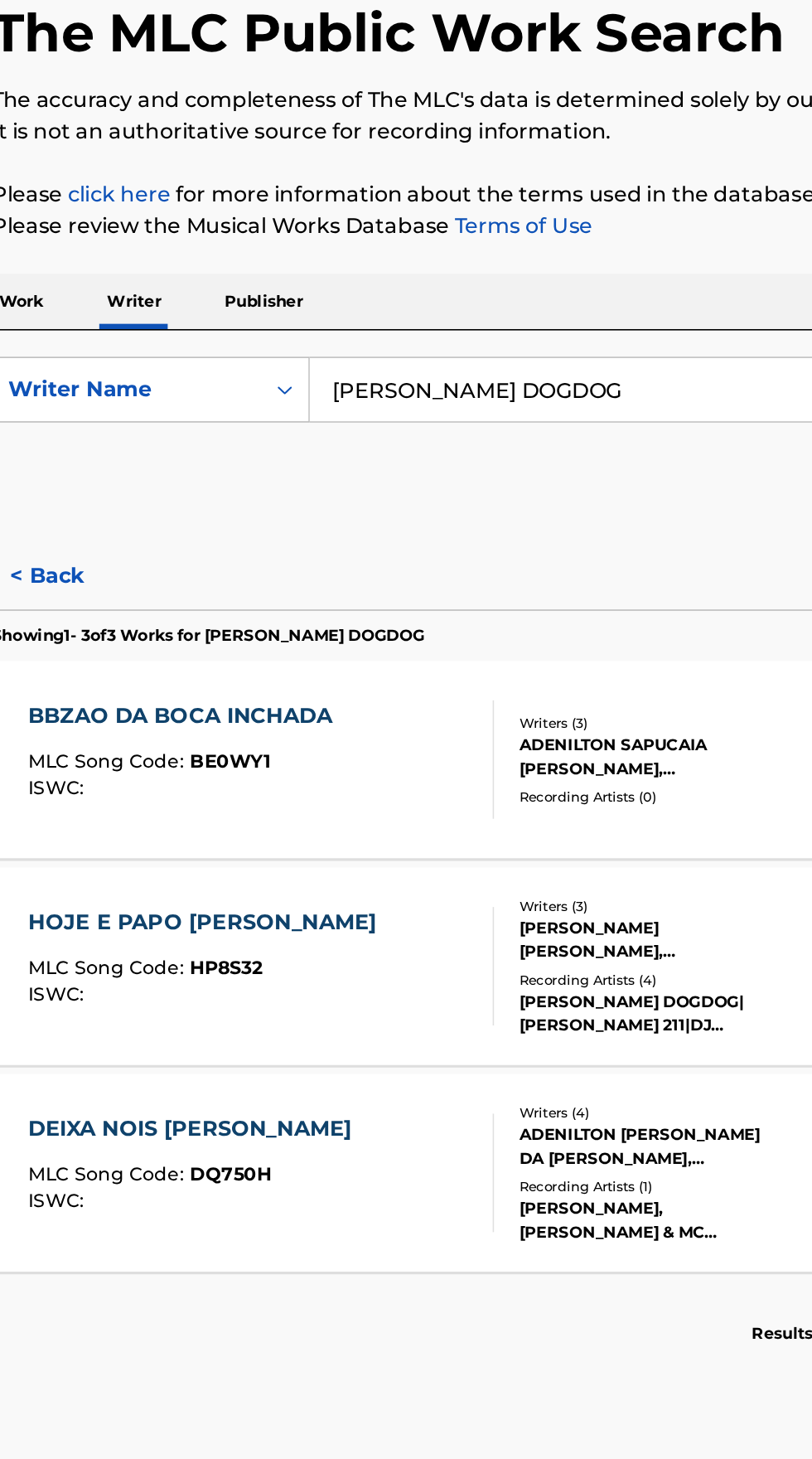
click at [285, 757] on div "HOJE E PAPO [PERSON_NAME] MLC Song Code : HP8S32 ISWC :" at bounding box center [190, 744] width 293 height 75
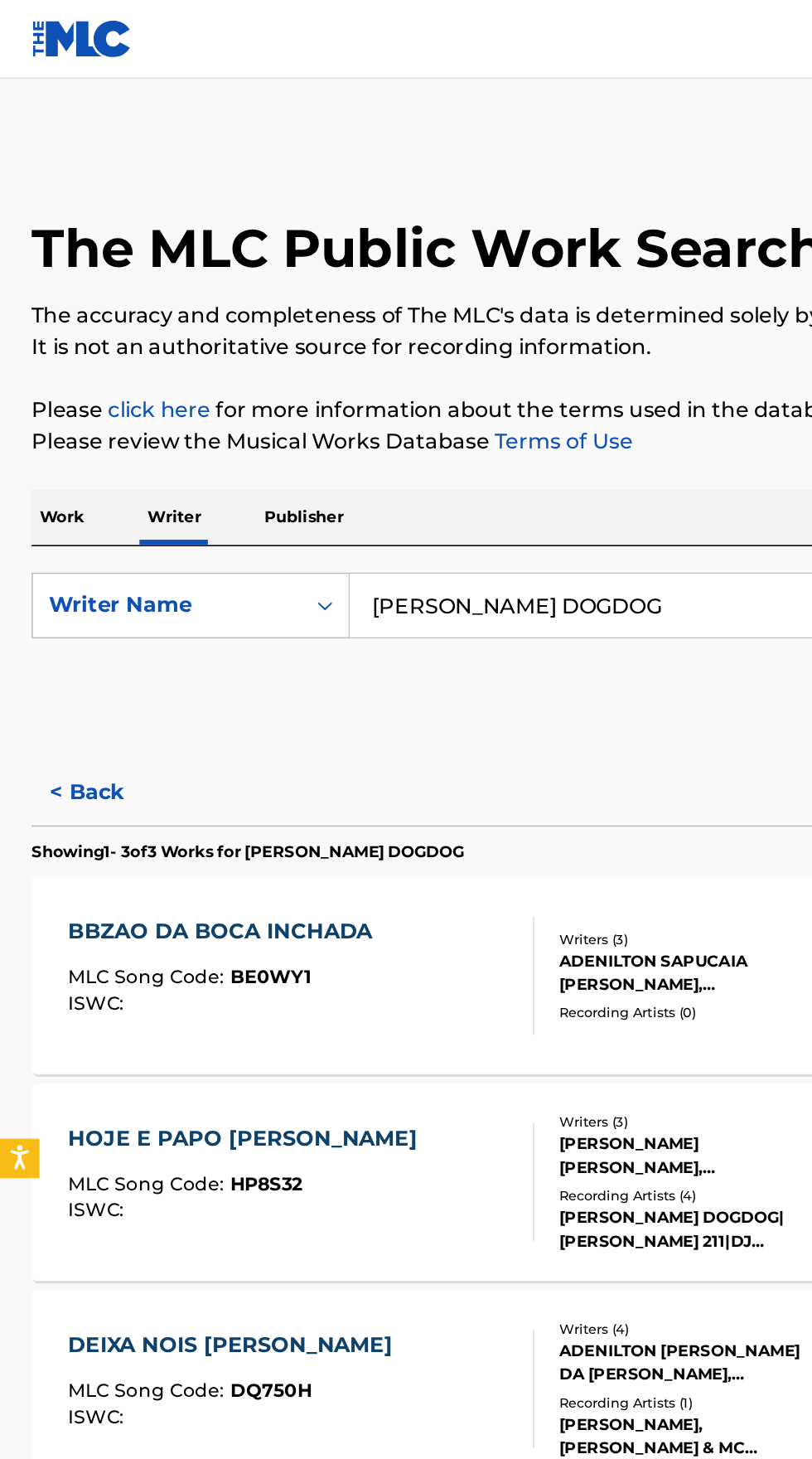
click at [413, 376] on input "[PERSON_NAME] DOGDOG" at bounding box center [506, 381] width 571 height 40
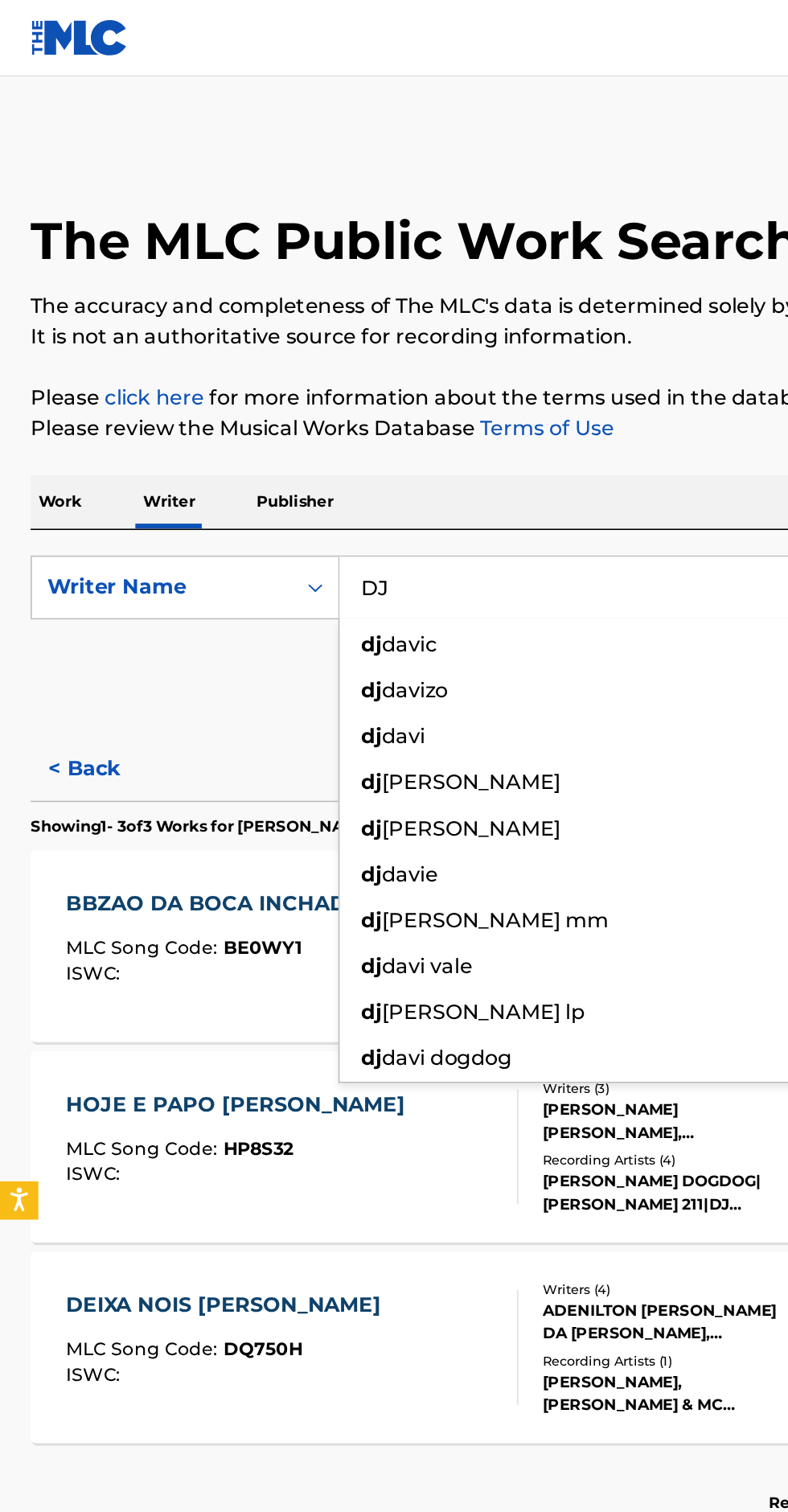
type input "DJ"
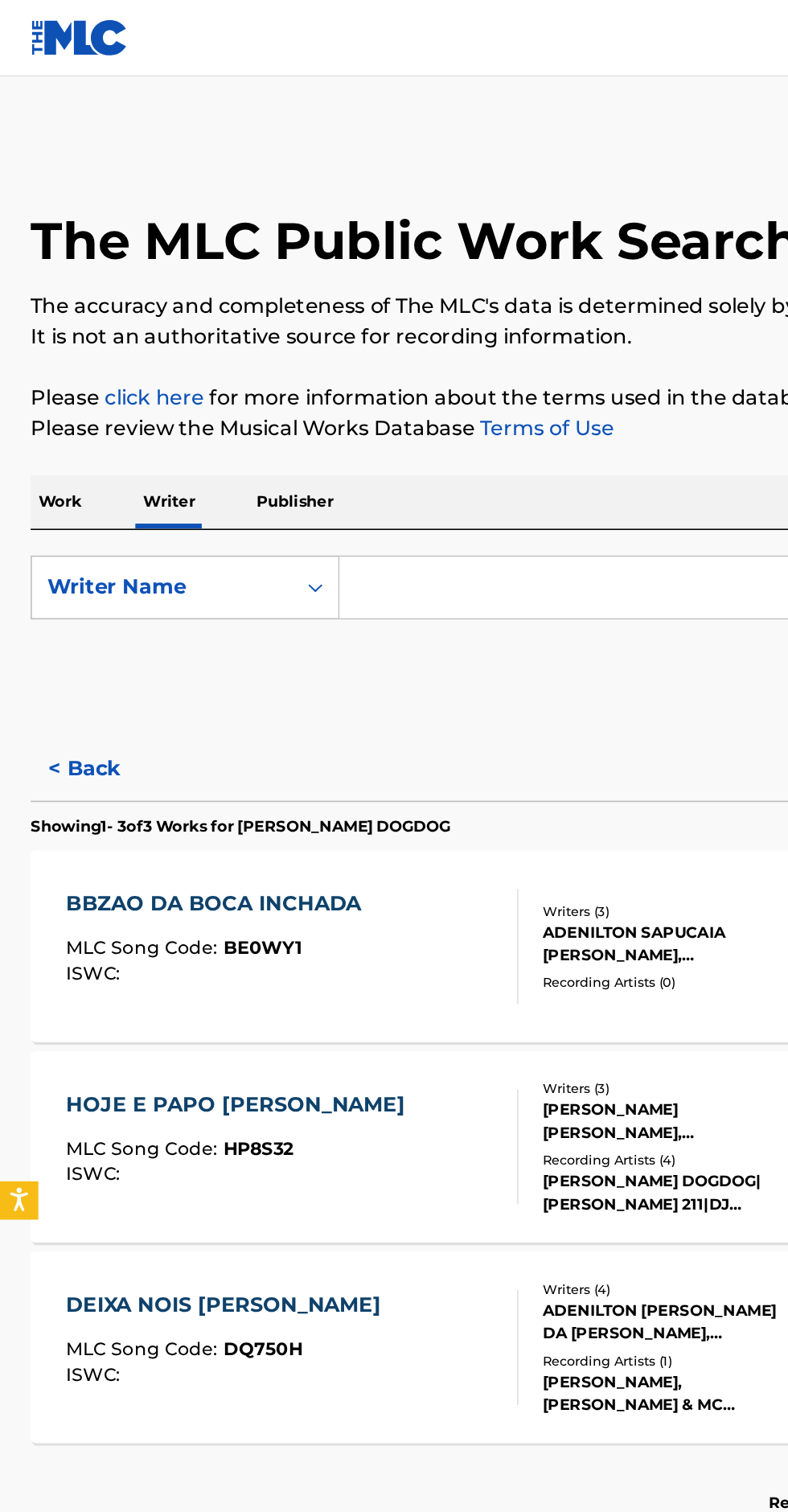
click at [424, 274] on p "Please review the Musical Works Database Terms of Use" at bounding box center [393, 270] width 749 height 19
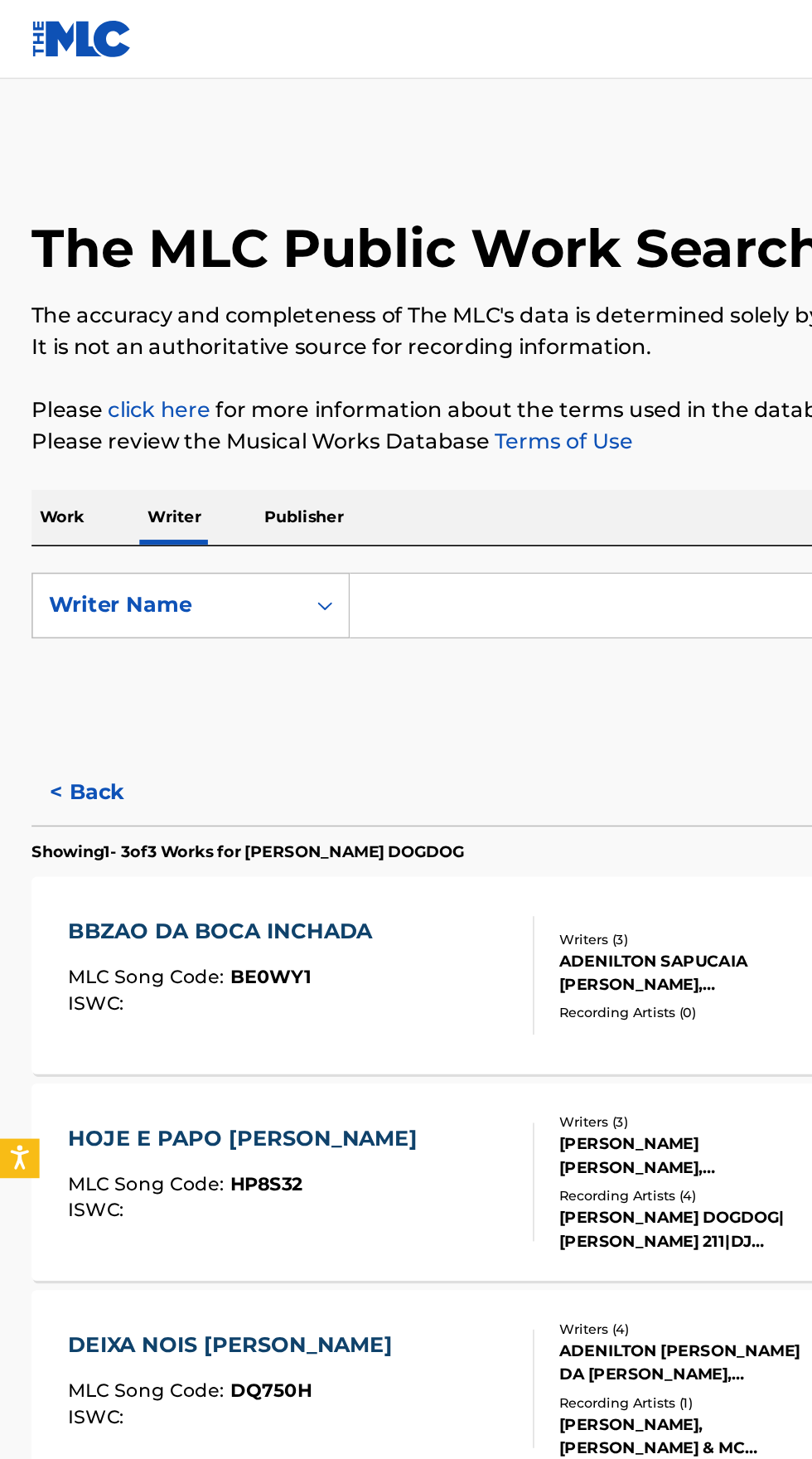
click at [284, 380] on input "Search Form" at bounding box center [506, 381] width 571 height 40
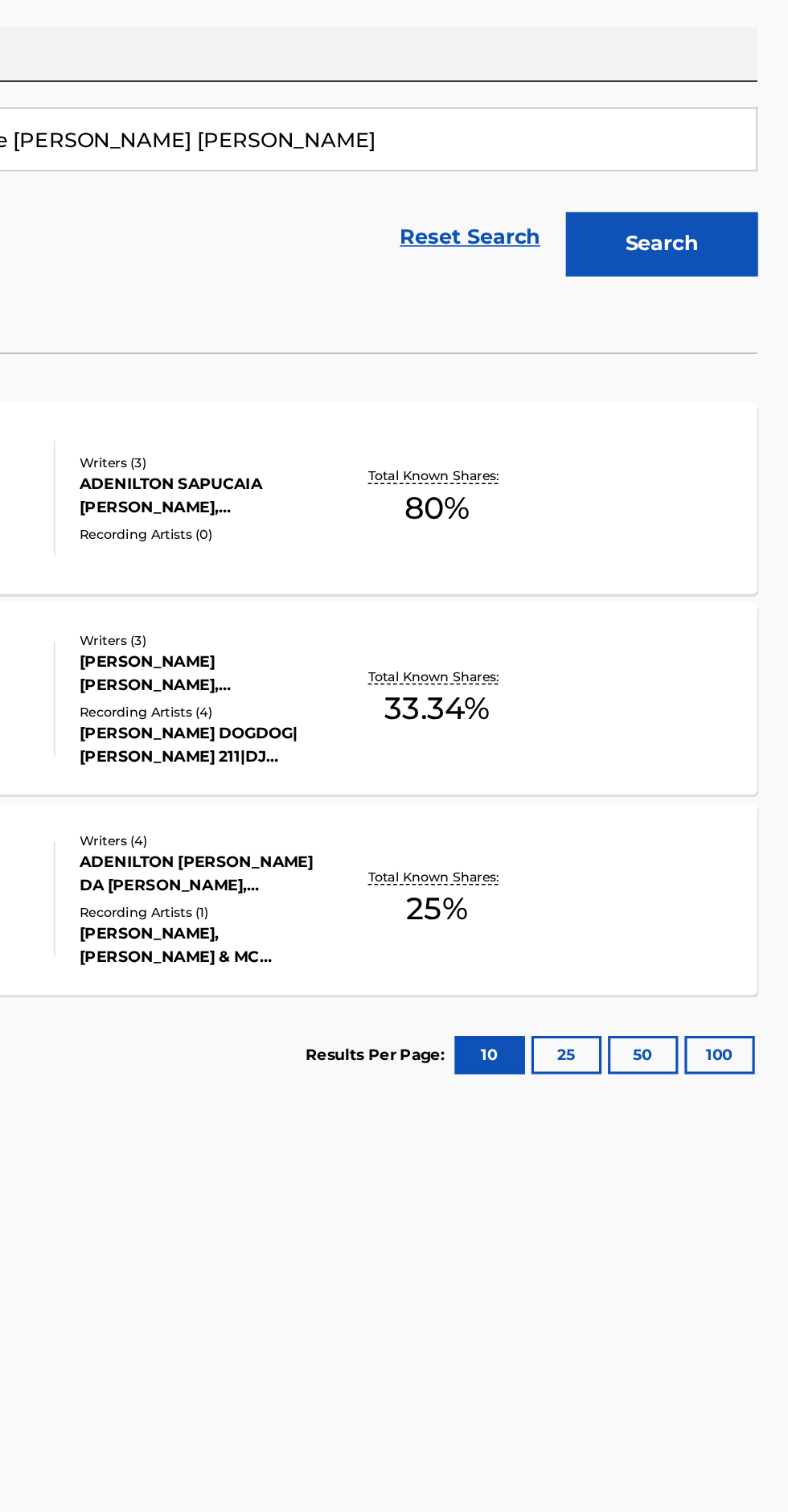
type input "Guilherme [PERSON_NAME] [PERSON_NAME]"
click at [730, 449] on button "Search" at bounding box center [708, 435] width 120 height 40
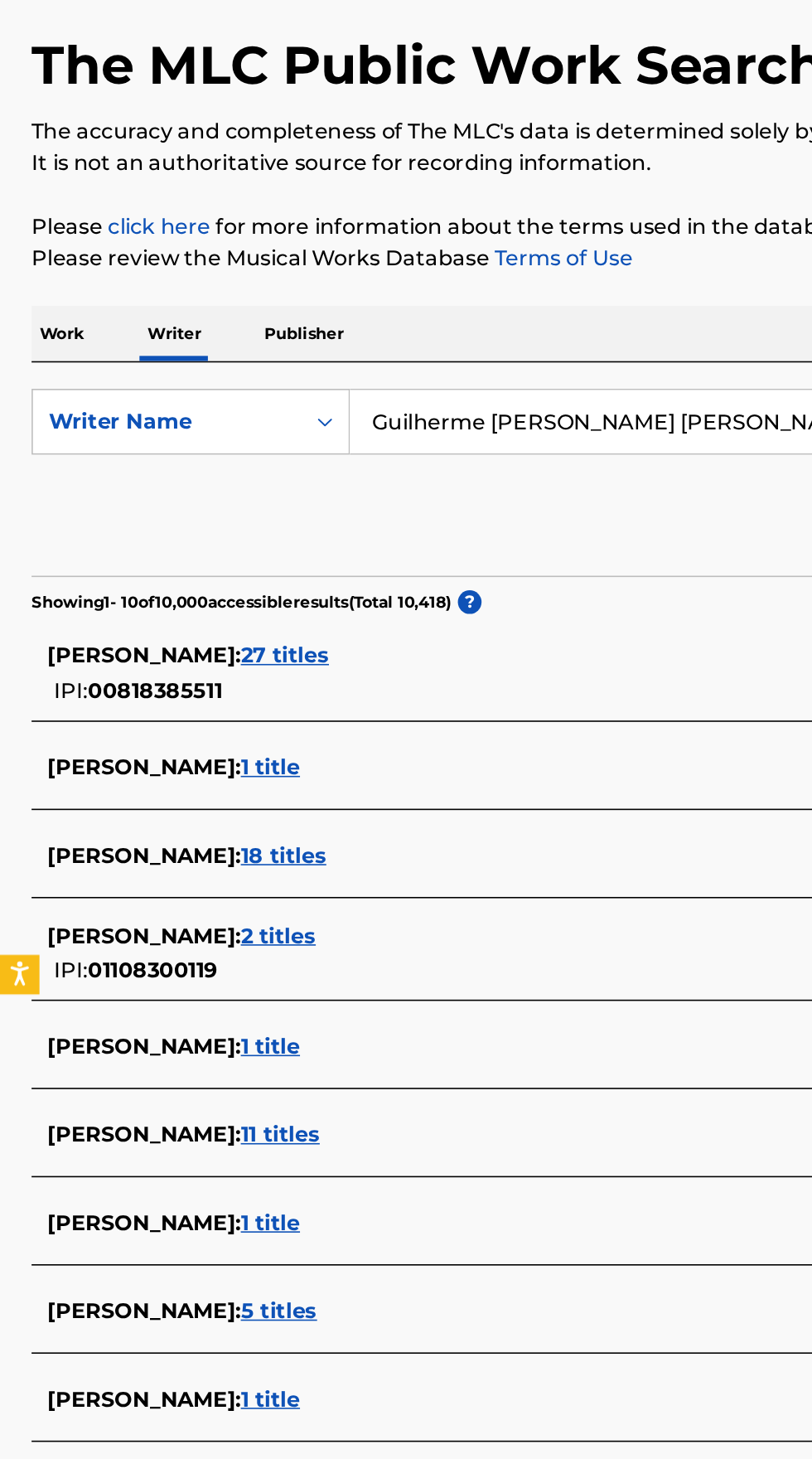
click at [192, 1055] on span "2 titles" at bounding box center [175, 1053] width 47 height 16
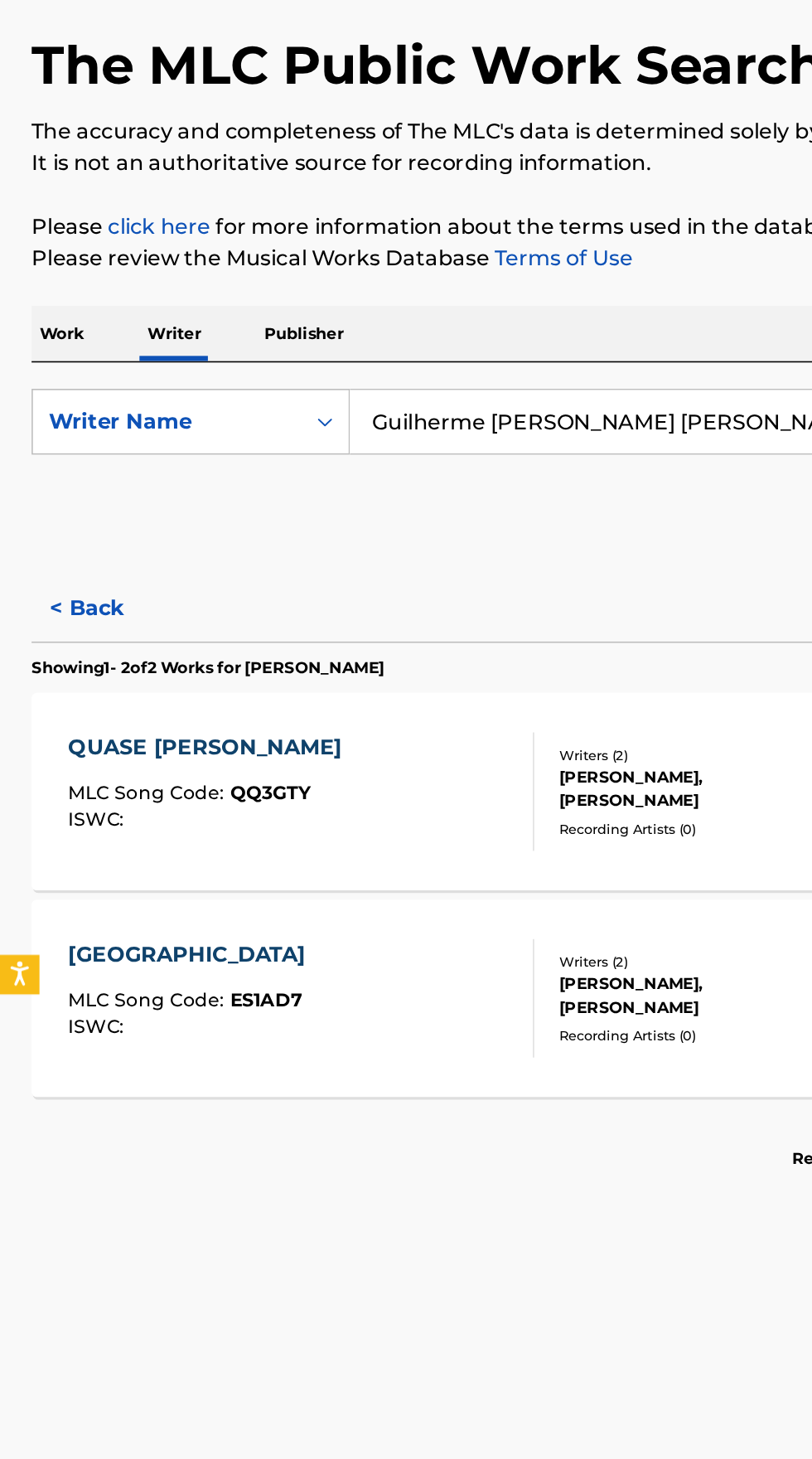
click at [59, 491] on button "< Back" at bounding box center [69, 498] width 99 height 42
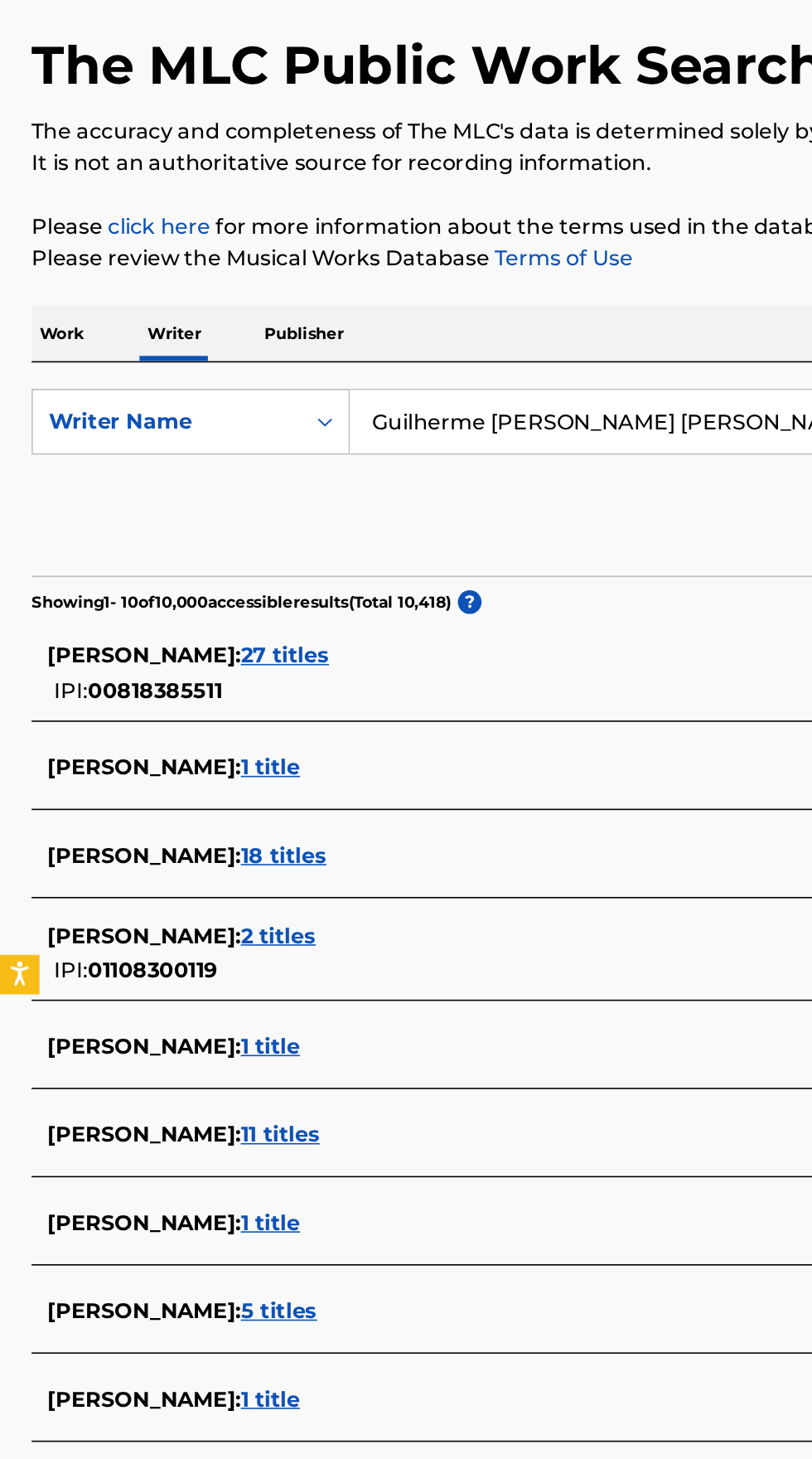
click at [48, 1055] on span "[PERSON_NAME] :" at bounding box center [90, 1053] width 121 height 16
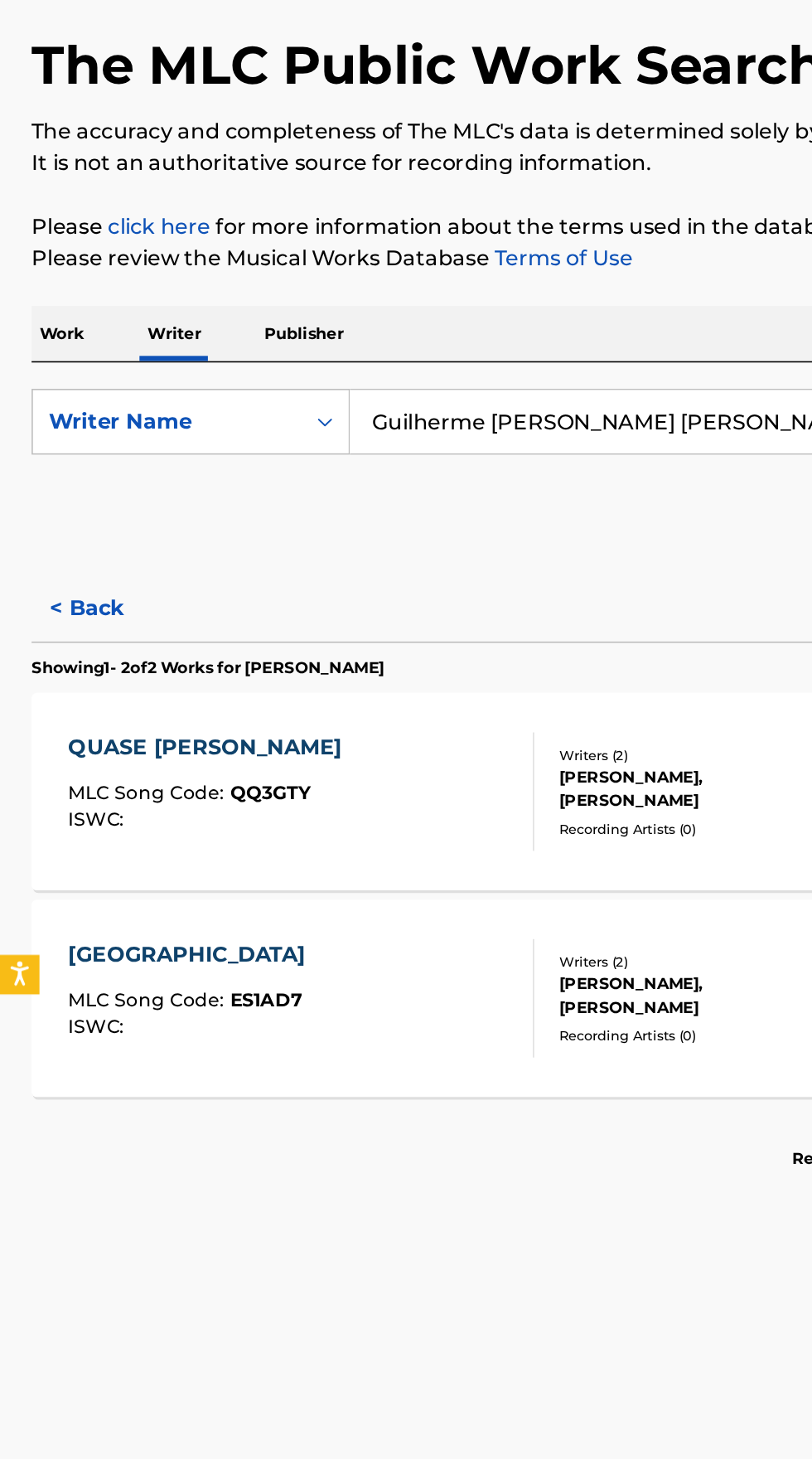
click at [283, 624] on div "QUASE [PERSON_NAME] MLC Song Code : QQ3GTY ISWC :" at bounding box center [190, 615] width 293 height 75
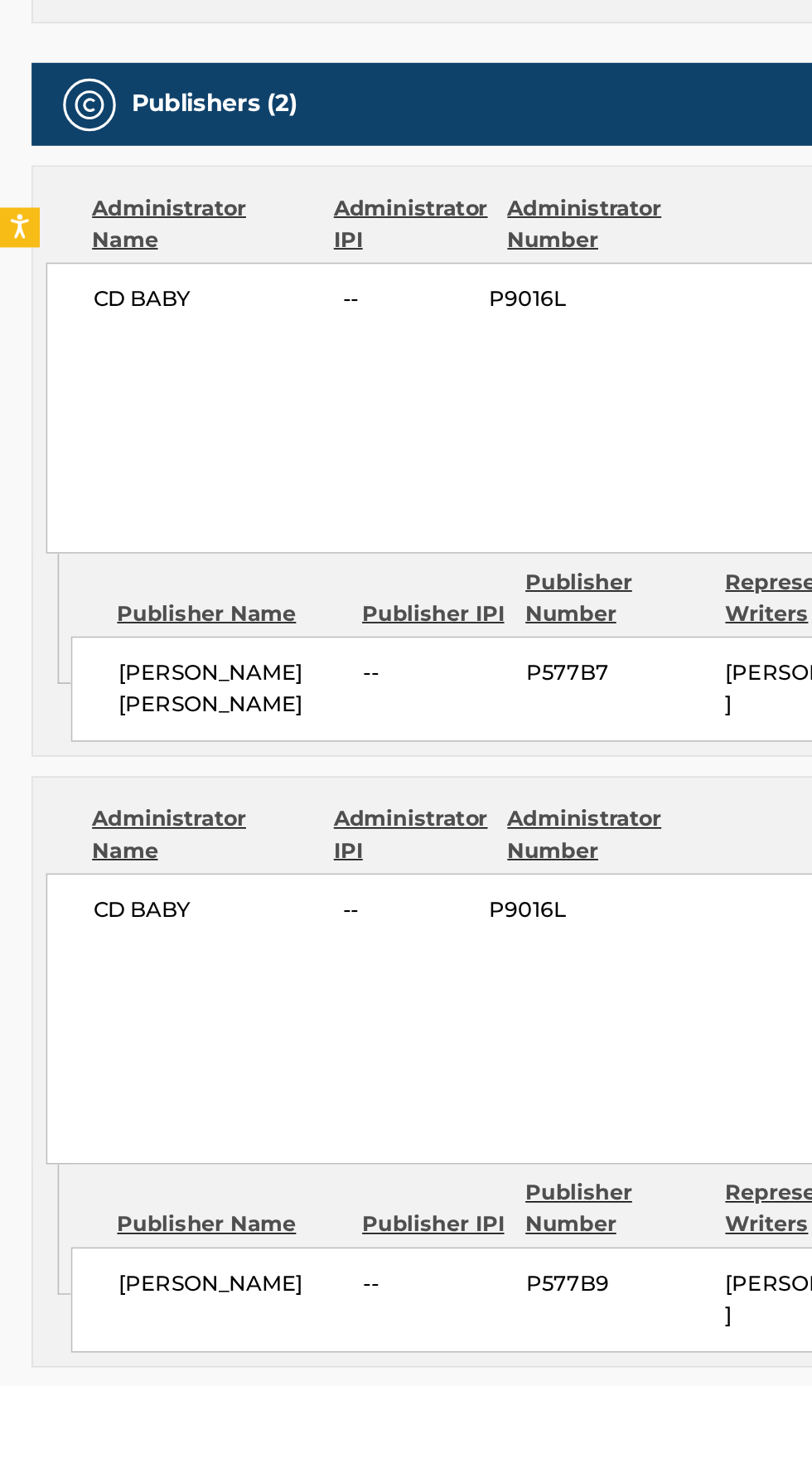
scroll to position [160, 0]
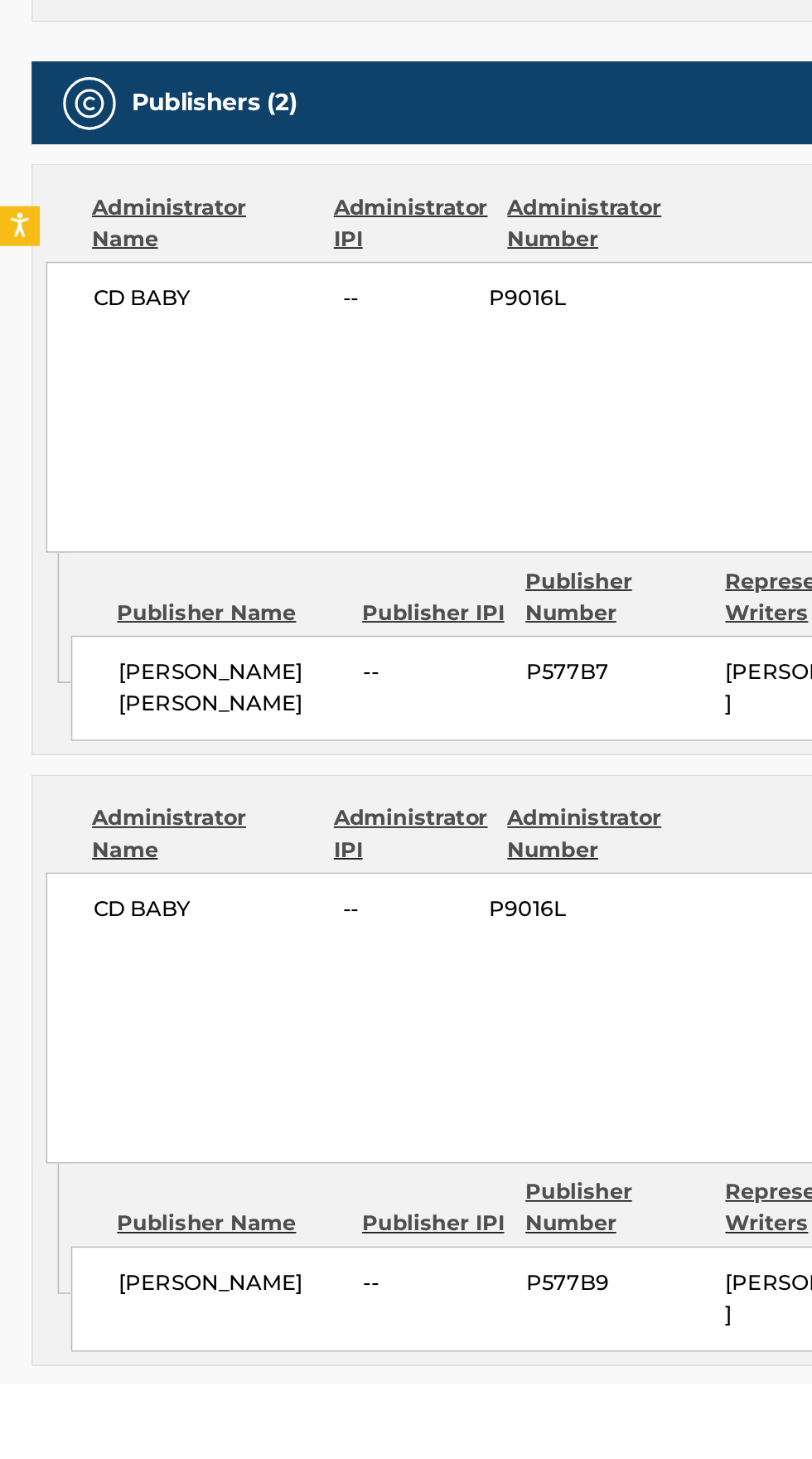
click at [96, 1149] on span "CD BABY" at bounding box center [131, 1159] width 145 height 20
click at [246, 1142] on div "CD BABY -- P9016L 50% CD Baby [STREET_ADDRESS][US_STATE] [PHONE_NUMBER] [EMAIL_…" at bounding box center [406, 1228] width 754 height 184
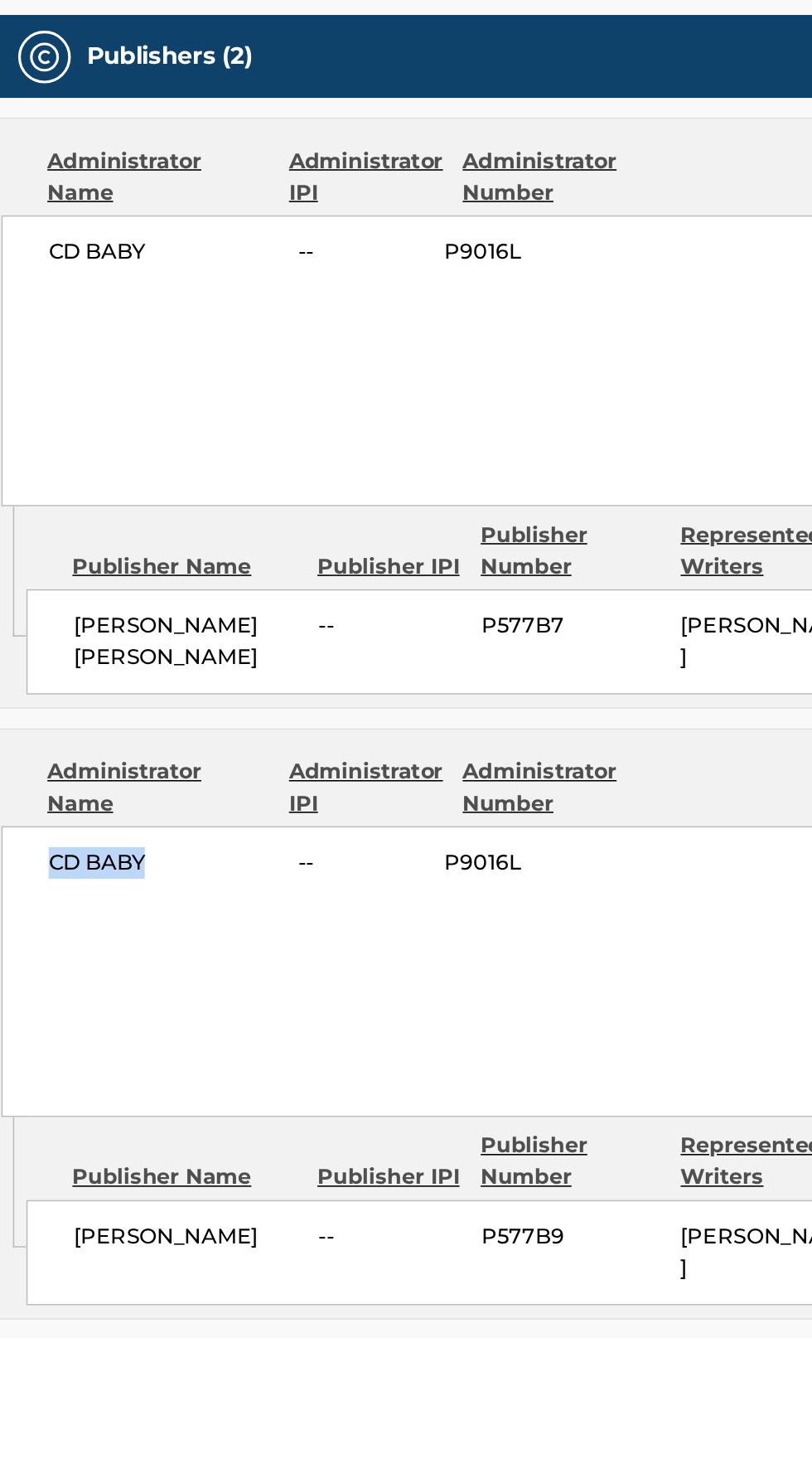
copy span "CD BABY"
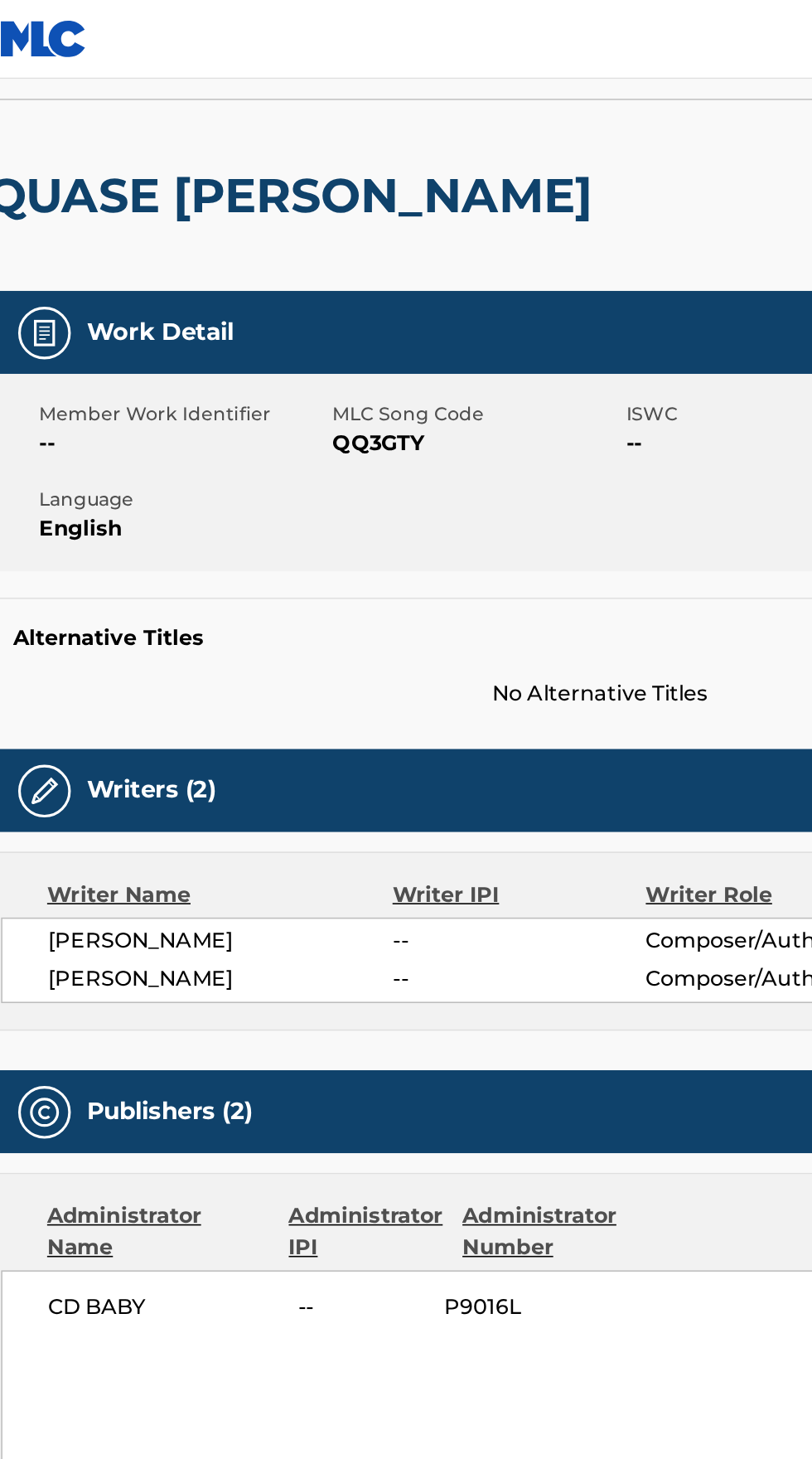
scroll to position [94, 0]
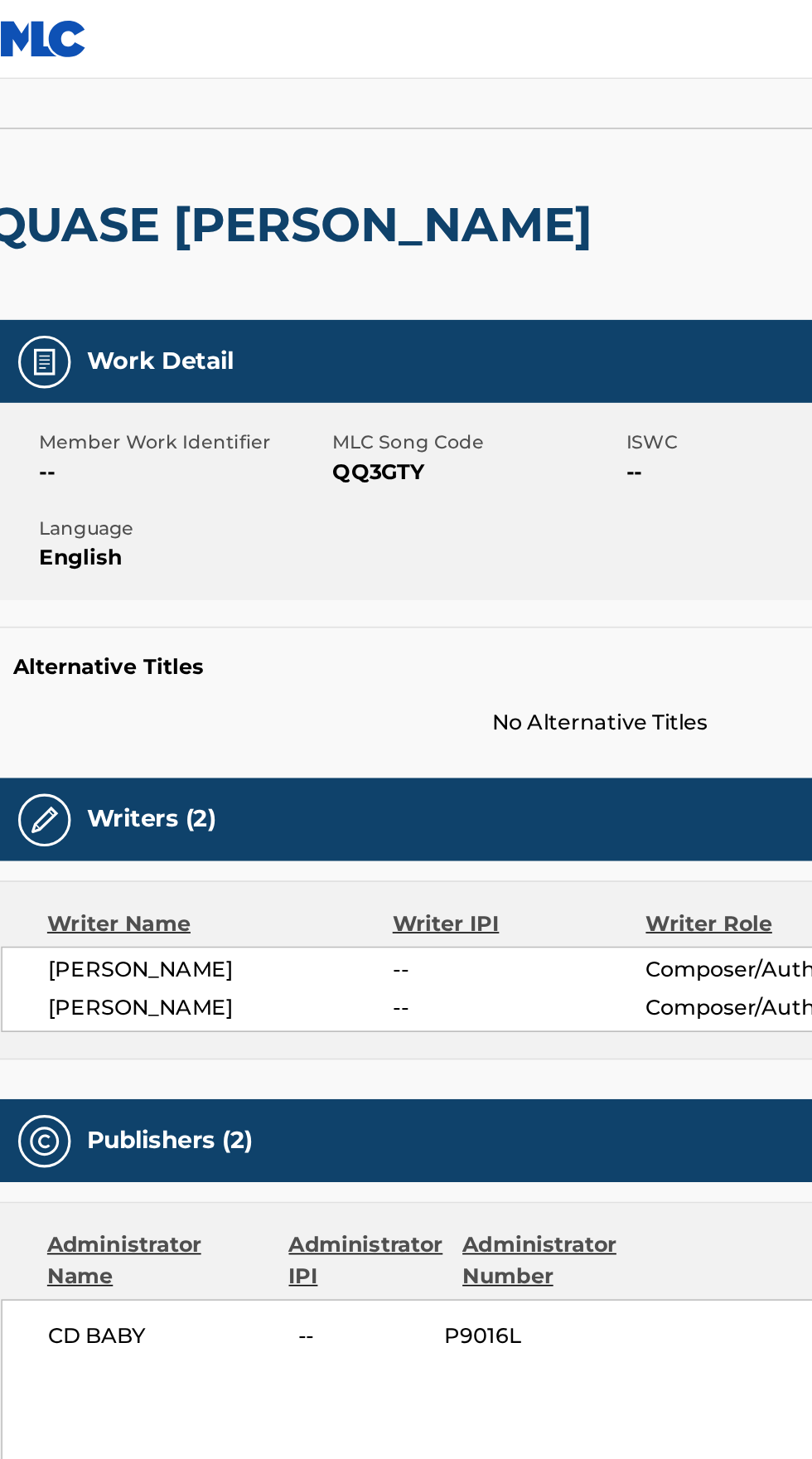
click at [273, 301] on span "QQ3GTY" at bounding box center [328, 297] width 181 height 20
click at [418, 393] on div "Work Detail Member Work Identifier -- MLC Song Code QQ3GTY ISWC -- Duration --:…" at bounding box center [405, 333] width 772 height 263
copy span "QQ3GTY"
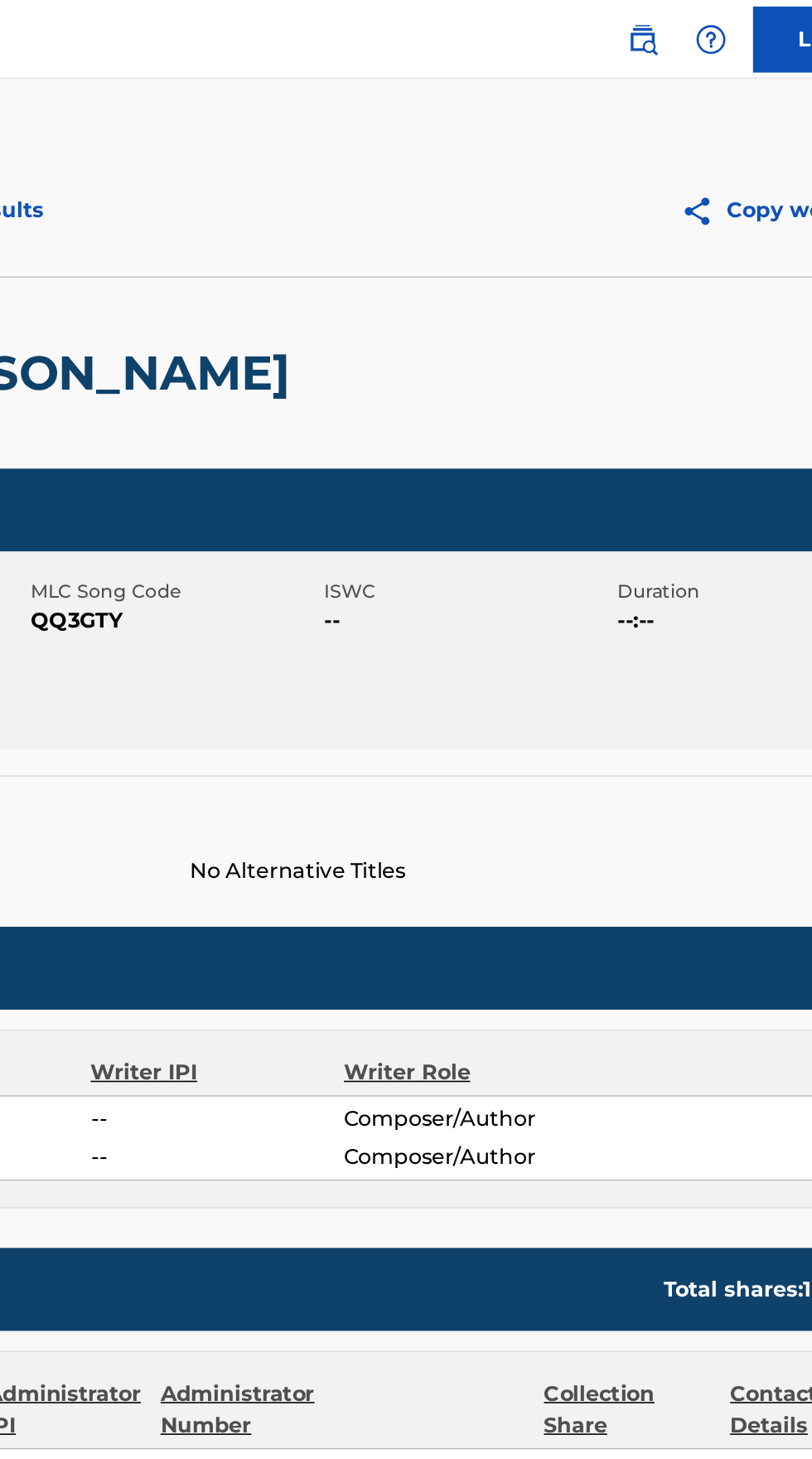
click at [627, 24] on img at bounding box center [623, 25] width 20 height 20
